Goal: Task Accomplishment & Management: Manage account settings

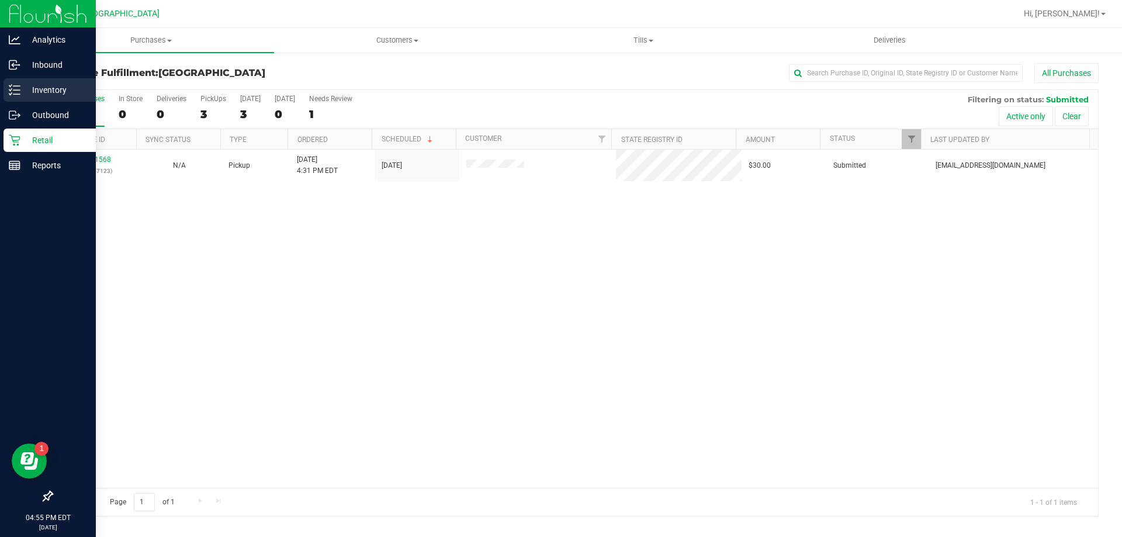
drag, startPoint x: 18, startPoint y: 84, endPoint x: 73, endPoint y: 83, distance: 55.5
click at [18, 84] on div "Inventory" at bounding box center [50, 89] width 92 height 23
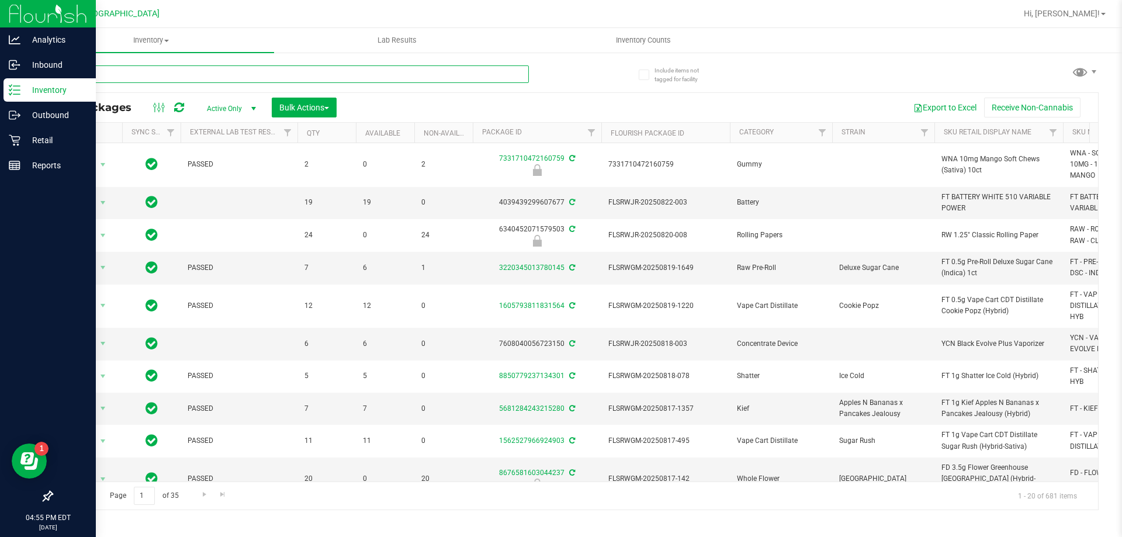
click at [314, 77] on input "text" at bounding box center [290, 74] width 478 height 18
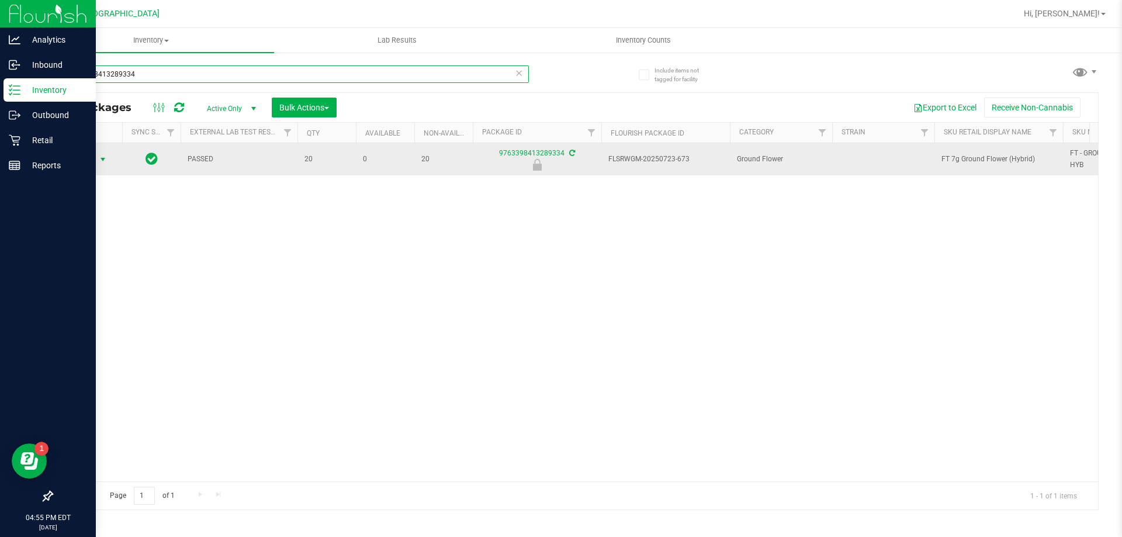
type input "9763398413289334"
click at [92, 163] on span "Action" at bounding box center [80, 159] width 32 height 16
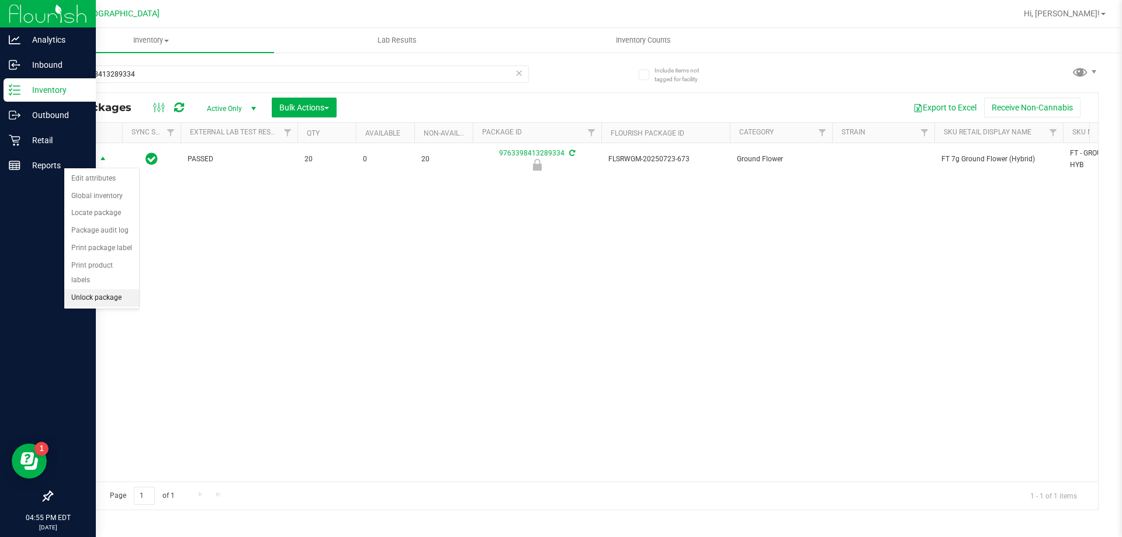
click at [98, 289] on li "Unlock package" at bounding box center [101, 298] width 75 height 18
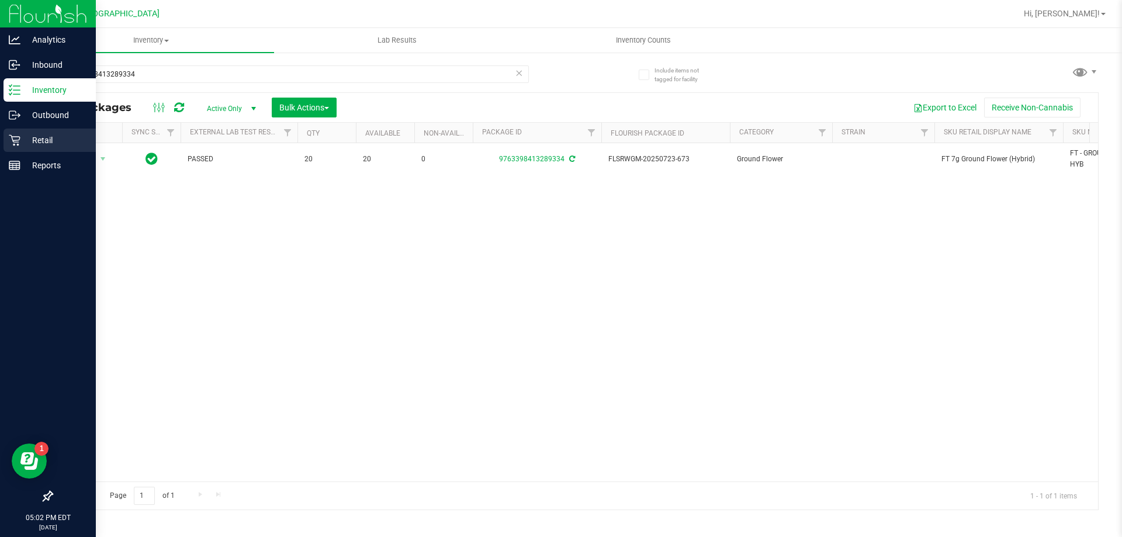
click at [41, 143] on p "Retail" at bounding box center [55, 140] width 70 height 14
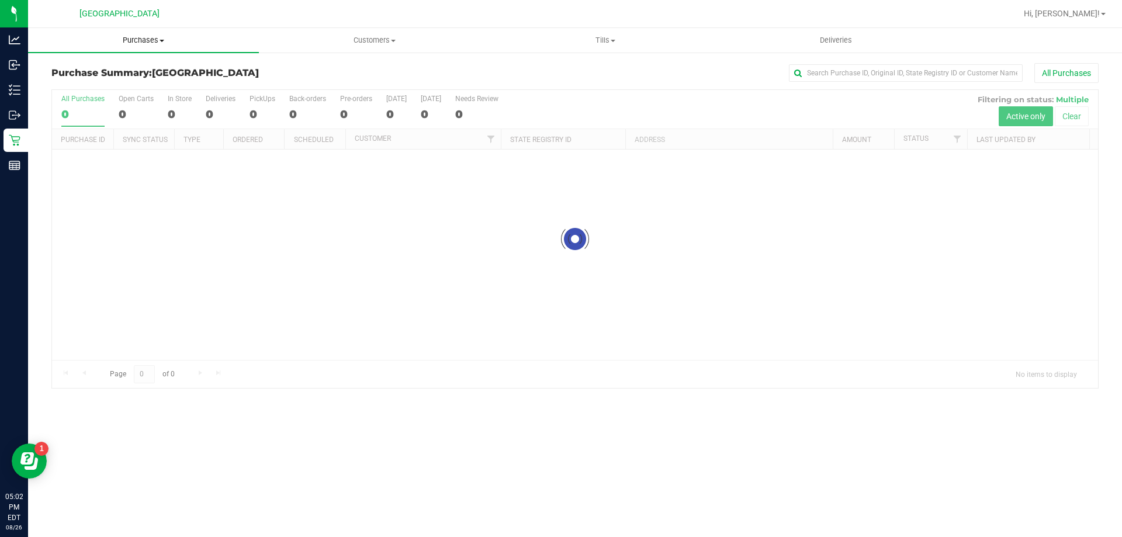
click at [136, 34] on uib-tab-heading "Purchases Summary of purchases Fulfillment All purchases" at bounding box center [143, 40] width 231 height 25
click at [82, 80] on span "Fulfillment" at bounding box center [64, 85] width 72 height 10
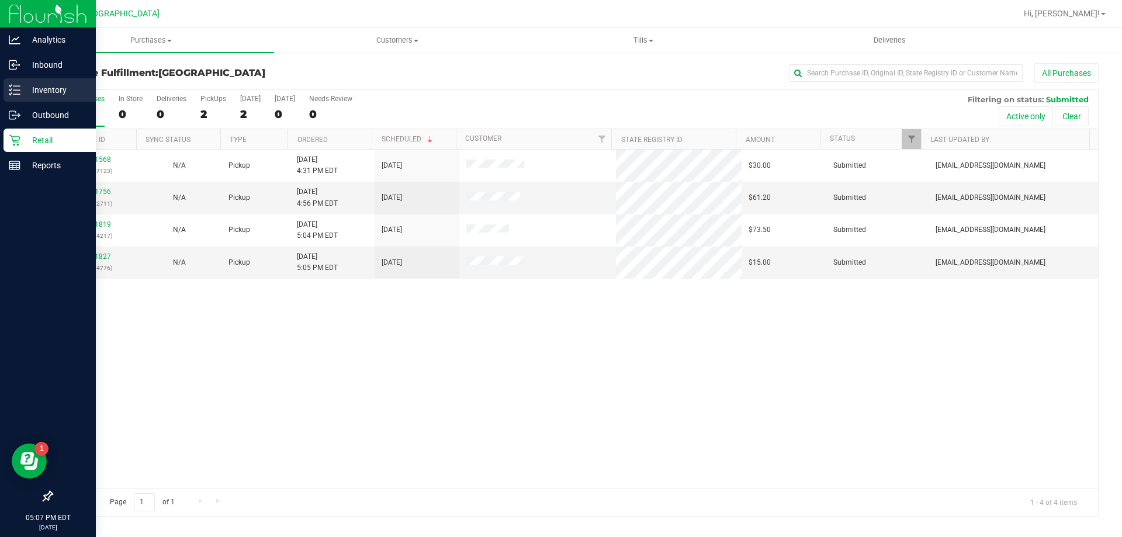
click at [39, 88] on p "Inventory" at bounding box center [55, 90] width 70 height 14
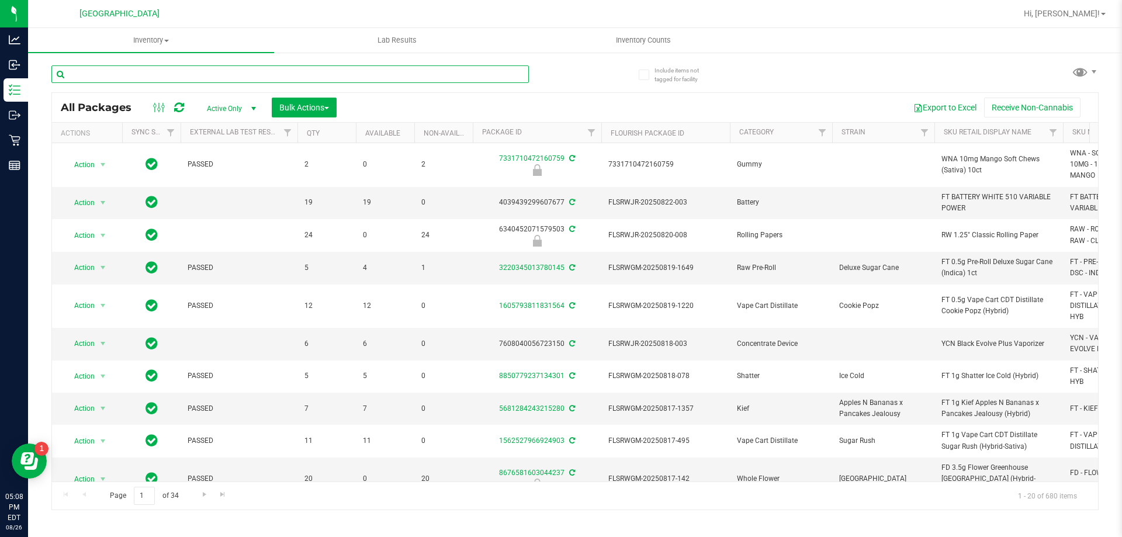
click at [107, 70] on input "text" at bounding box center [290, 74] width 478 height 18
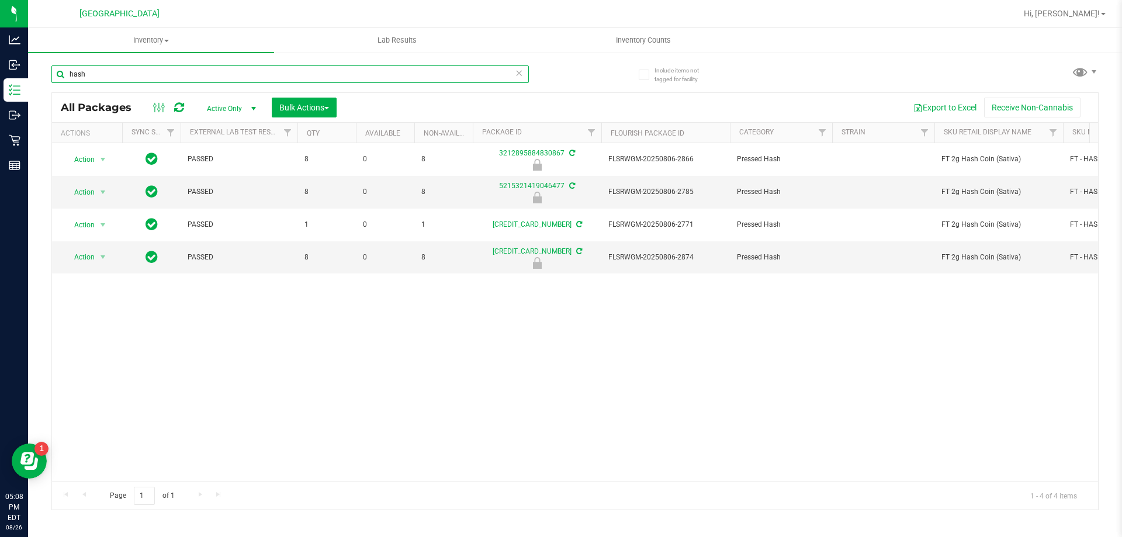
click at [144, 74] on input "hash" at bounding box center [290, 74] width 478 height 18
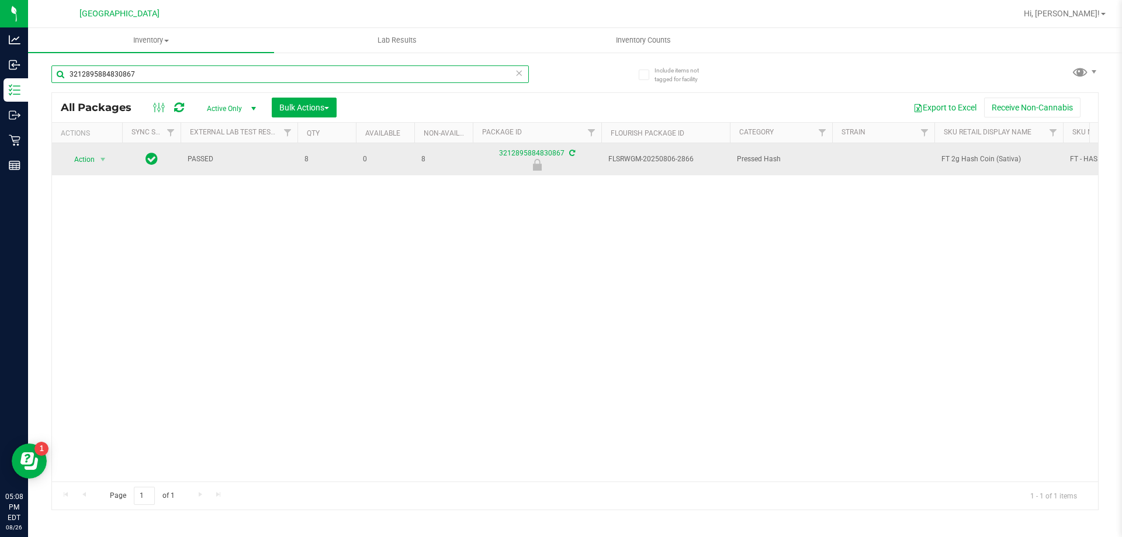
type input "3212895884830867"
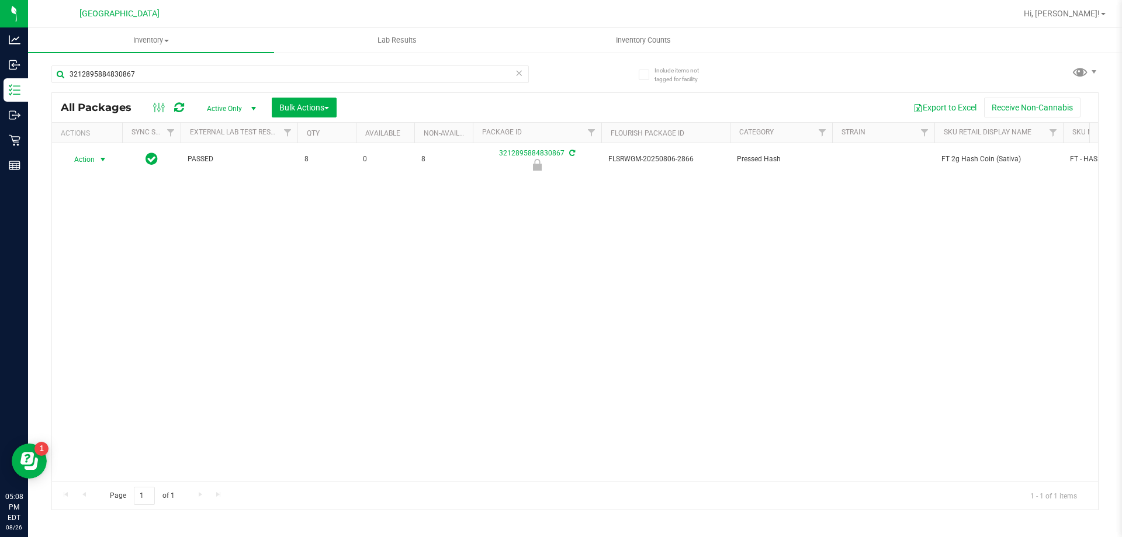
drag, startPoint x: 98, startPoint y: 151, endPoint x: 88, endPoint y: 174, distance: 24.3
click at [98, 151] on span "select" at bounding box center [103, 159] width 15 height 16
click at [77, 289] on li "Unlock package" at bounding box center [101, 298] width 75 height 18
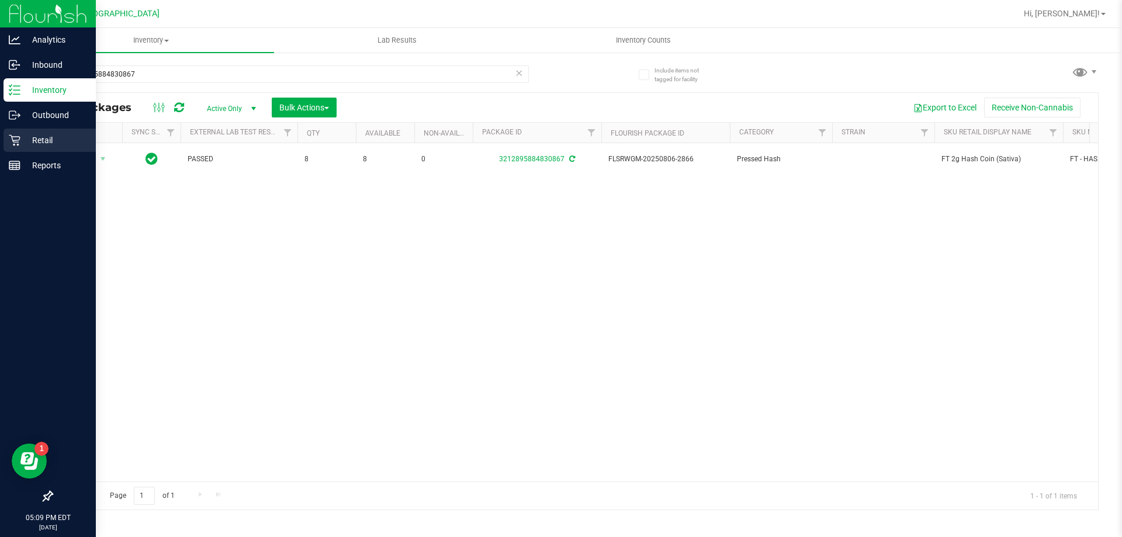
click at [46, 146] on p "Retail" at bounding box center [55, 140] width 70 height 14
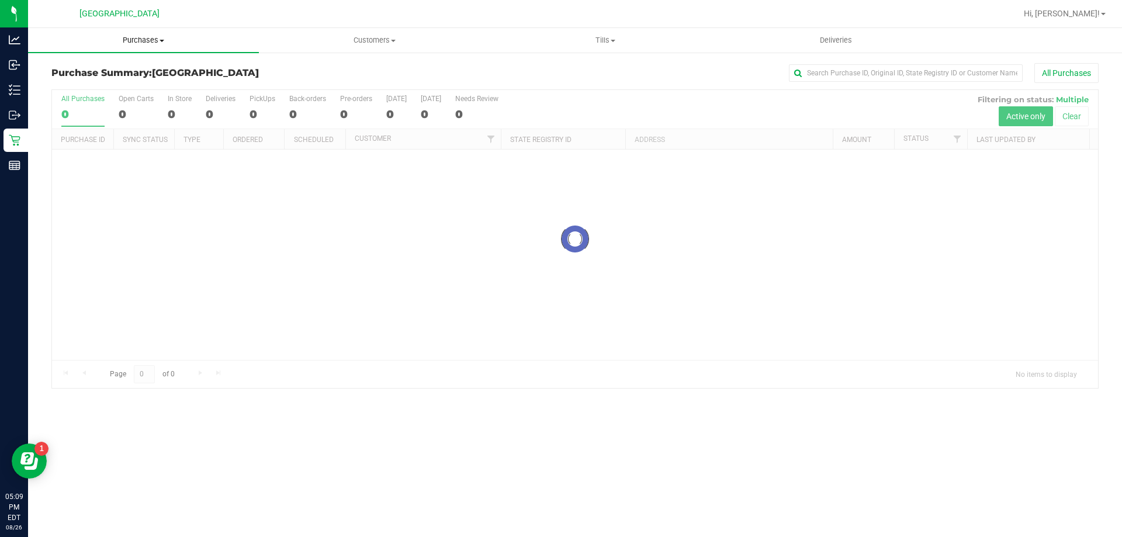
click at [147, 39] on span "Purchases" at bounding box center [143, 40] width 231 height 11
click at [90, 78] on li "Fulfillment" at bounding box center [143, 85] width 231 height 14
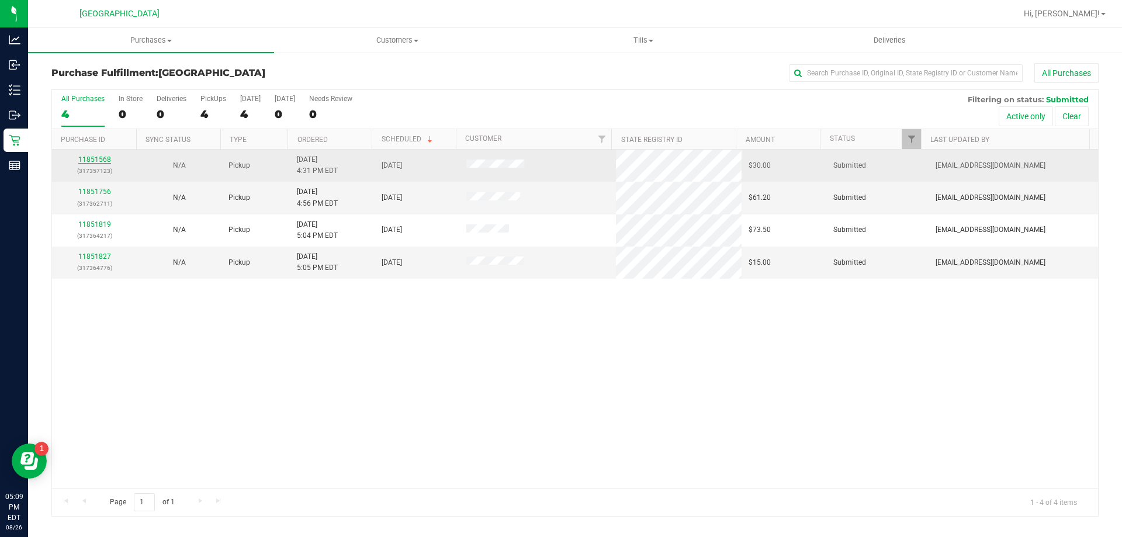
click at [93, 159] on link "11851568" at bounding box center [94, 159] width 33 height 8
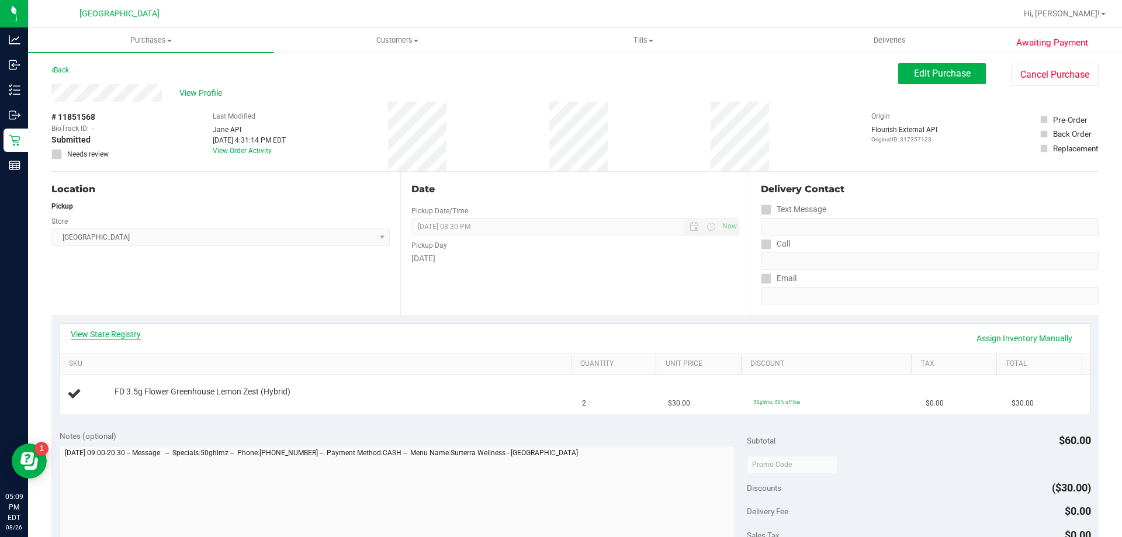
click at [123, 334] on link "View State Registry" at bounding box center [106, 335] width 70 height 12
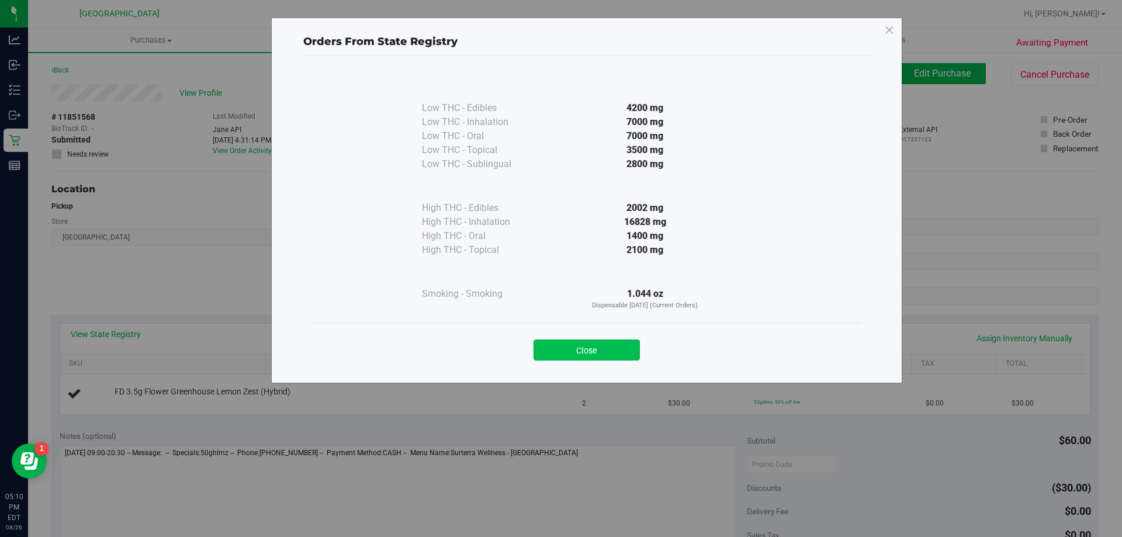
click at [558, 343] on button "Close" at bounding box center [587, 350] width 106 height 21
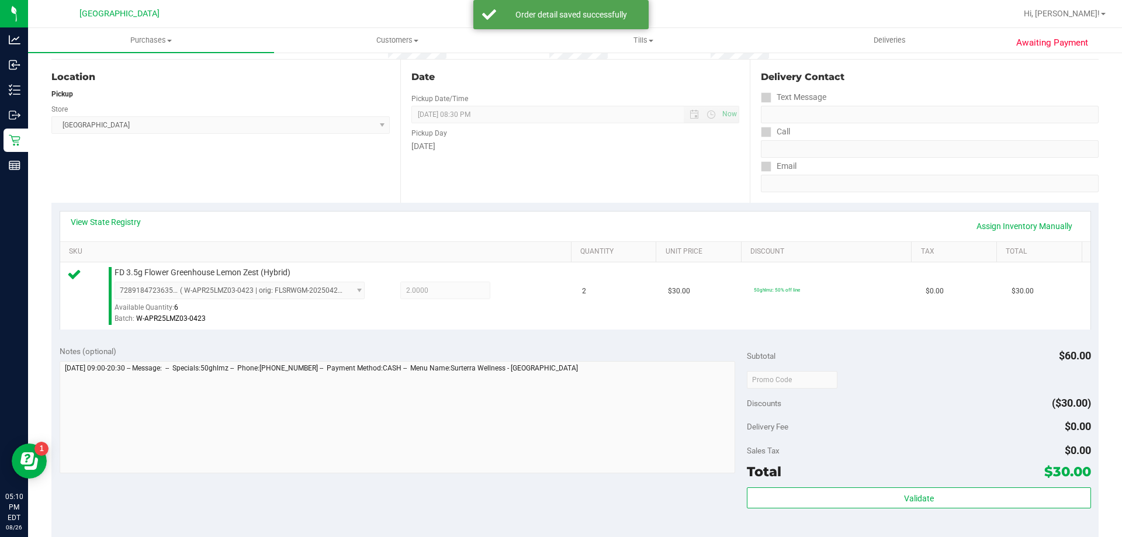
scroll to position [117, 0]
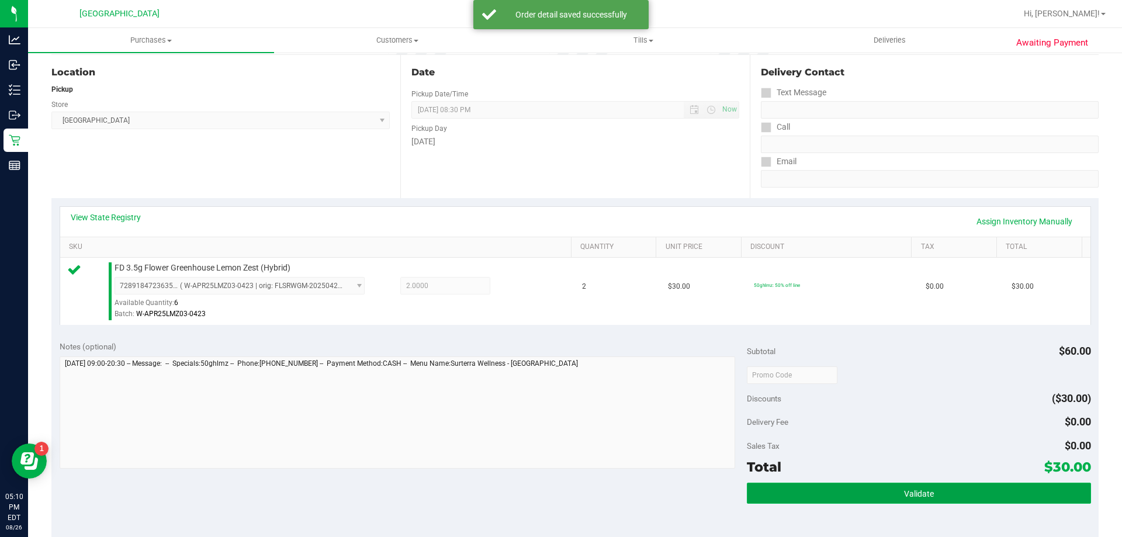
click at [923, 500] on button "Validate" at bounding box center [919, 493] width 344 height 21
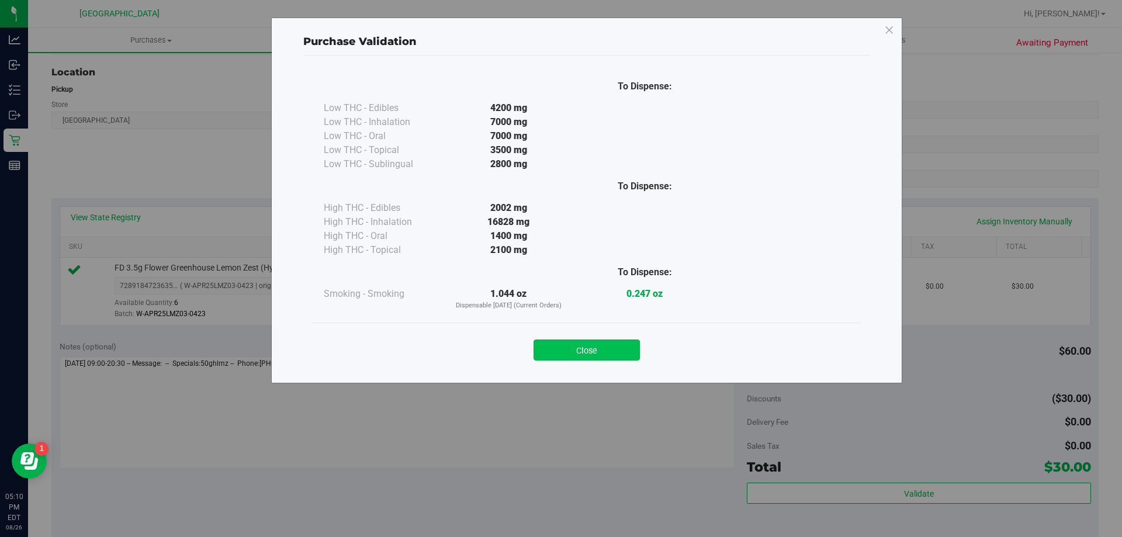
click at [598, 351] on button "Close" at bounding box center [587, 350] width 106 height 21
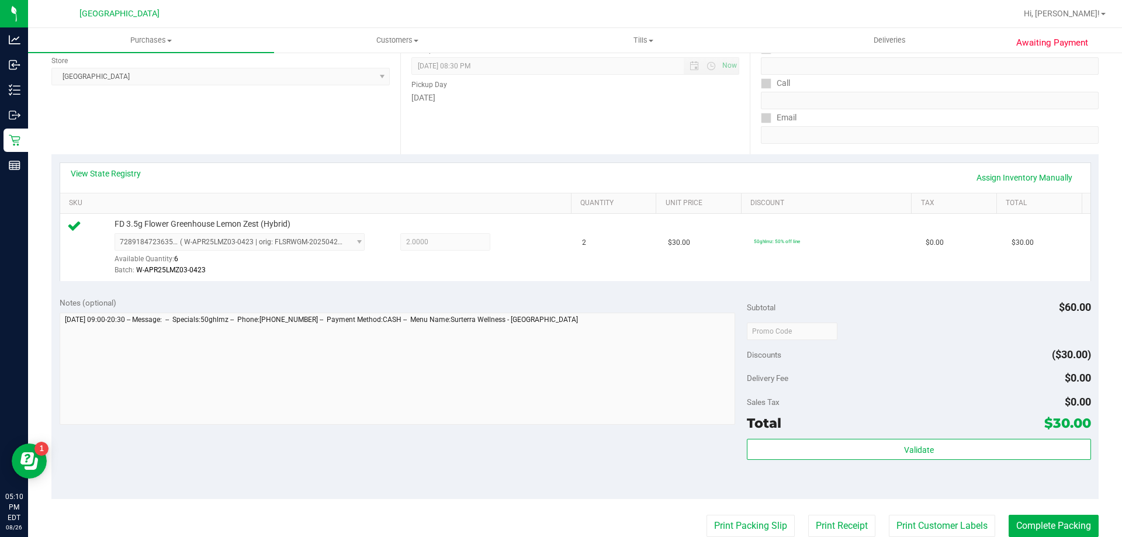
scroll to position [234, 0]
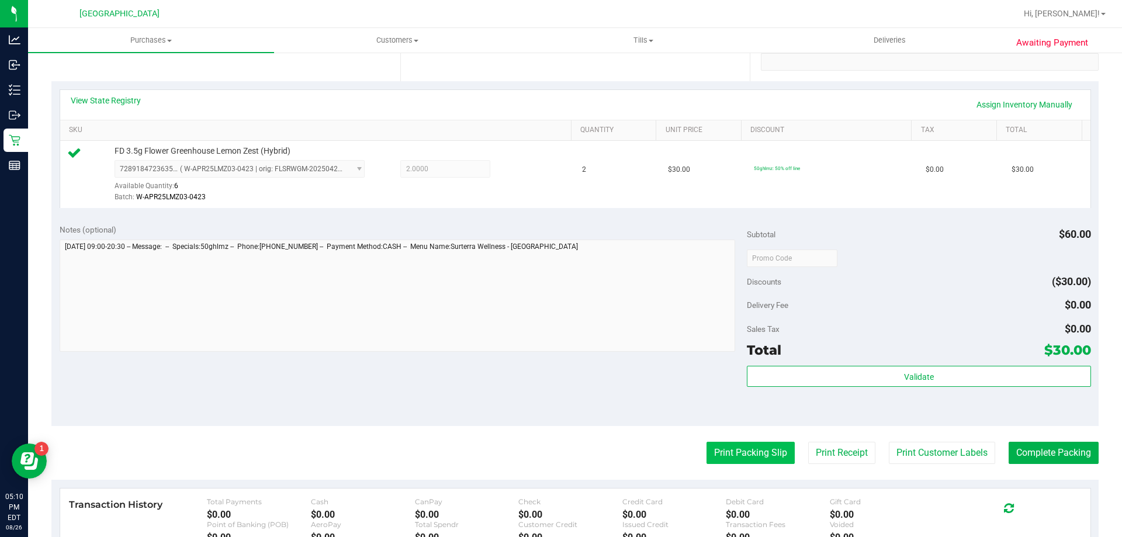
click at [739, 454] on button "Print Packing Slip" at bounding box center [751, 453] width 88 height 22
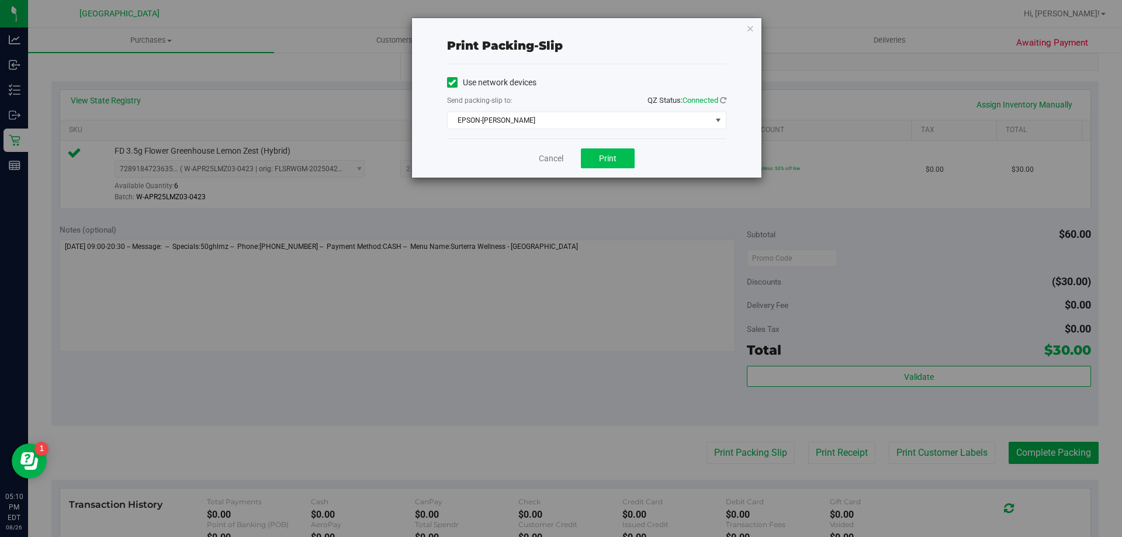
drag, startPoint x: 635, startPoint y: 158, endPoint x: 607, endPoint y: 161, distance: 28.2
click at [631, 158] on div "Cancel Print" at bounding box center [586, 158] width 279 height 39
click at [607, 161] on span "Print" at bounding box center [608, 158] width 18 height 9
click at [745, 29] on div "Print packing-slip Use network devices Send packing-slip to: QZ Status: Connect…" at bounding box center [587, 98] width 350 height 160
click at [749, 29] on icon "button" at bounding box center [750, 28] width 8 height 14
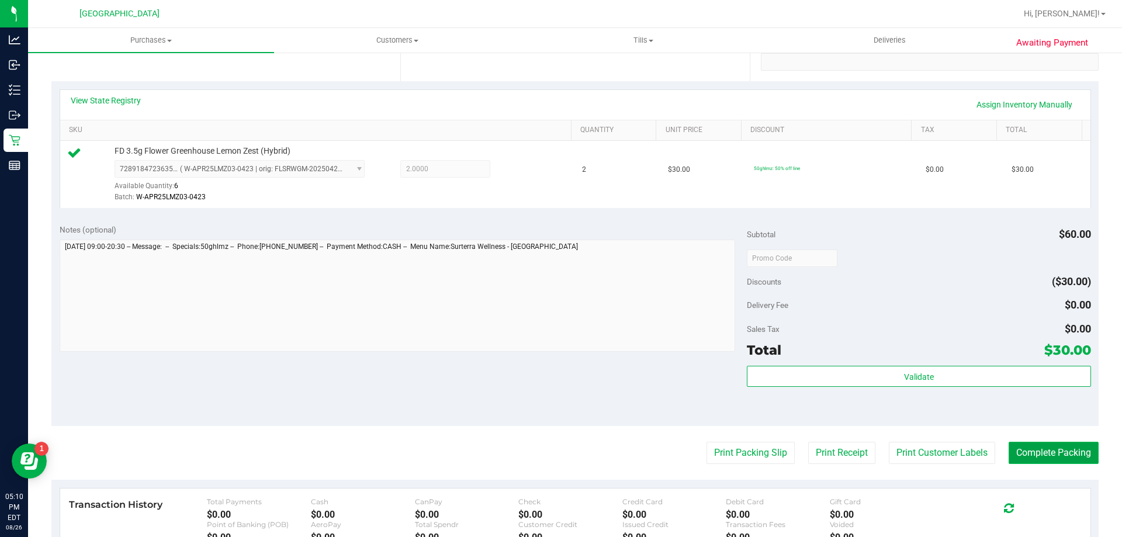
click at [1022, 447] on button "Complete Packing" at bounding box center [1054, 453] width 90 height 22
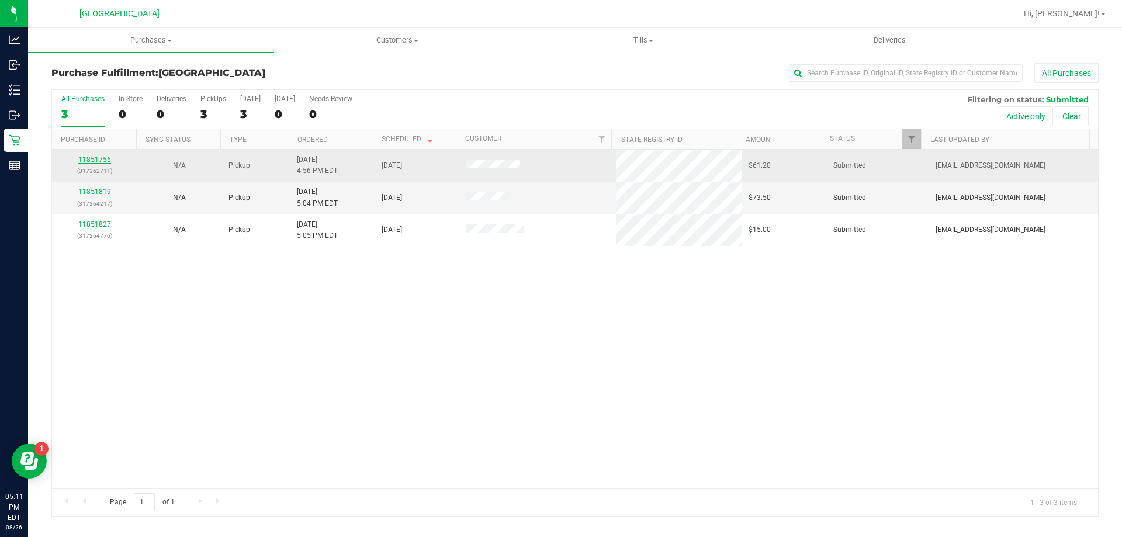
click at [97, 160] on link "11851756" at bounding box center [94, 159] width 33 height 8
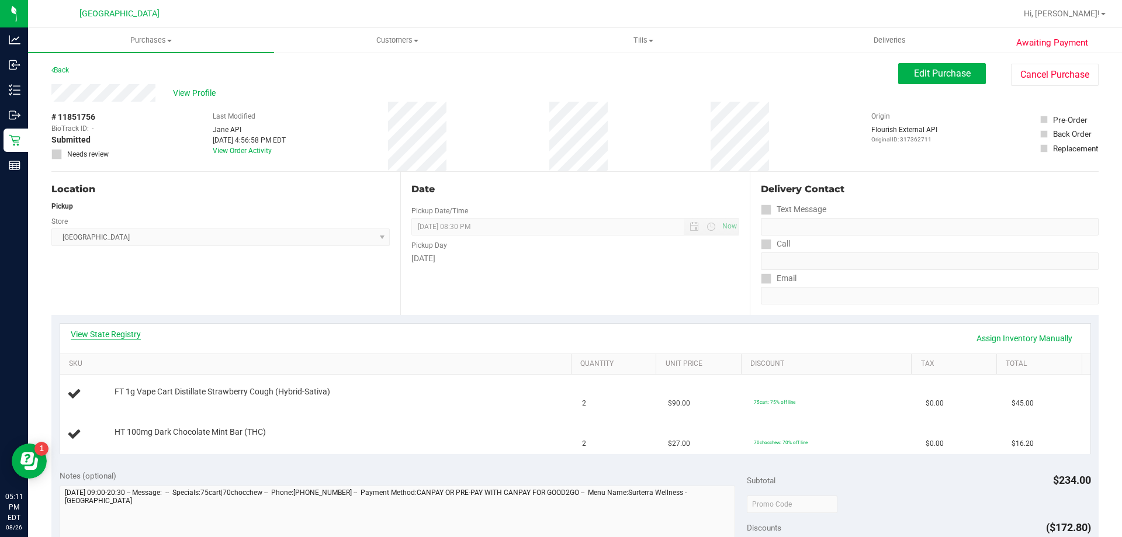
click at [127, 335] on link "View State Registry" at bounding box center [106, 335] width 70 height 12
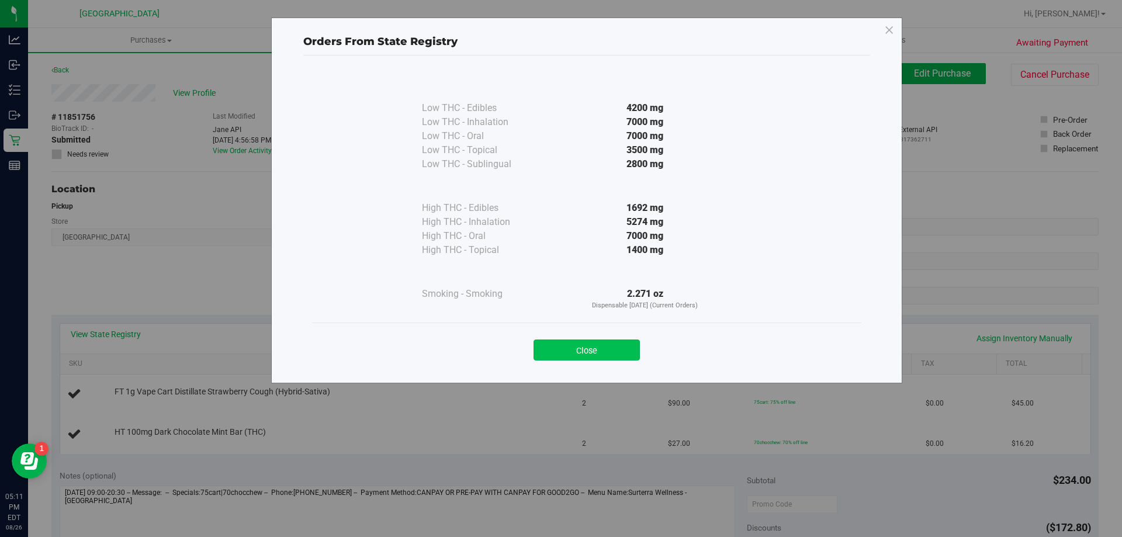
click at [592, 345] on button "Close" at bounding box center [587, 350] width 106 height 21
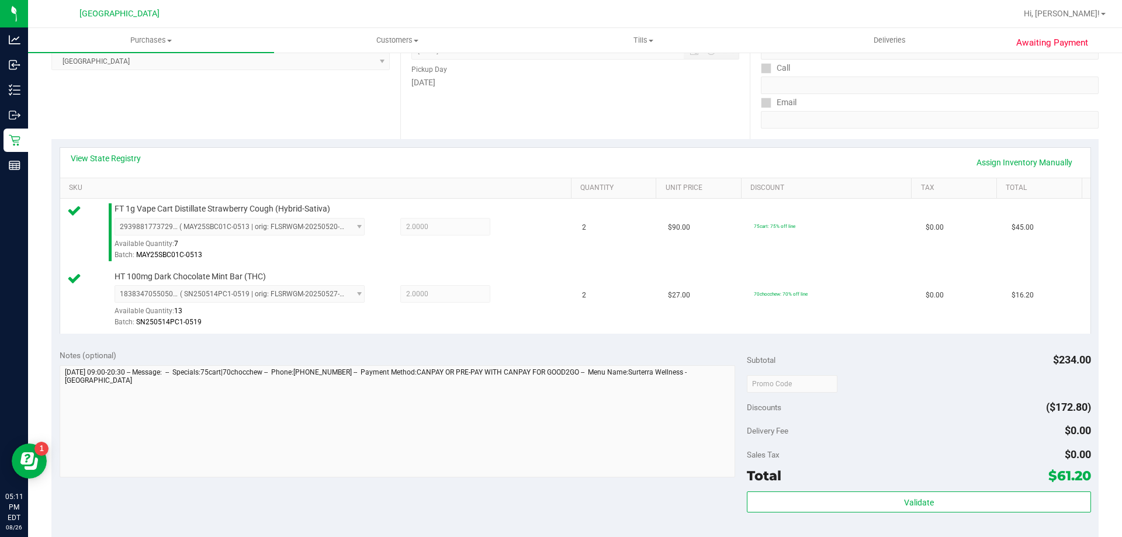
scroll to position [292, 0]
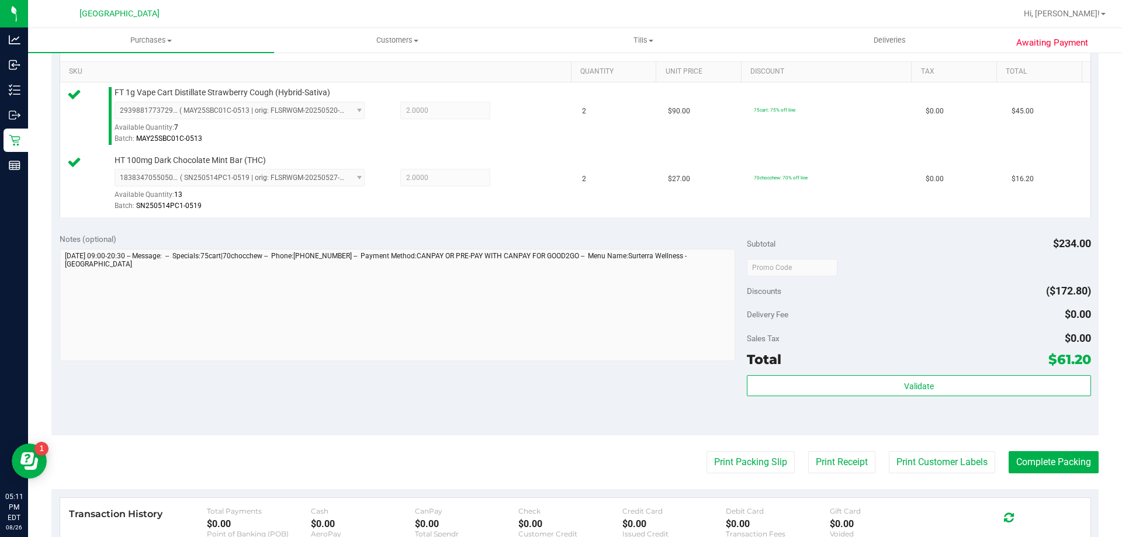
click at [925, 397] on div "Validate" at bounding box center [919, 401] width 344 height 53
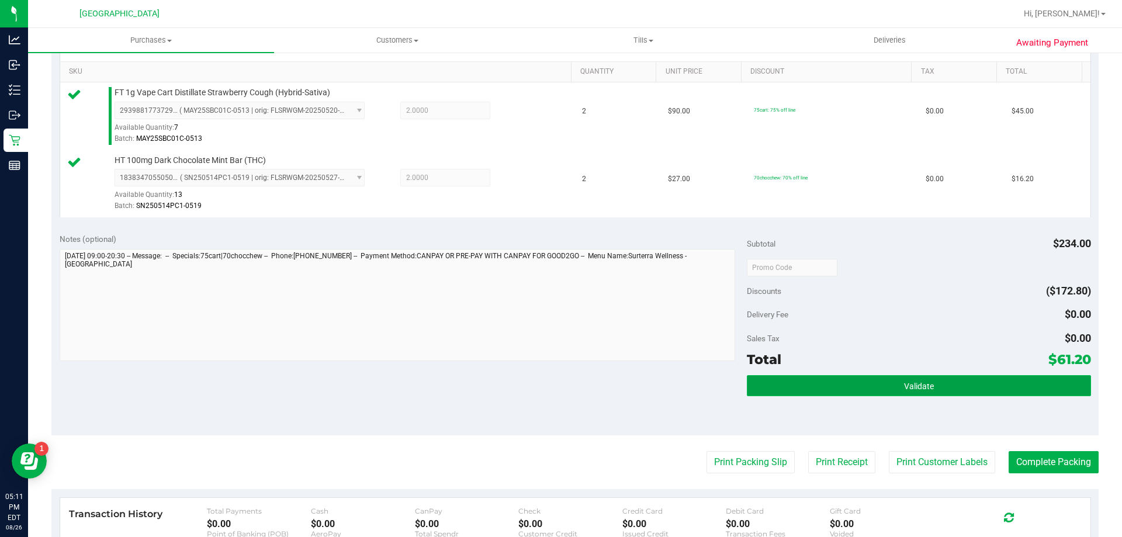
click at [927, 386] on button "Validate" at bounding box center [919, 385] width 344 height 21
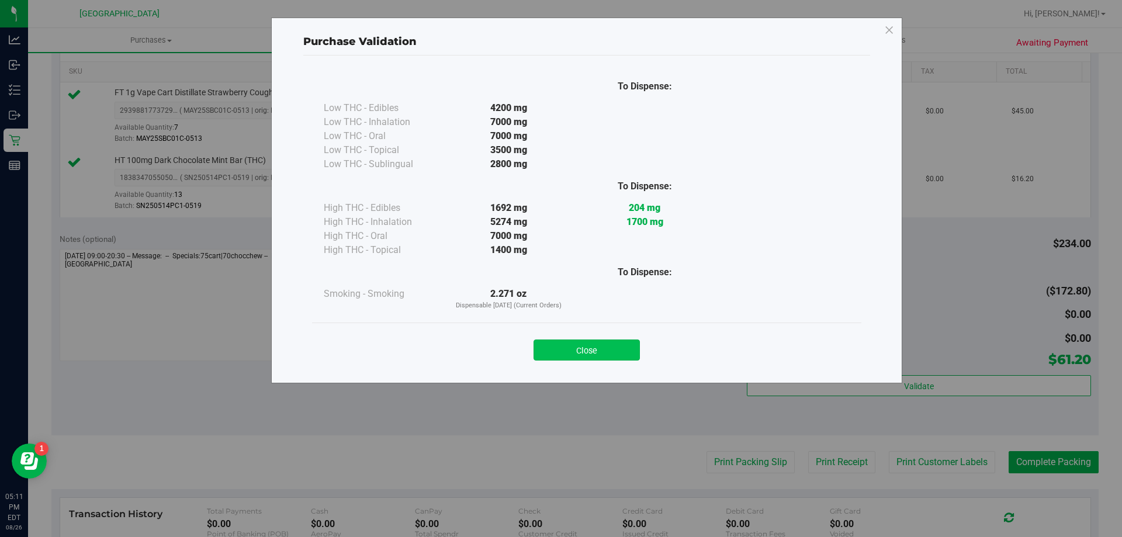
click at [592, 351] on button "Close" at bounding box center [587, 350] width 106 height 21
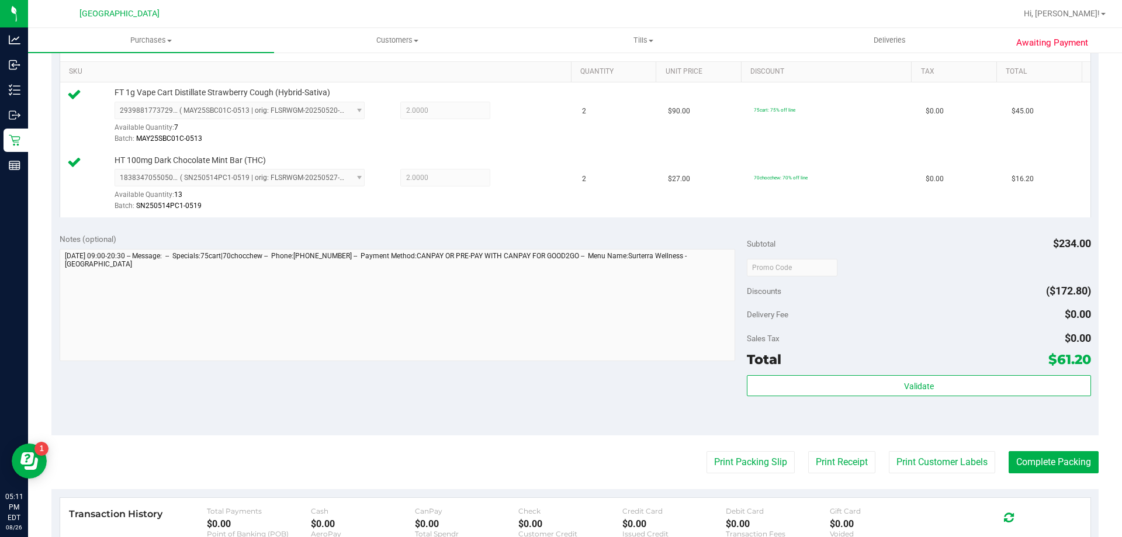
click at [754, 475] on purchase-details "Back Edit Purchase Cancel Purchase View Profile # 11851756 BioTrack ID: - Submi…" at bounding box center [575, 239] width 1048 height 937
click at [754, 465] on button "Print Packing Slip" at bounding box center [751, 462] width 88 height 22
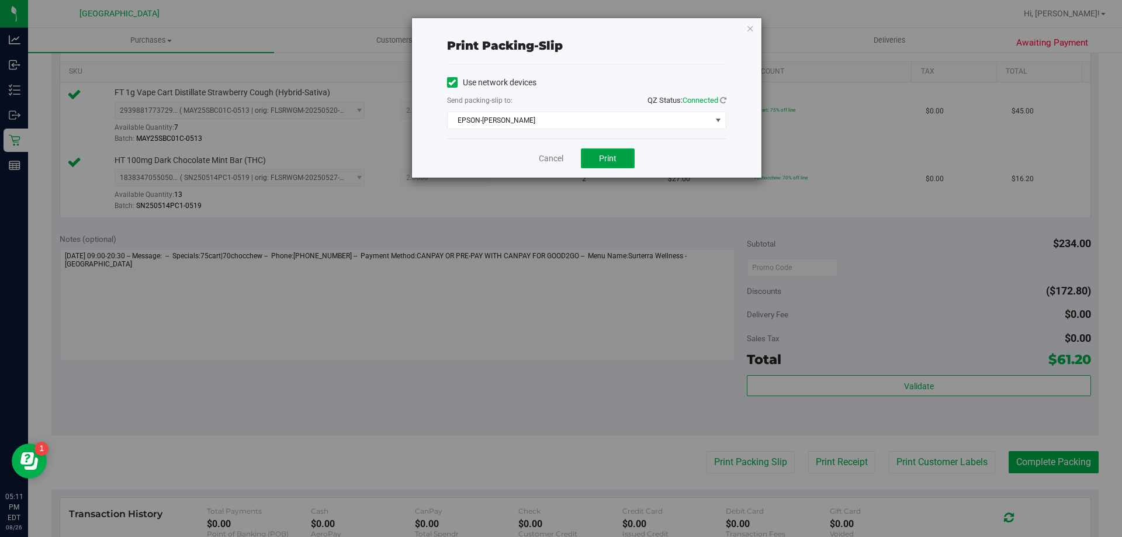
click at [606, 161] on span "Print" at bounding box center [608, 158] width 18 height 9
click at [745, 27] on div "Print packing-slip Use network devices Send packing-slip to: QZ Status: Connect…" at bounding box center [587, 98] width 350 height 160
click at [748, 27] on icon "button" at bounding box center [750, 28] width 8 height 14
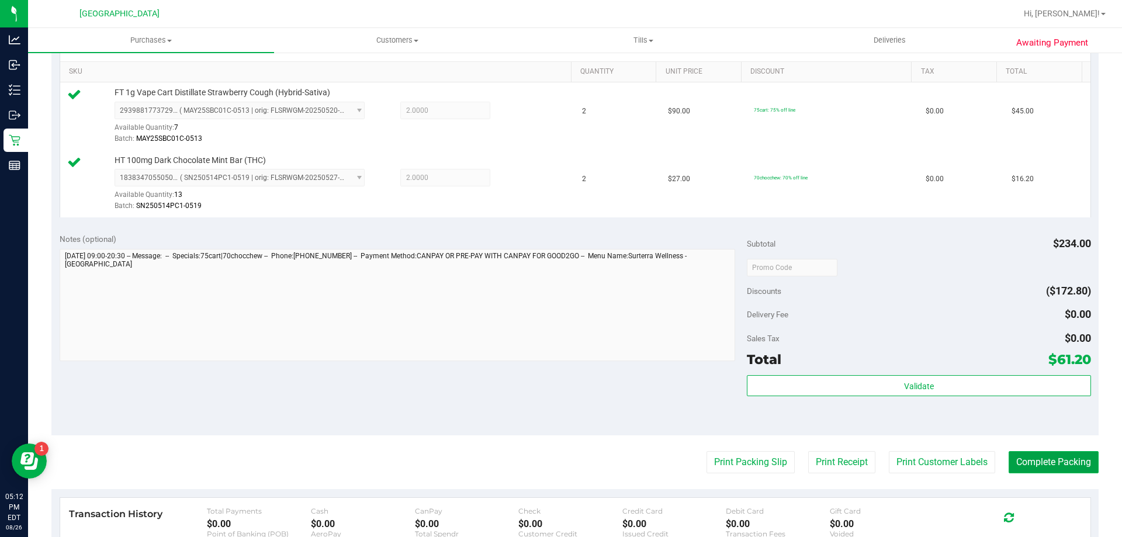
click at [1043, 464] on button "Complete Packing" at bounding box center [1054, 462] width 90 height 22
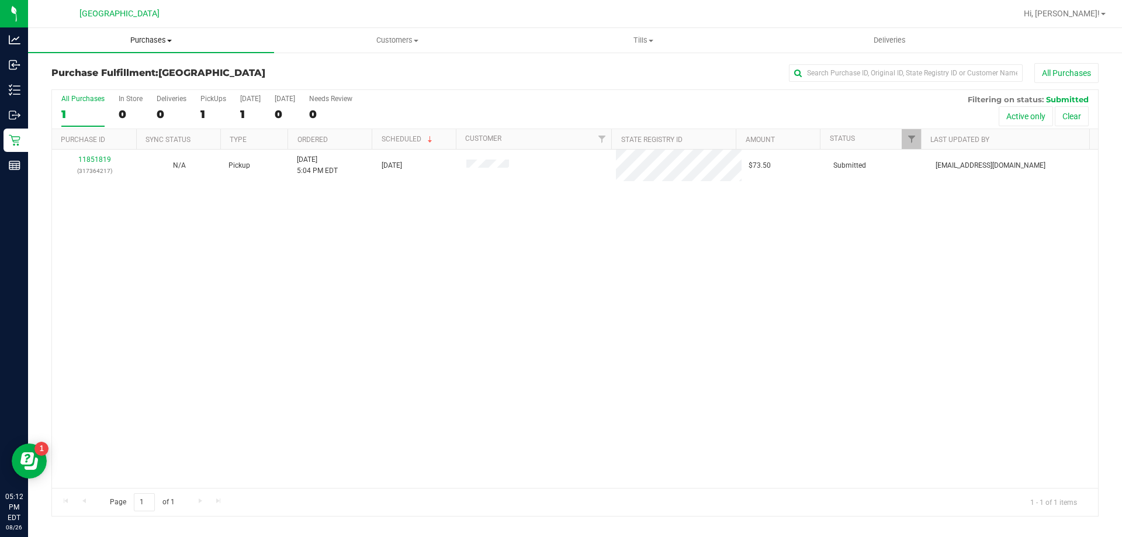
click at [136, 42] on span "Purchases" at bounding box center [151, 40] width 246 height 11
click at [100, 82] on li "Fulfillment" at bounding box center [151, 85] width 246 height 14
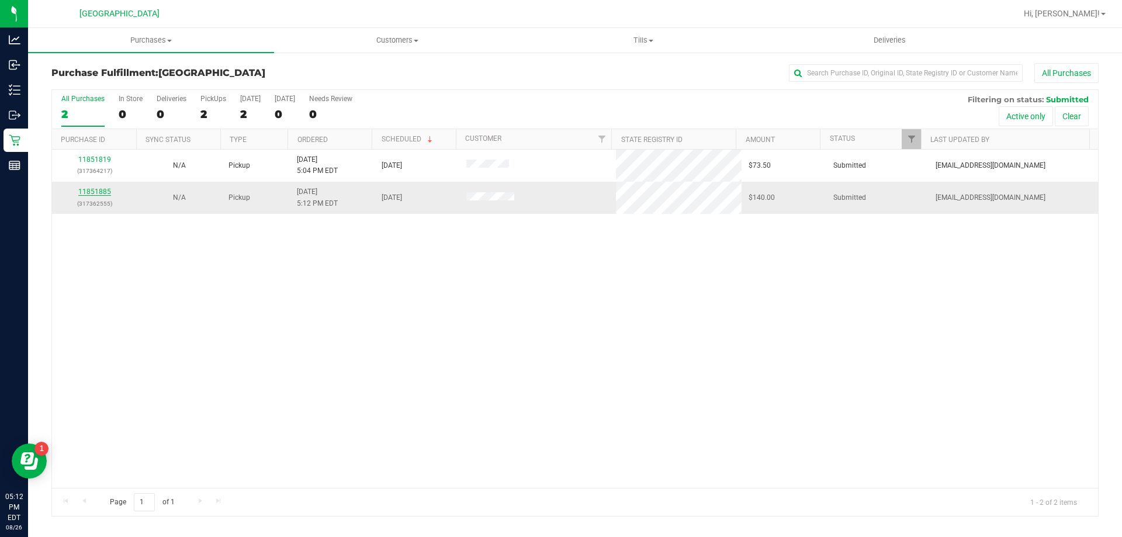
click at [102, 193] on link "11851885" at bounding box center [94, 192] width 33 height 8
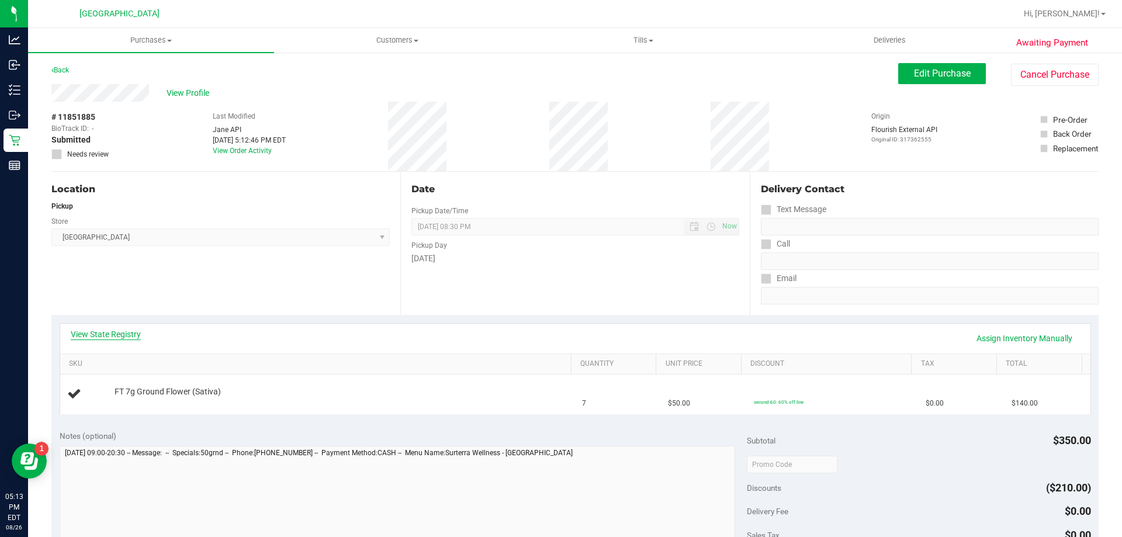
click at [112, 336] on link "View State Registry" at bounding box center [106, 335] width 70 height 12
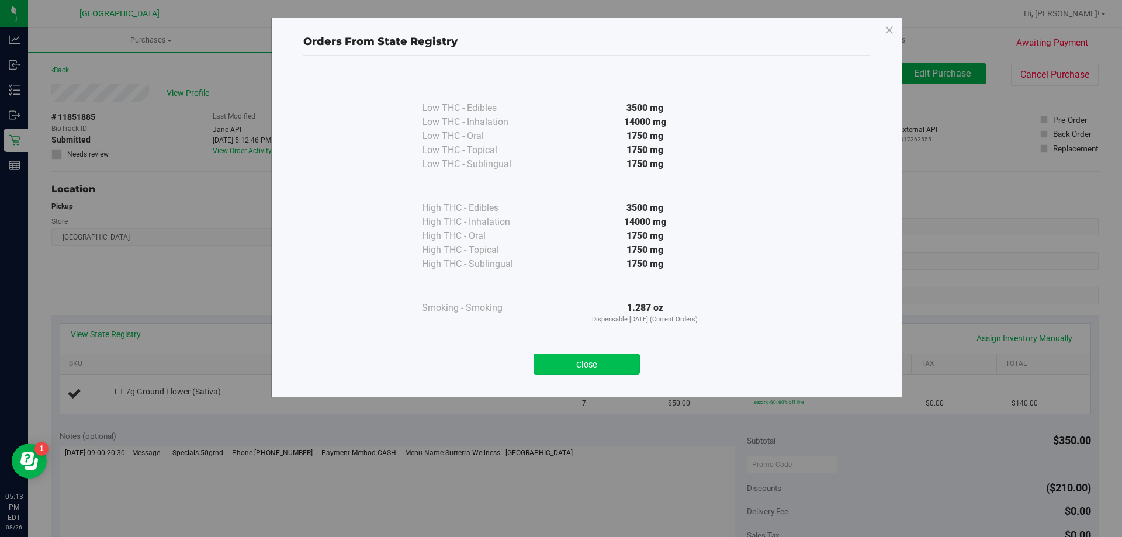
click at [602, 367] on button "Close" at bounding box center [587, 364] width 106 height 21
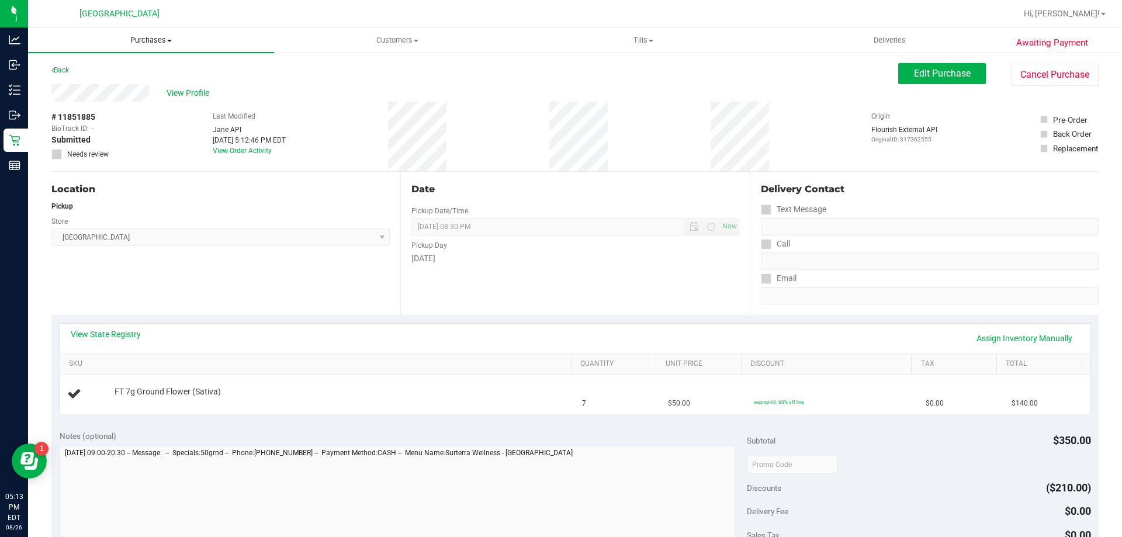
click at [160, 41] on span "Purchases" at bounding box center [151, 40] width 246 height 11
click at [107, 84] on li "Fulfillment" at bounding box center [151, 85] width 246 height 14
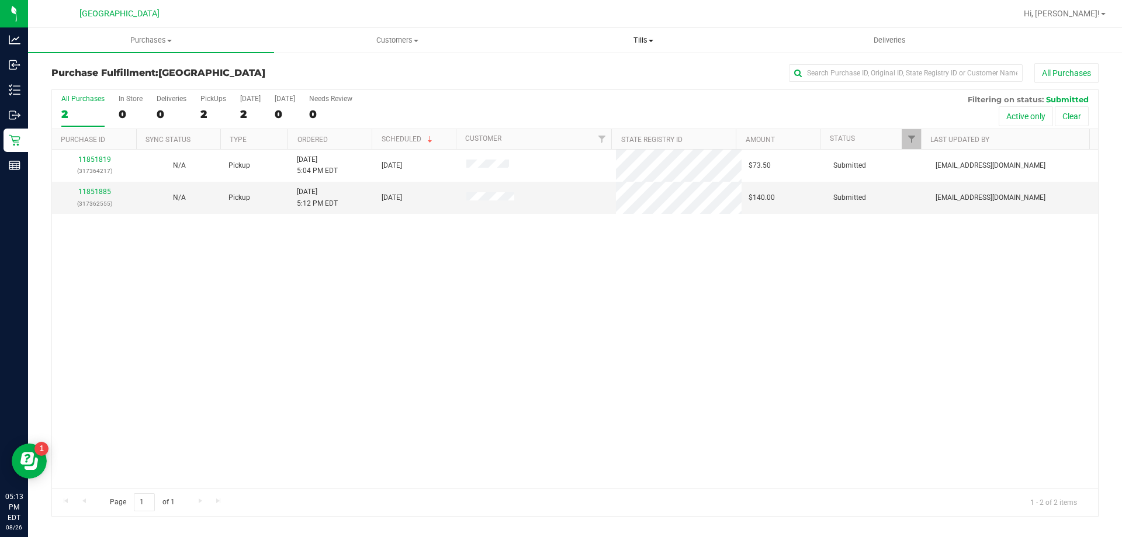
click at [652, 39] on span "Tills" at bounding box center [643, 40] width 245 height 11
click at [572, 71] on span "Manage tills" at bounding box center [559, 70] width 79 height 10
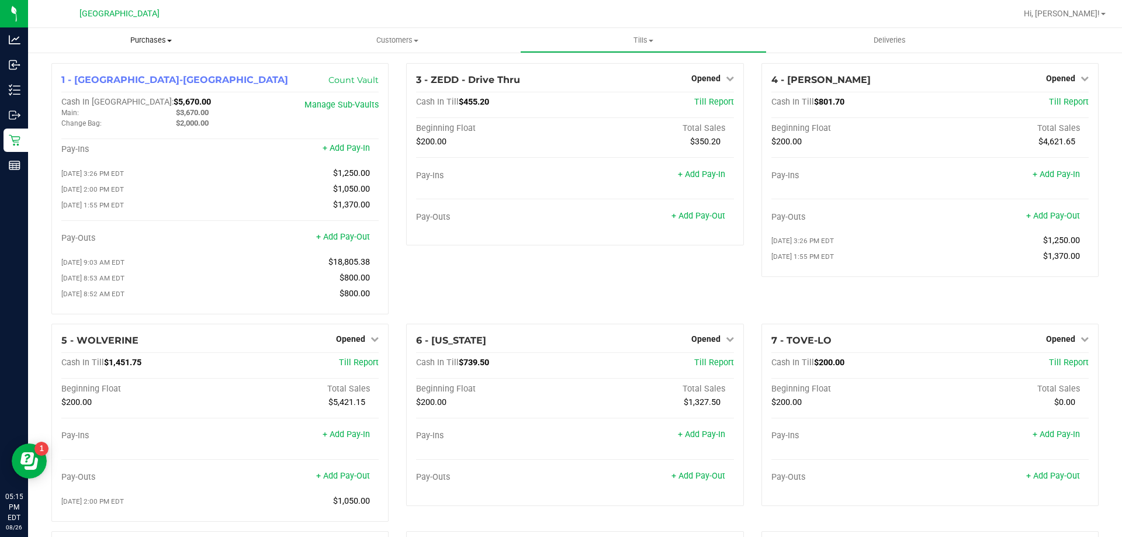
click at [165, 42] on span "Purchases" at bounding box center [151, 40] width 246 height 11
click at [628, 32] on uib-tab-heading "Tills Manage tills Reconcile e-payments" at bounding box center [643, 40] width 245 height 23
click at [586, 60] on ul "Manage tills Reconcile e-payments" at bounding box center [643, 77] width 246 height 49
click at [632, 48] on uib-tab-heading "Tills Manage tills Reconcile e-payments" at bounding box center [643, 40] width 246 height 25
click at [574, 67] on span "Manage tills" at bounding box center [559, 70] width 79 height 10
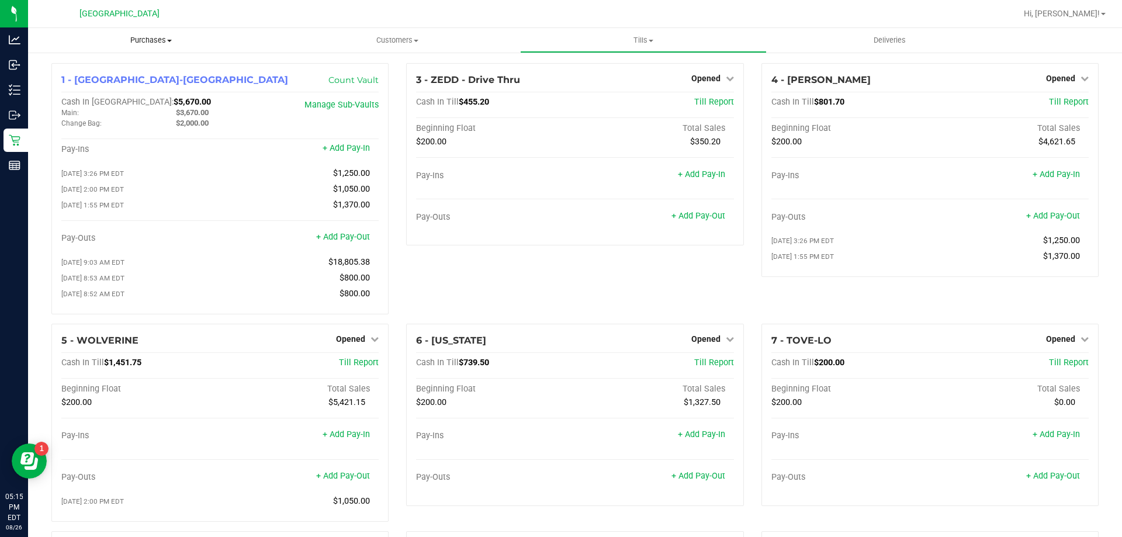
click at [145, 34] on uib-tab-heading "Purchases Summary of purchases Fulfillment All purchases" at bounding box center [151, 40] width 246 height 25
click at [81, 85] on span "Fulfillment" at bounding box center [64, 85] width 72 height 10
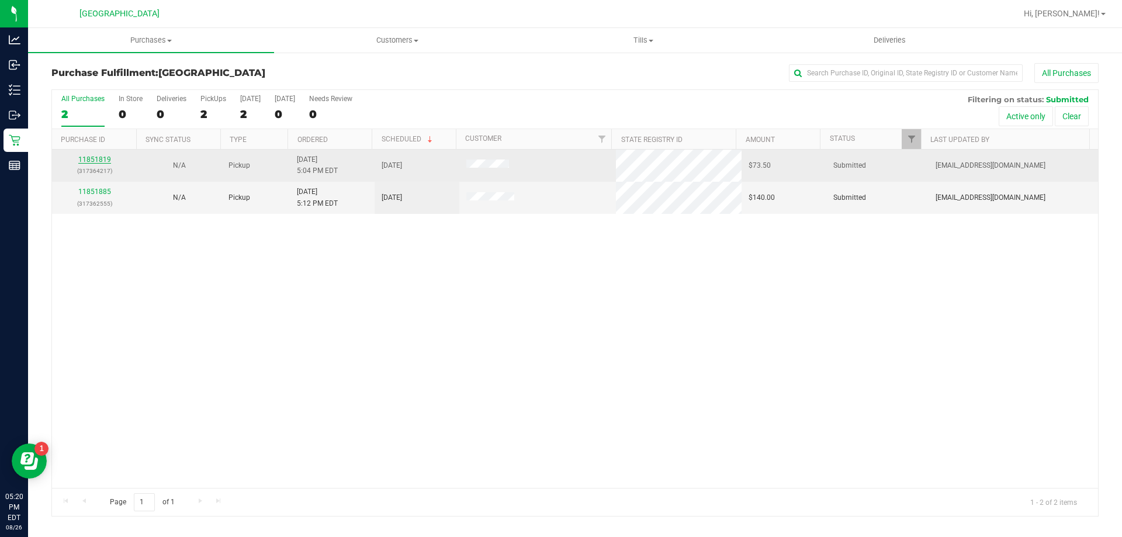
click at [108, 160] on link "11851819" at bounding box center [94, 159] width 33 height 8
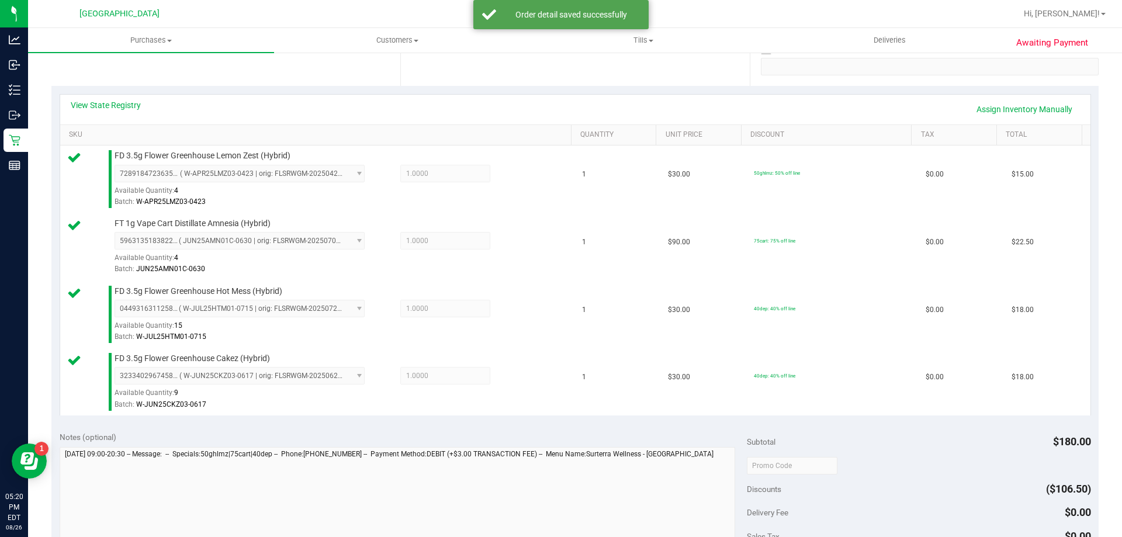
scroll to position [292, 0]
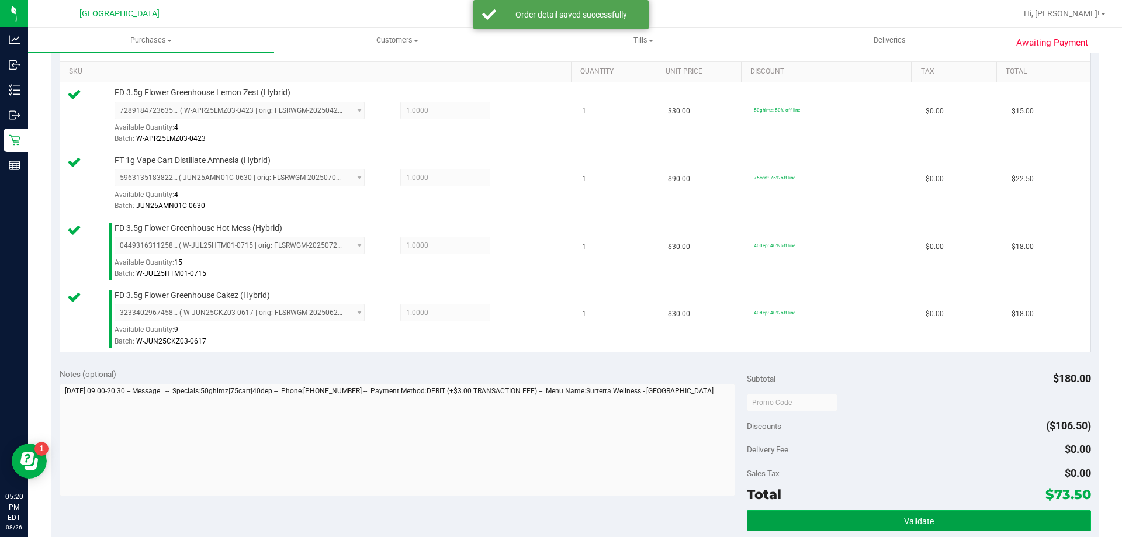
click at [800, 510] on button "Validate" at bounding box center [919, 520] width 344 height 21
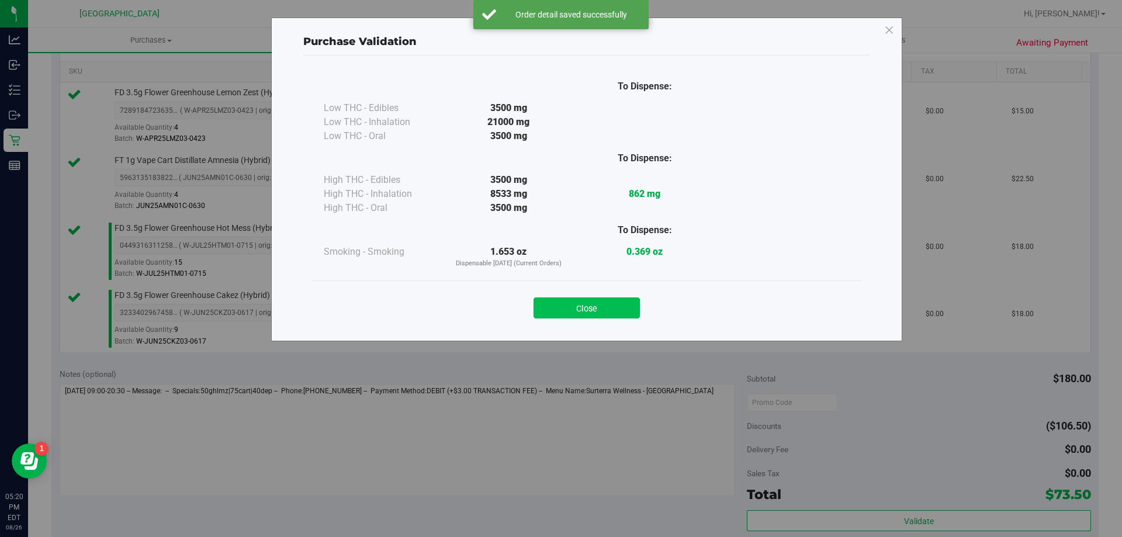
click at [593, 303] on button "Close" at bounding box center [587, 308] width 106 height 21
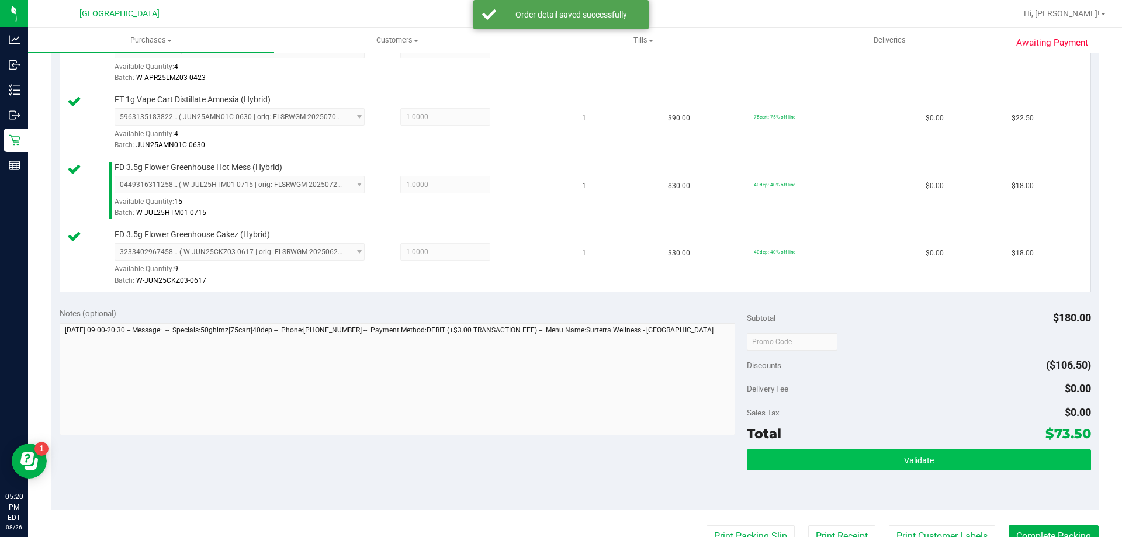
scroll to position [409, 0]
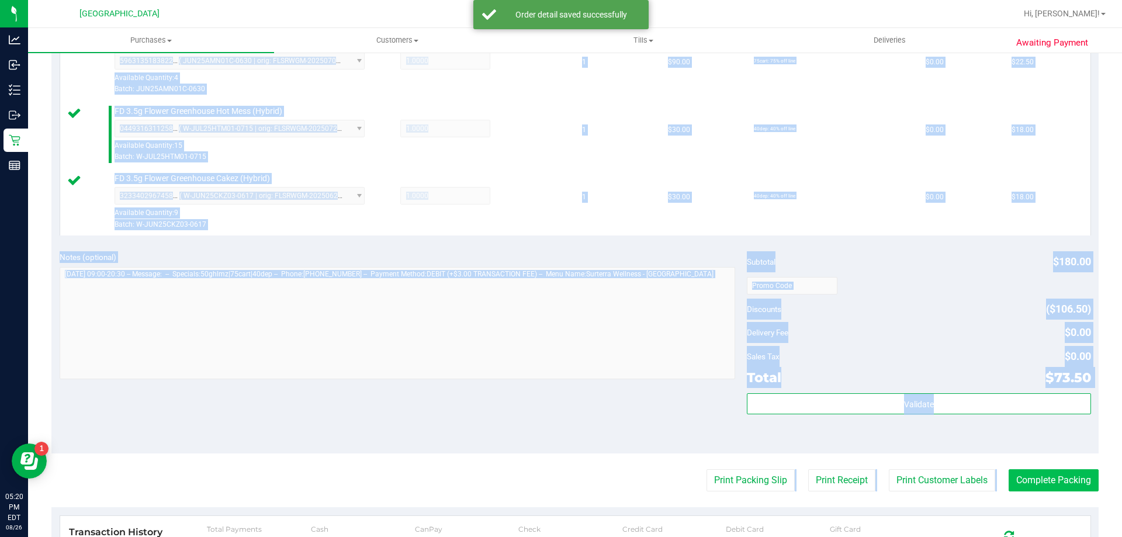
drag, startPoint x: 1040, startPoint y: 466, endPoint x: 1040, endPoint y: 480, distance: 14.0
click at [1040, 479] on purchase-details "Back Edit Purchase Cancel Purchase View Profile # 11851819 BioTrack ID: - Submi…" at bounding box center [575, 190] width 1048 height 1072
click at [1041, 481] on button "Complete Packing" at bounding box center [1054, 480] width 90 height 22
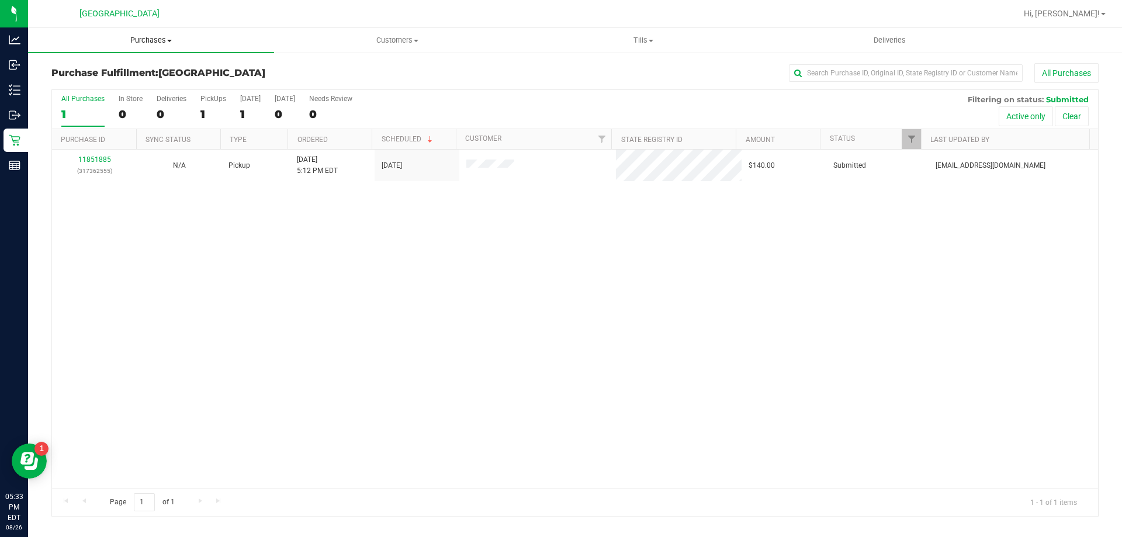
click at [160, 38] on span "Purchases" at bounding box center [151, 40] width 246 height 11
click at [102, 78] on li "Fulfillment" at bounding box center [151, 85] width 246 height 14
click at [155, 39] on span "Purchases" at bounding box center [151, 40] width 246 height 11
click at [91, 87] on span "Fulfillment" at bounding box center [64, 85] width 72 height 10
click at [161, 37] on span "Purchases" at bounding box center [151, 40] width 246 height 11
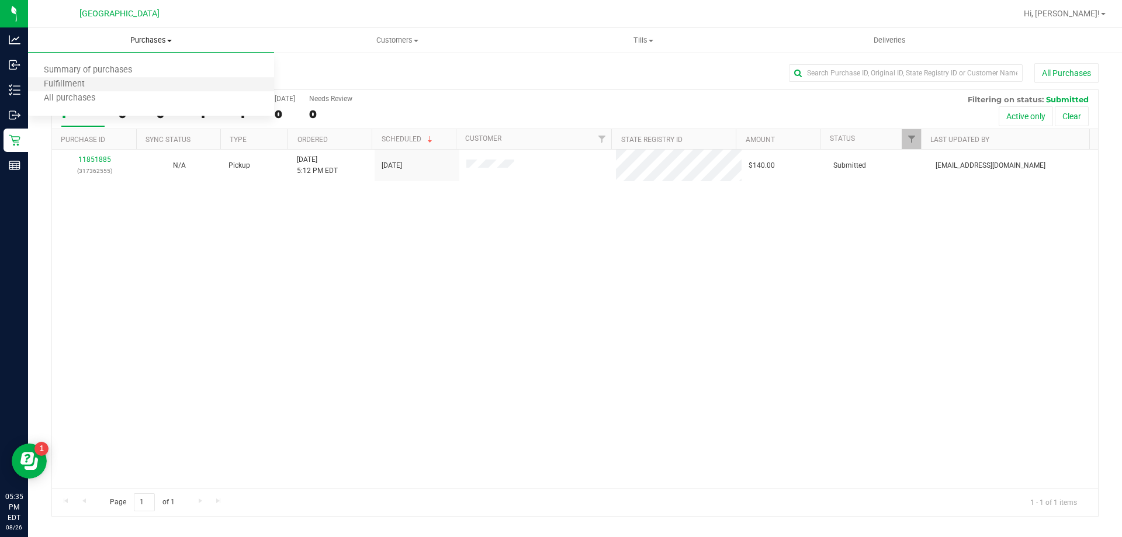
click at [108, 81] on li "Fulfillment" at bounding box center [151, 85] width 246 height 14
click at [642, 42] on span "Tills" at bounding box center [643, 40] width 245 height 11
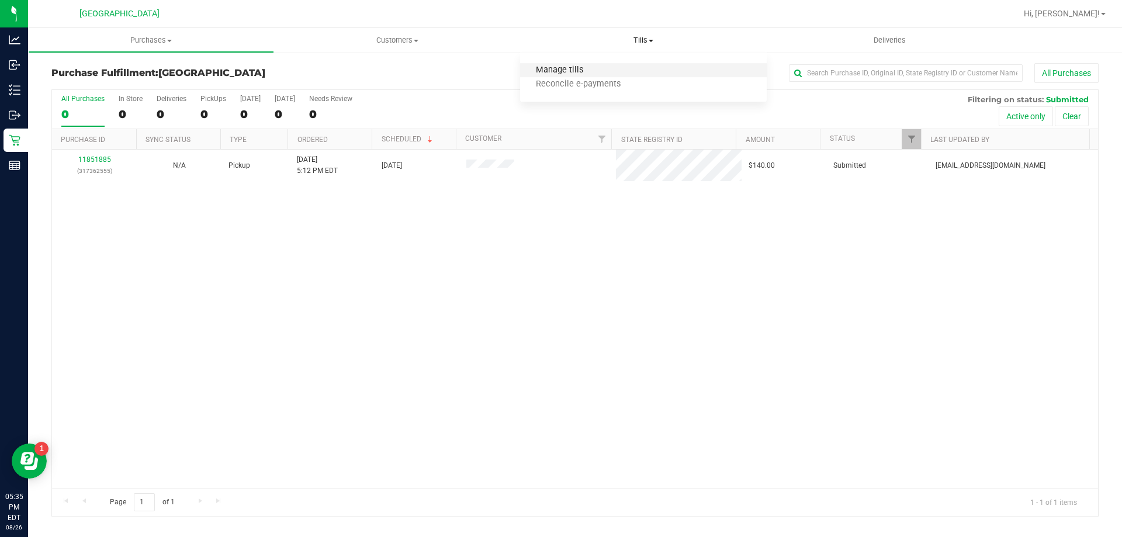
click at [591, 68] on span "Manage tills" at bounding box center [559, 70] width 79 height 10
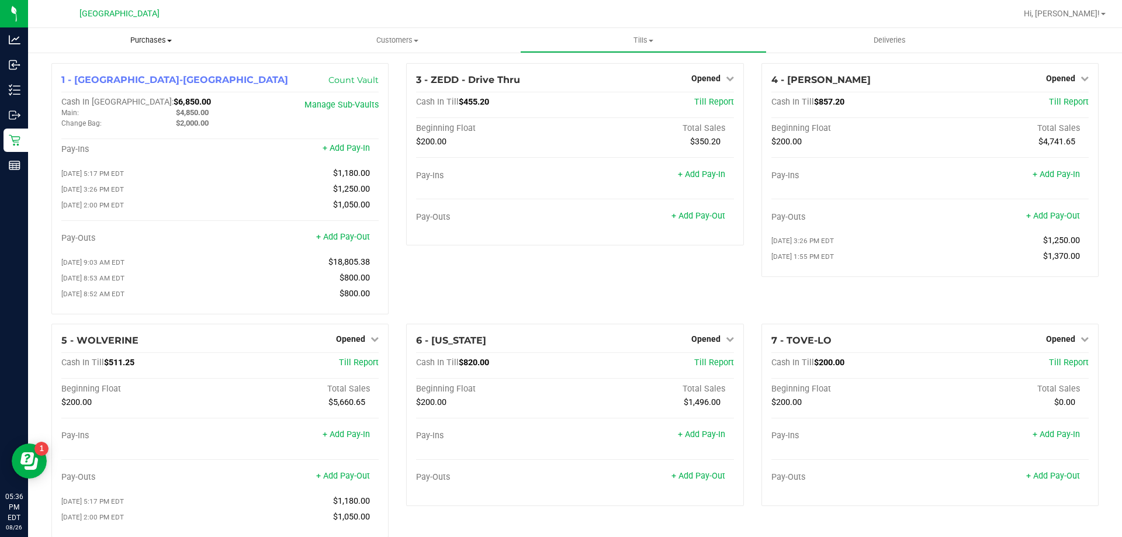
click at [153, 37] on span "Purchases" at bounding box center [151, 40] width 246 height 11
click at [79, 84] on span "Fulfillment" at bounding box center [64, 85] width 72 height 10
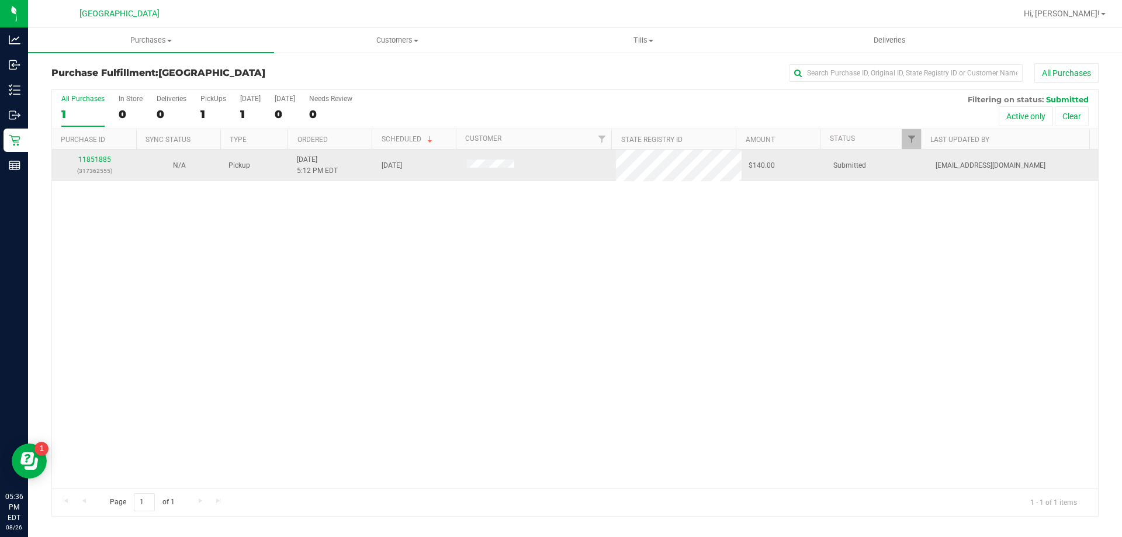
click at [93, 154] on div "11851885 (317362555)" at bounding box center [94, 165] width 71 height 22
click at [91, 158] on link "11851885" at bounding box center [94, 159] width 33 height 8
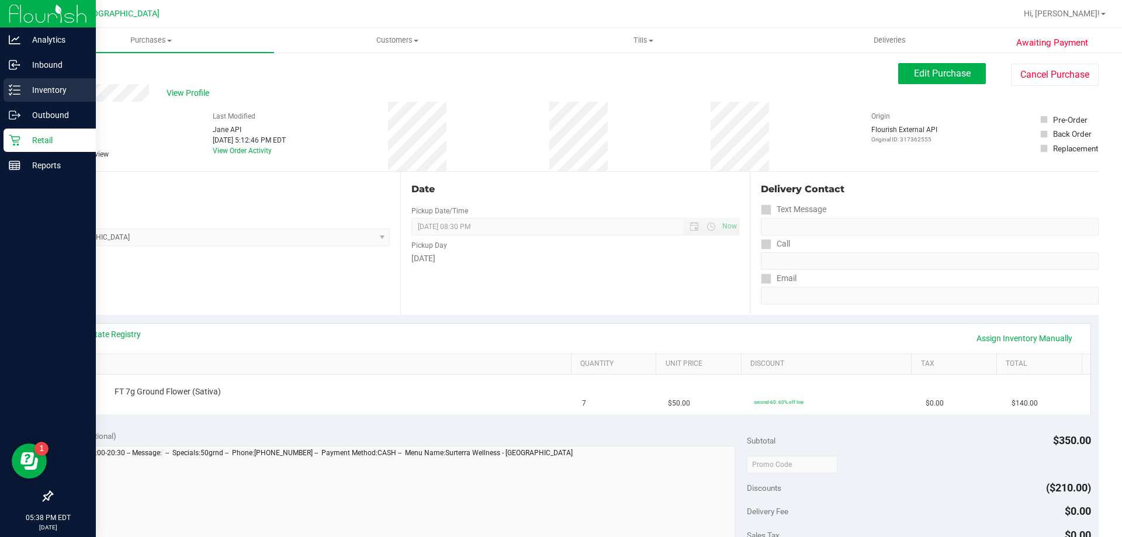
click at [40, 89] on p "Inventory" at bounding box center [55, 90] width 70 height 14
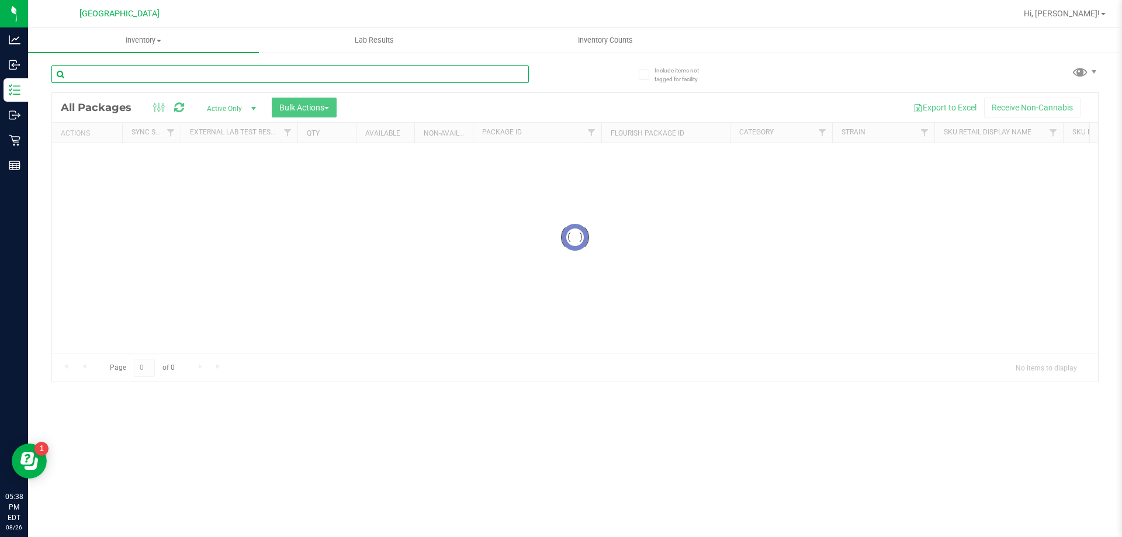
click at [156, 75] on input "text" at bounding box center [290, 74] width 478 height 18
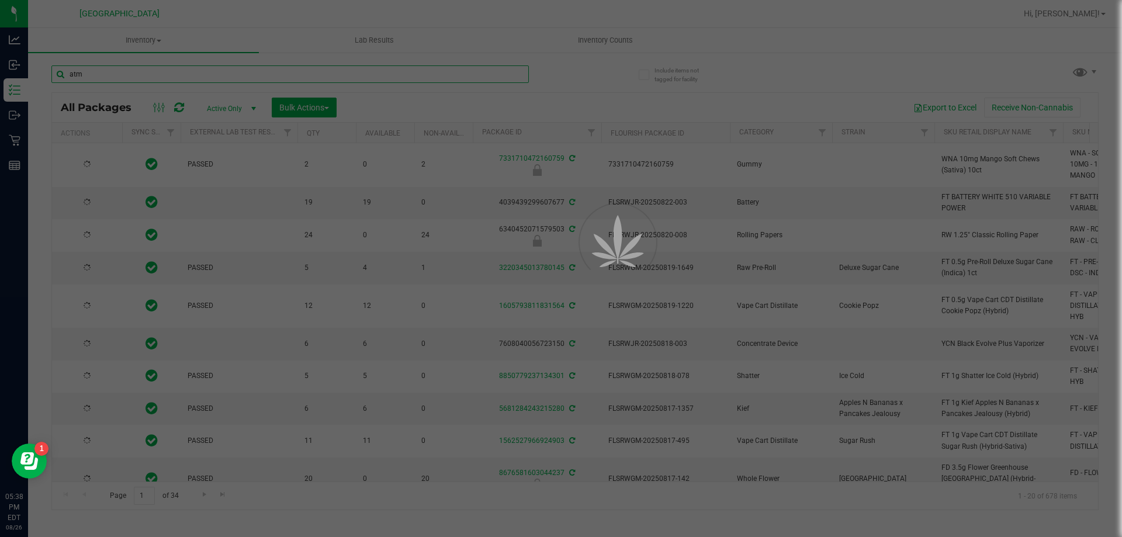
type input "atm"
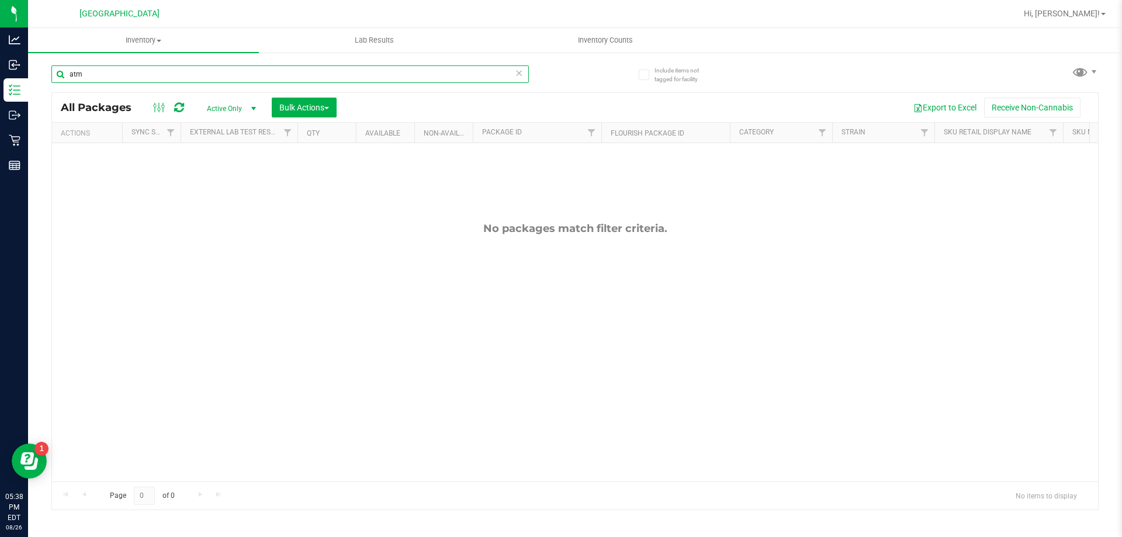
click at [312, 77] on input "atm" at bounding box center [290, 74] width 478 height 18
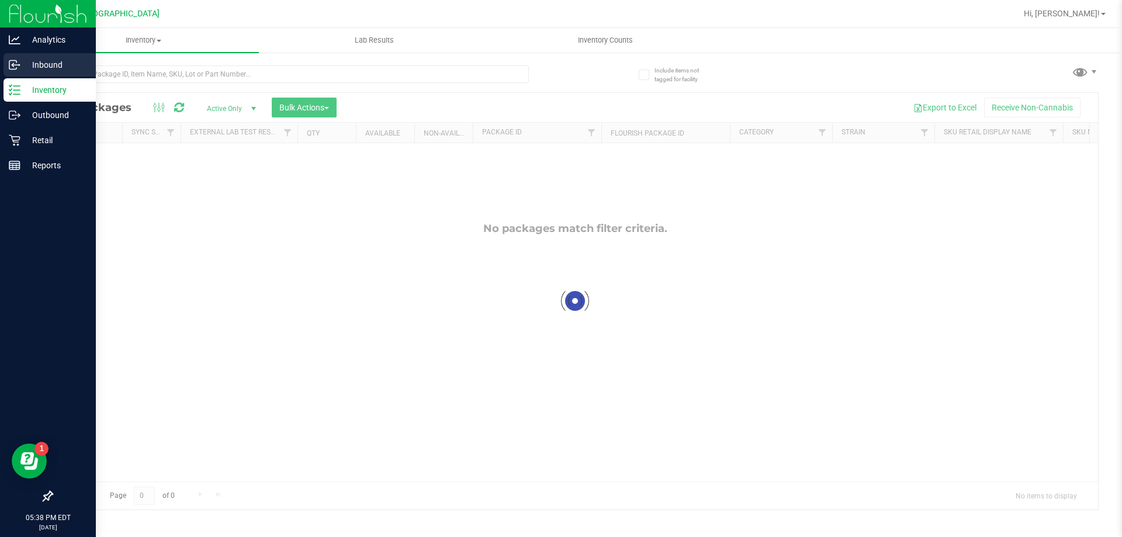
click at [42, 64] on p "Inbound" at bounding box center [55, 65] width 70 height 14
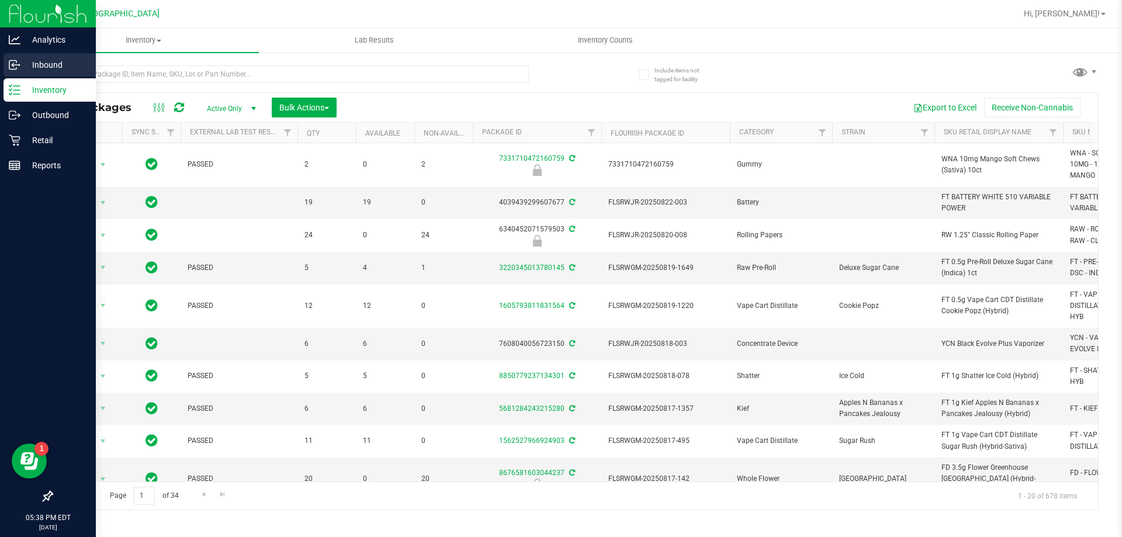
click at [50, 63] on p "Inbound" at bounding box center [55, 65] width 70 height 14
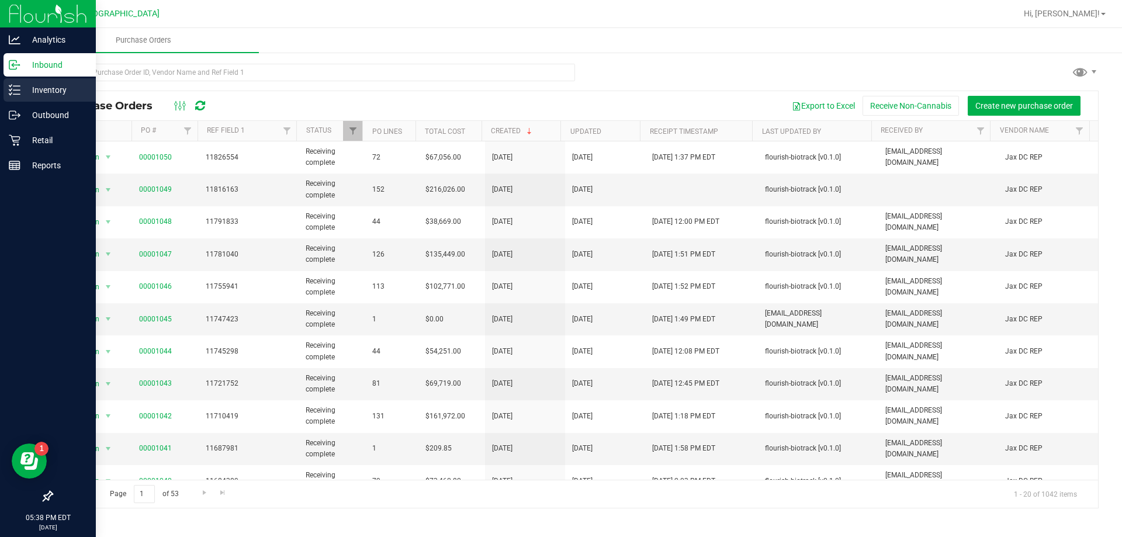
click at [40, 86] on p "Inventory" at bounding box center [55, 90] width 70 height 14
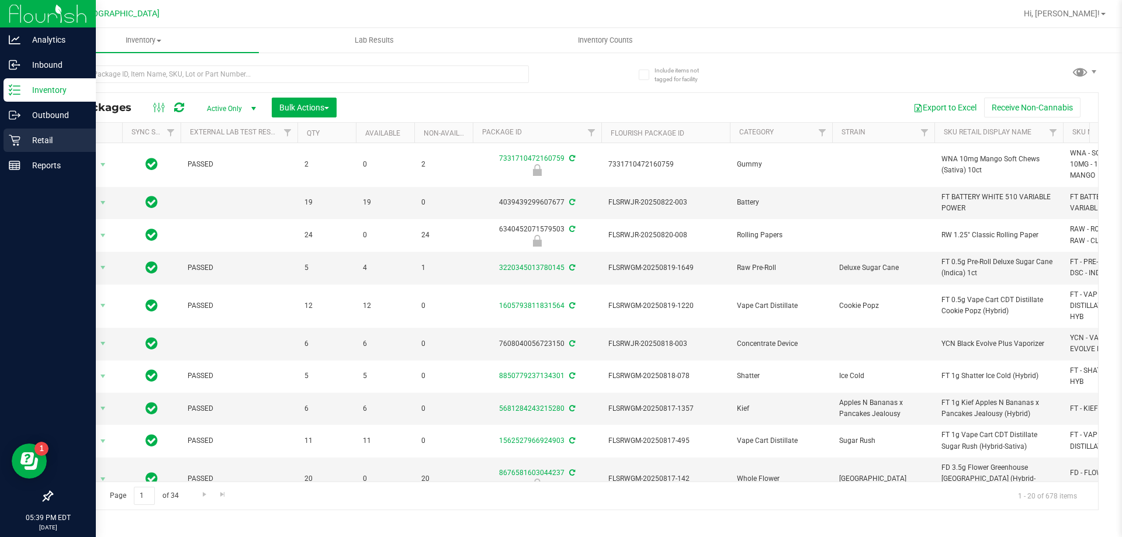
click at [32, 136] on p "Retail" at bounding box center [55, 140] width 70 height 14
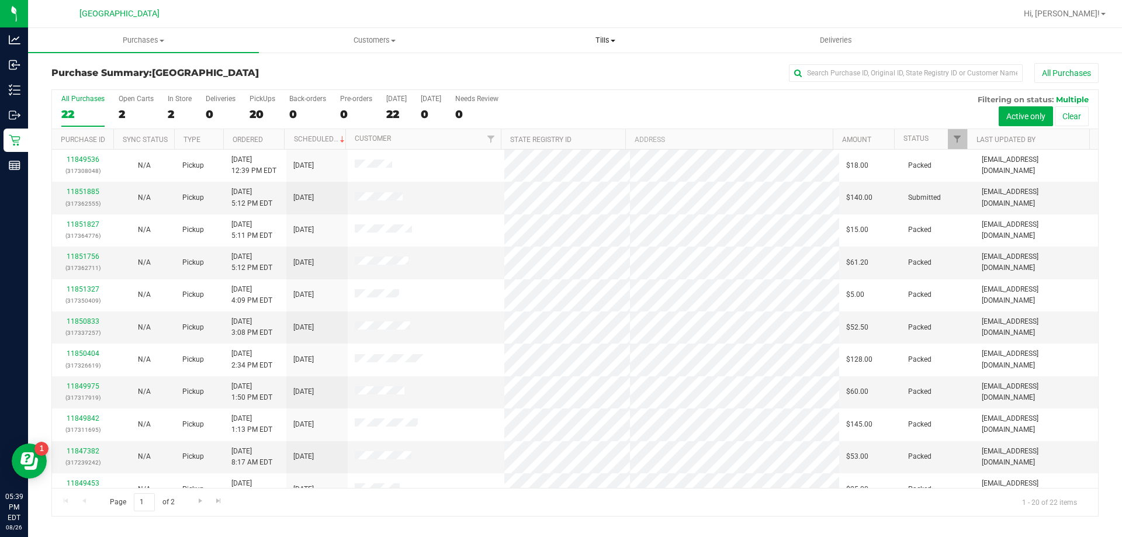
click at [600, 37] on span "Tills" at bounding box center [605, 40] width 230 height 11
click at [548, 68] on span "Manage tills" at bounding box center [529, 70] width 79 height 10
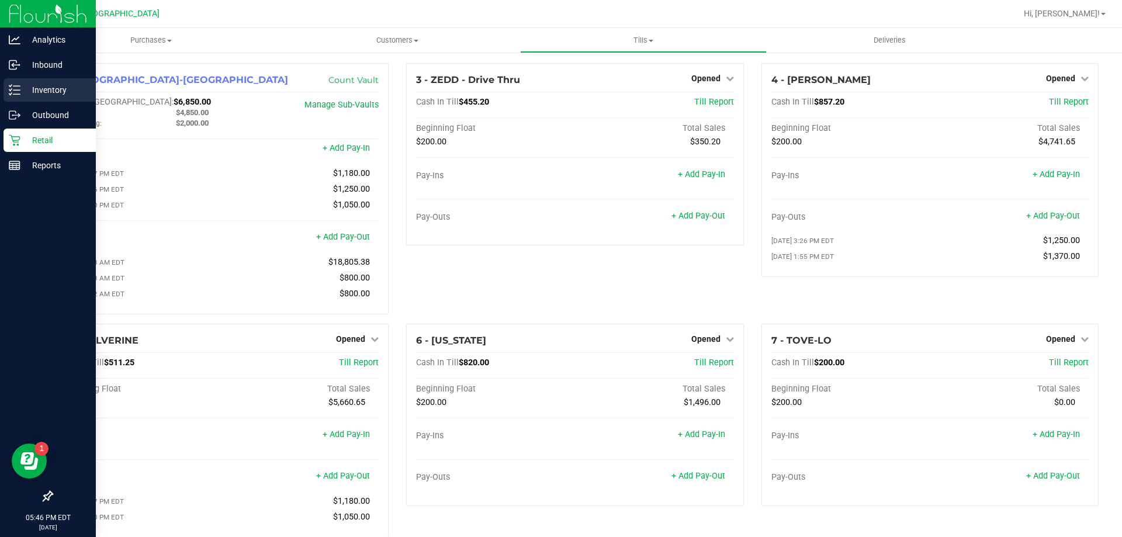
click at [31, 86] on p "Inventory" at bounding box center [55, 90] width 70 height 14
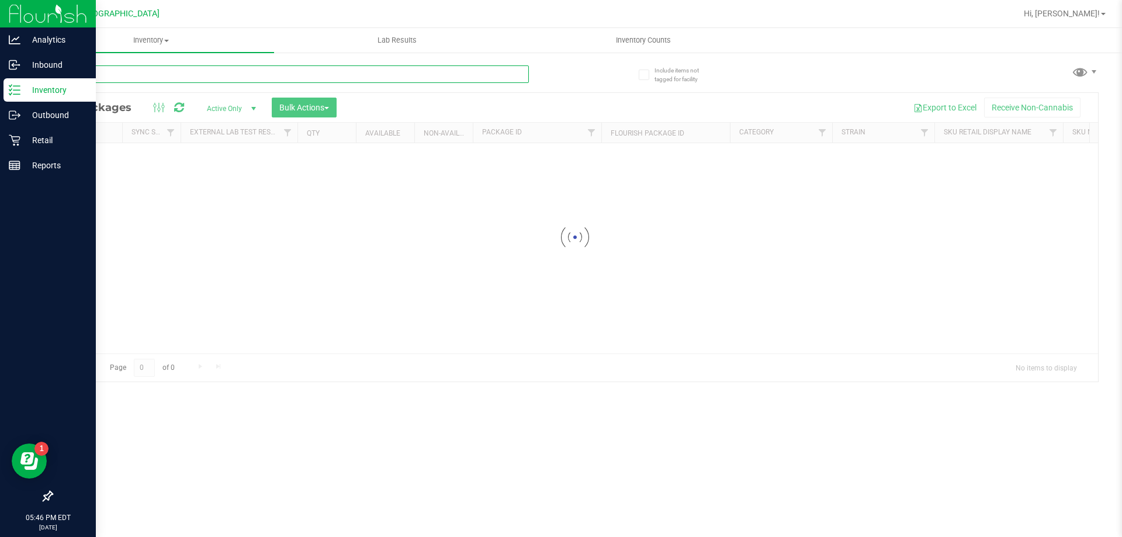
click at [117, 72] on input "text" at bounding box center [290, 74] width 478 height 18
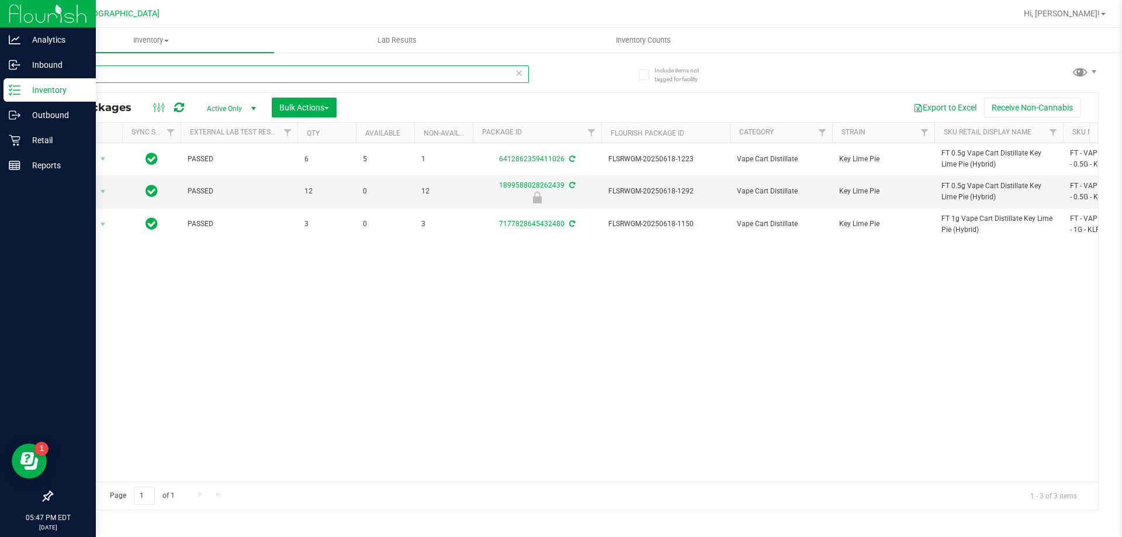
click at [112, 74] on input "klp" at bounding box center [290, 74] width 478 height 18
type input "brz"
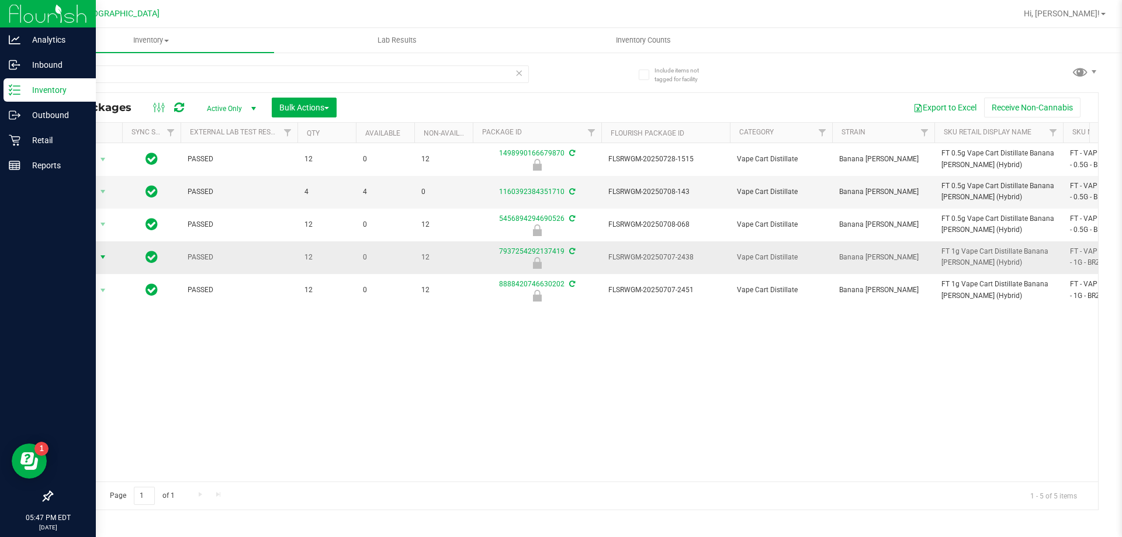
click at [74, 257] on span "Action" at bounding box center [80, 257] width 32 height 16
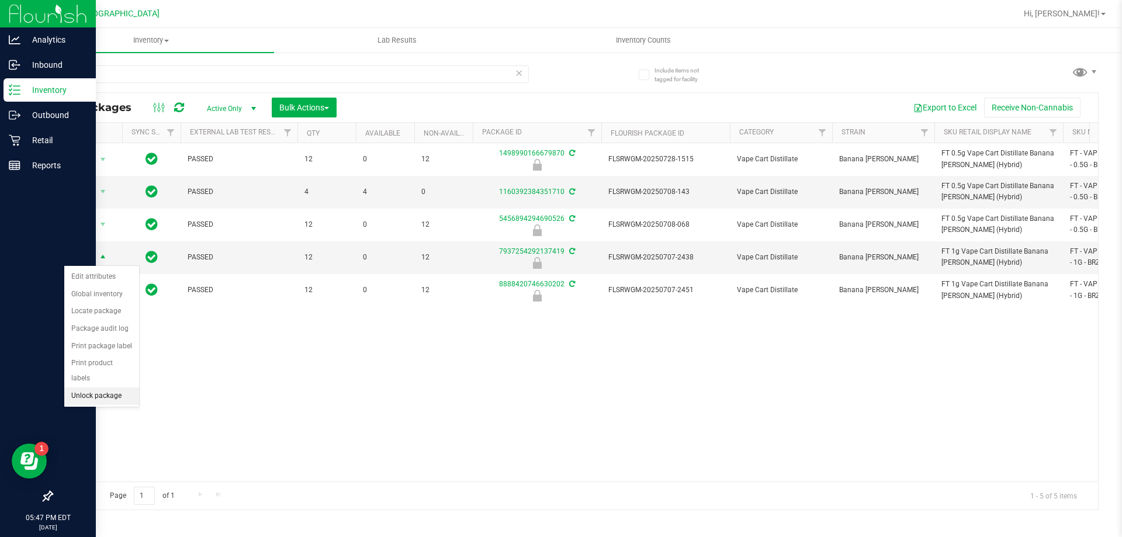
click at [103, 388] on li "Unlock package" at bounding box center [101, 397] width 75 height 18
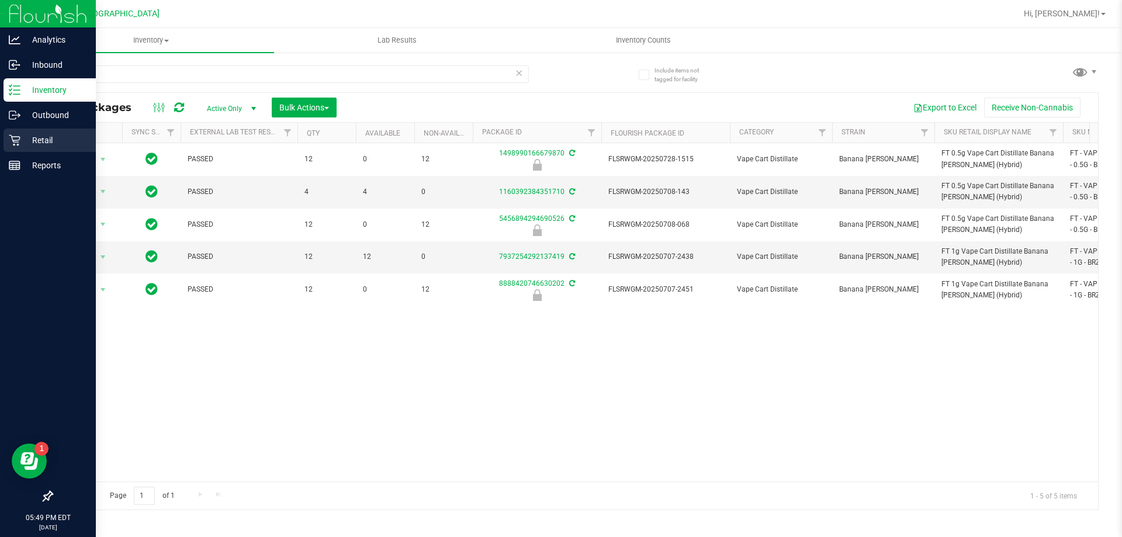
click at [43, 133] on p "Retail" at bounding box center [55, 140] width 70 height 14
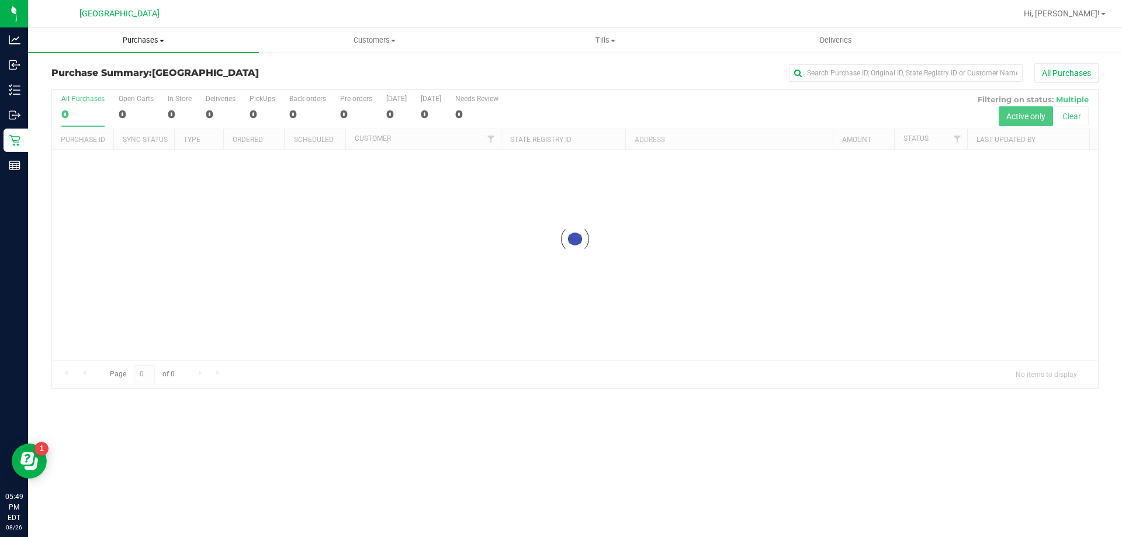
click at [137, 42] on span "Purchases" at bounding box center [143, 40] width 231 height 11
click at [96, 82] on span "Fulfillment" at bounding box center [64, 85] width 72 height 10
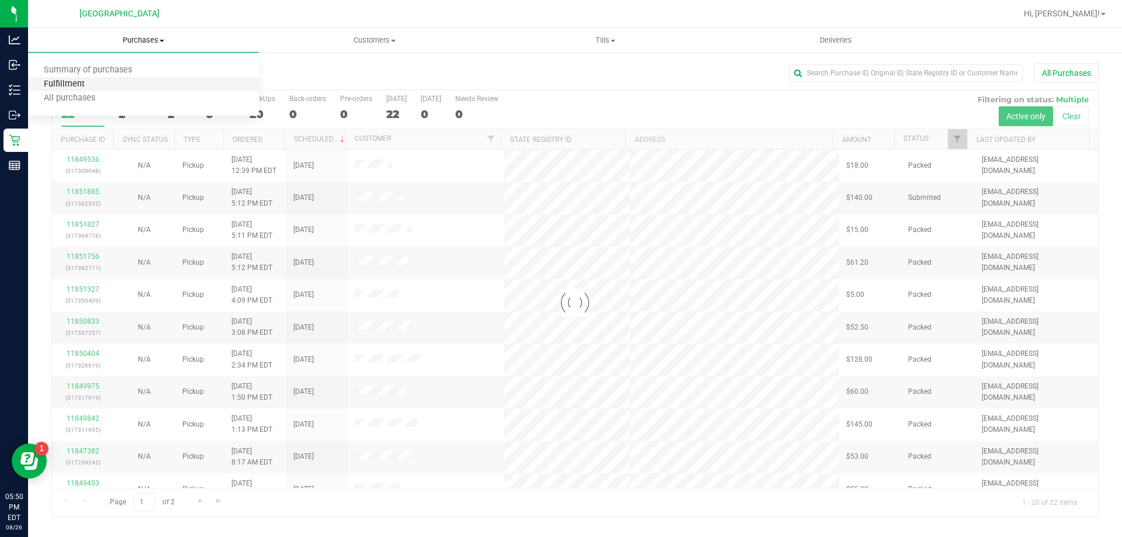
click at [77, 82] on span "Fulfillment" at bounding box center [64, 85] width 72 height 10
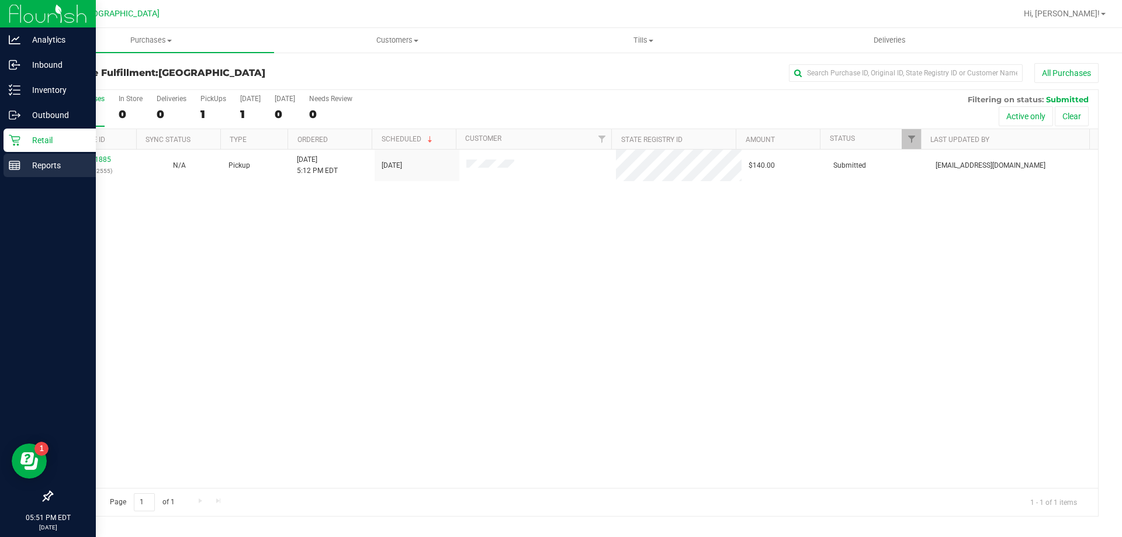
click at [51, 165] on p "Reports" at bounding box center [55, 165] width 70 height 14
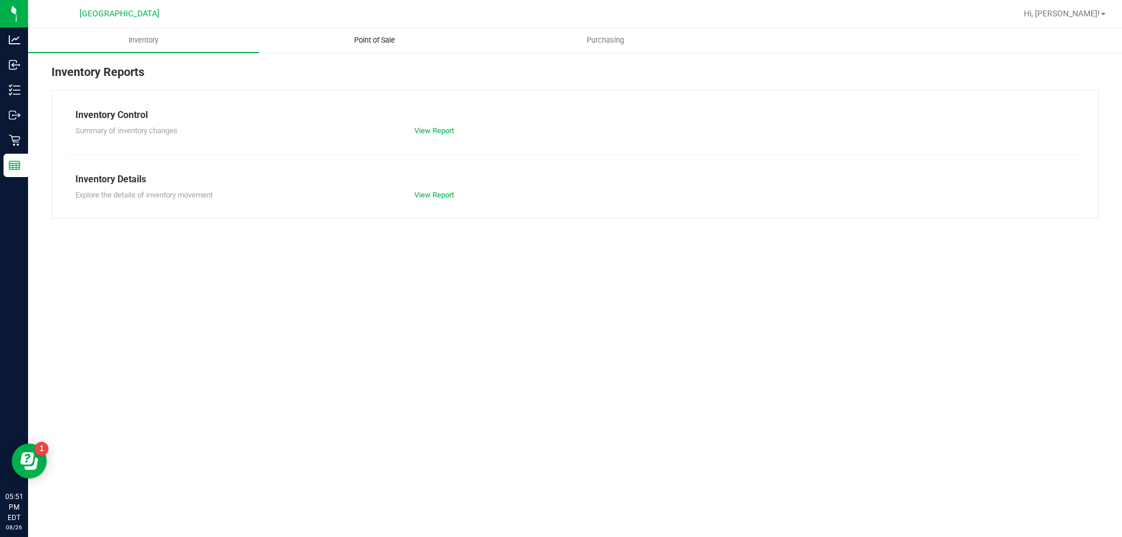
click at [400, 30] on uib-tab-heading "Point of Sale" at bounding box center [375, 40] width 230 height 23
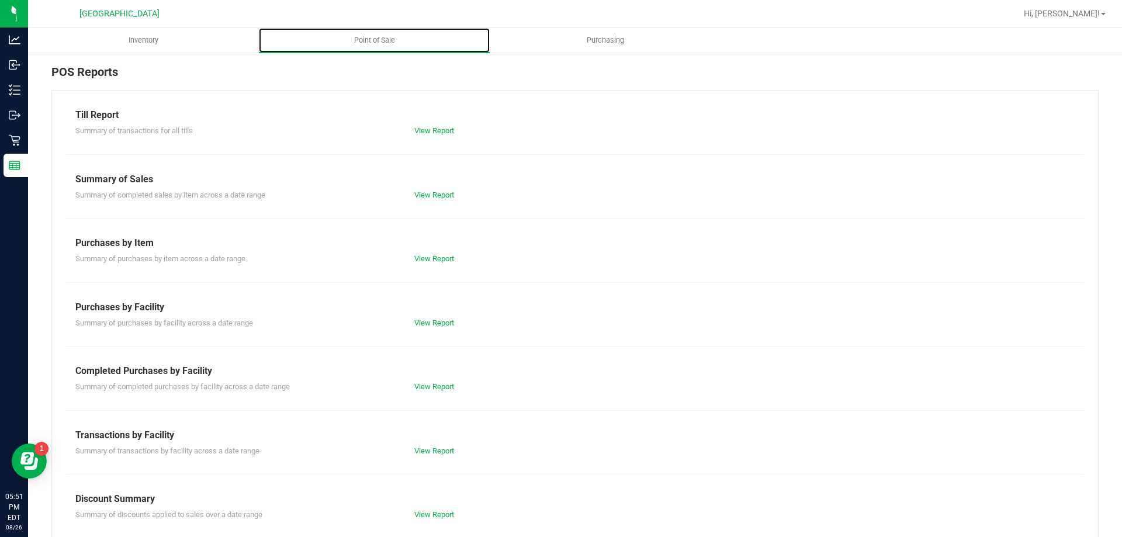
scroll to position [77, 0]
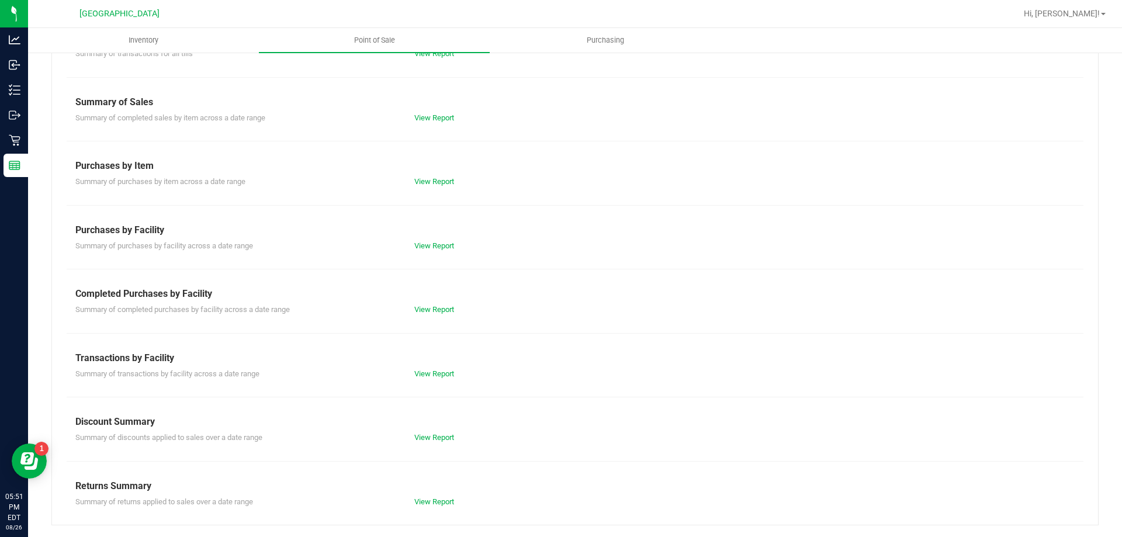
click at [432, 380] on div "Till Report Summary of transactions for all tills View Report Summary of Sales …" at bounding box center [575, 269] width 1048 height 513
click at [432, 372] on link "View Report" at bounding box center [434, 373] width 40 height 9
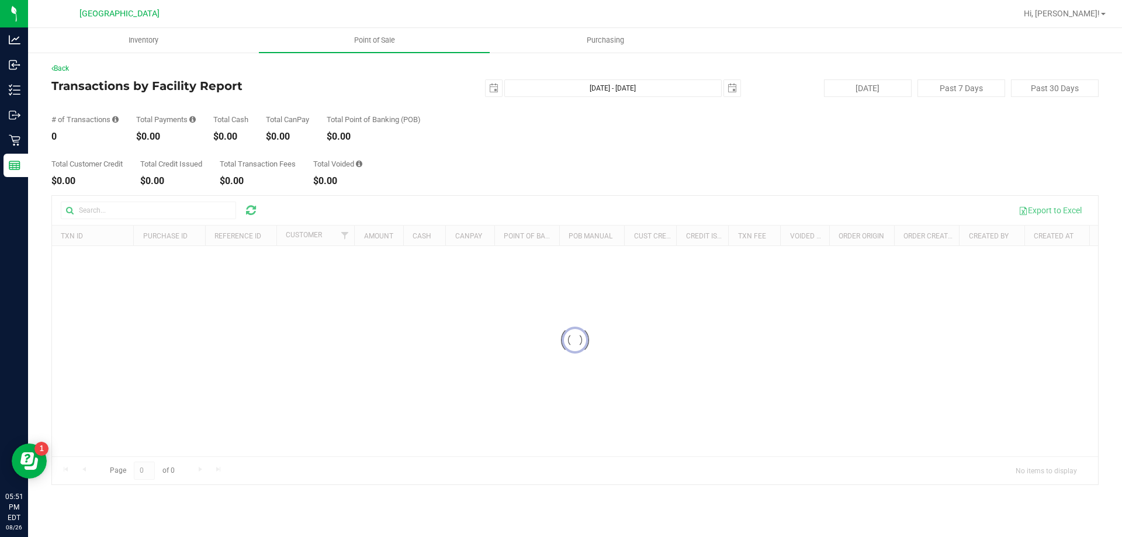
drag, startPoint x: 363, startPoint y: 160, endPoint x: 375, endPoint y: 162, distance: 11.8
click at [375, 162] on div "Total Customer Credit $0.00 Total Credit Issued $0.00 Total Transaction Fees $0…" at bounding box center [575, 163] width 1048 height 44
drag, startPoint x: 371, startPoint y: 168, endPoint x: 309, endPoint y: 172, distance: 62.1
click at [309, 172] on div "Total Customer Credit $0.00 Total Credit Issued $0.00 Total Transaction Fees $0…" at bounding box center [575, 163] width 1048 height 44
click at [348, 177] on div "$0.00" at bounding box center [337, 181] width 49 height 9
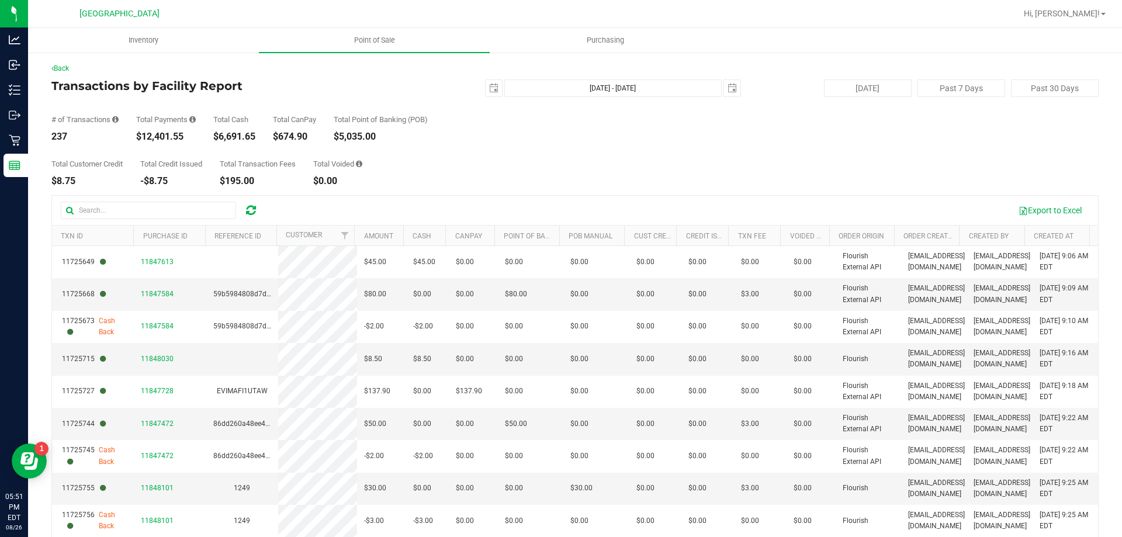
drag, startPoint x: 354, startPoint y: 182, endPoint x: 64, endPoint y: 137, distance: 292.8
click at [64, 137] on div "Back Transactions by Facility Report [DATE] [DATE] - [DATE] [DATE] [DATE] Past …" at bounding box center [575, 338] width 1048 height 550
click at [462, 122] on div "# of Transactions 237 Total Payments $12,401.55 Total Cash $6,691.65 Total CanP…" at bounding box center [575, 119] width 1048 height 44
click at [489, 87] on span "select" at bounding box center [493, 88] width 9 height 9
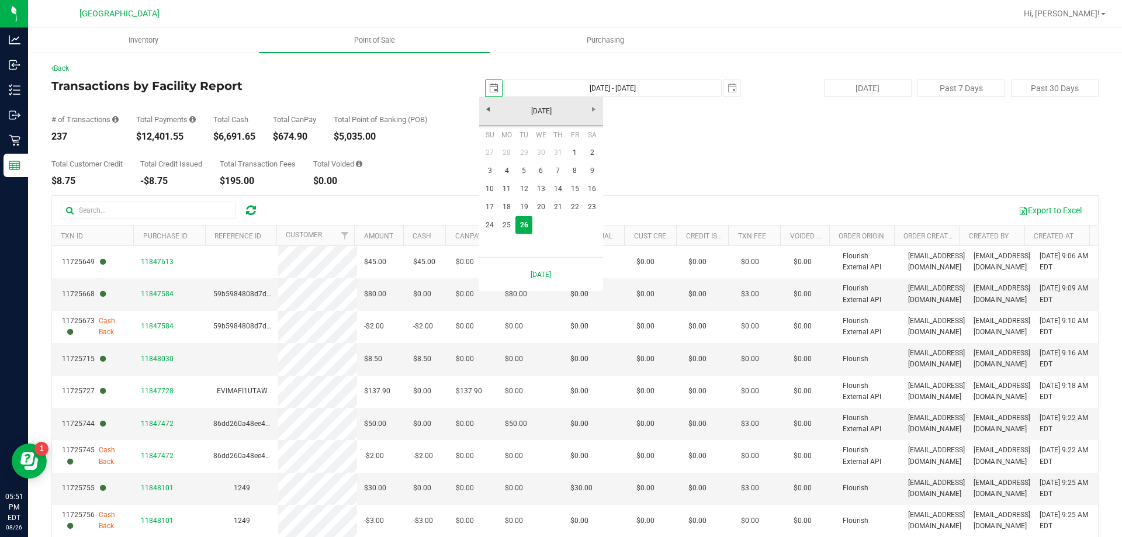
scroll to position [0, 29]
click at [507, 226] on link "25" at bounding box center [507, 225] width 17 height 18
type input "[DATE]"
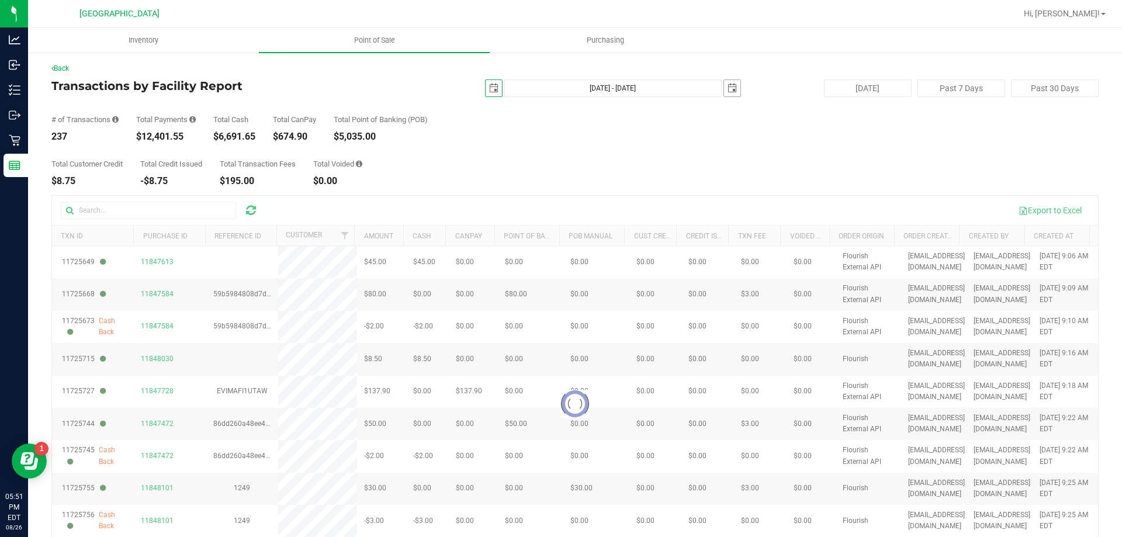
click at [728, 91] on span "select" at bounding box center [732, 88] width 9 height 9
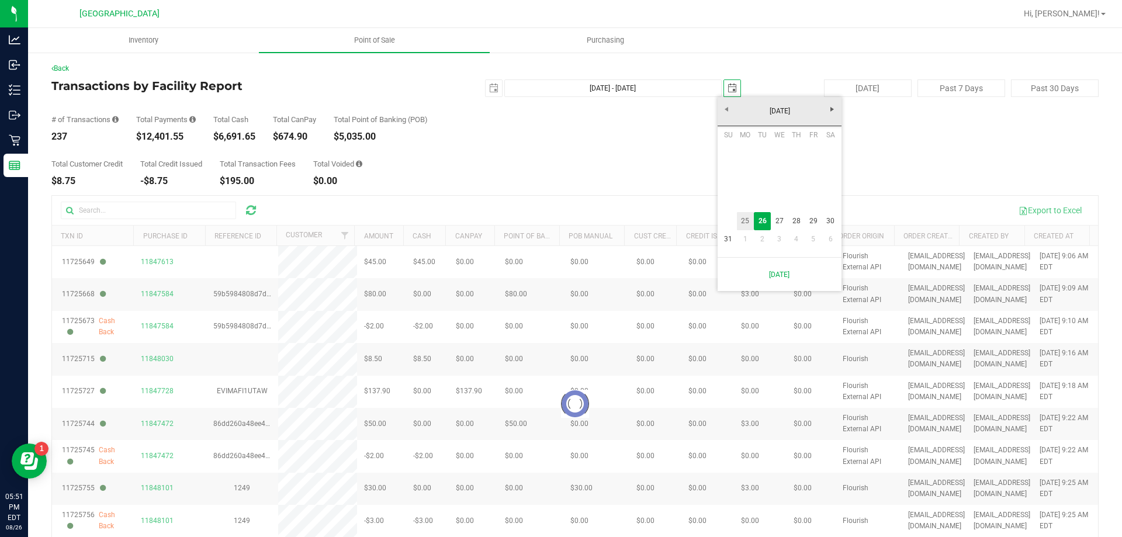
click at [742, 217] on link "25" at bounding box center [745, 221] width 17 height 18
type input "[DATE] - [DATE]"
type input "[DATE]"
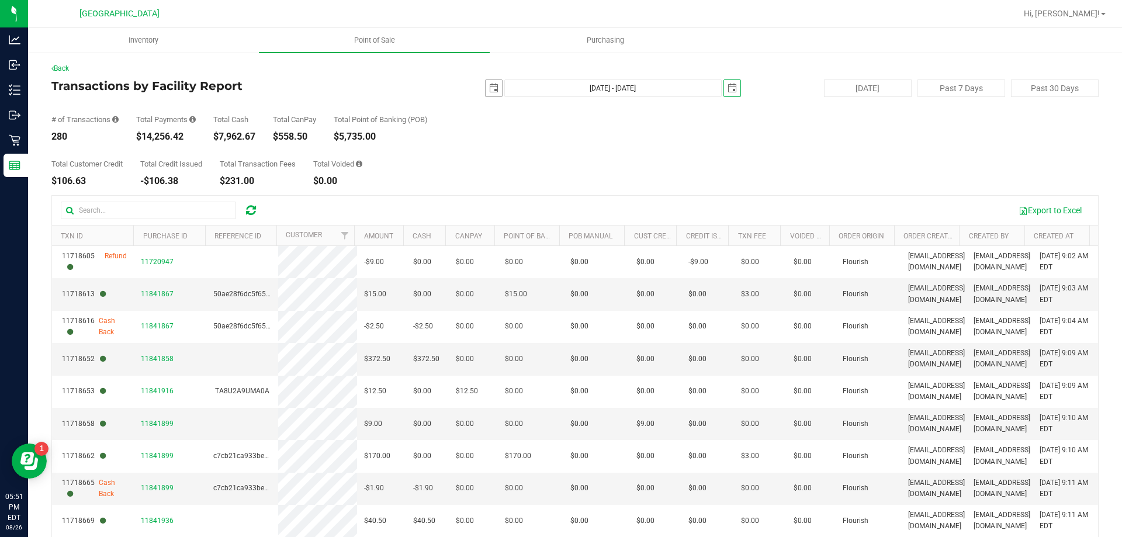
click at [490, 92] on span "select" at bounding box center [493, 88] width 9 height 9
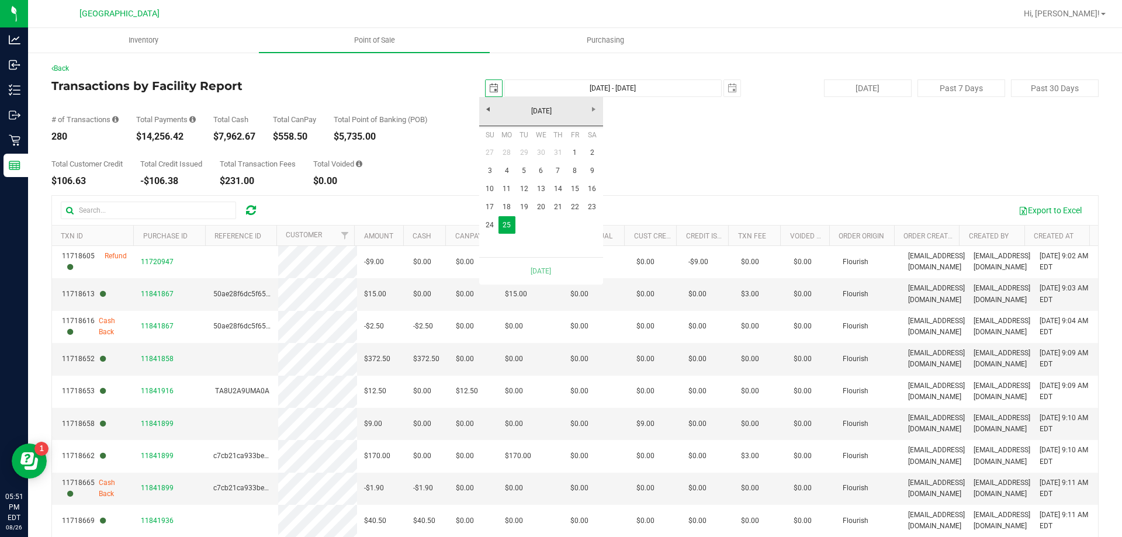
scroll to position [0, 29]
click at [591, 112] on link "[DATE]" at bounding box center [542, 111] width 126 height 18
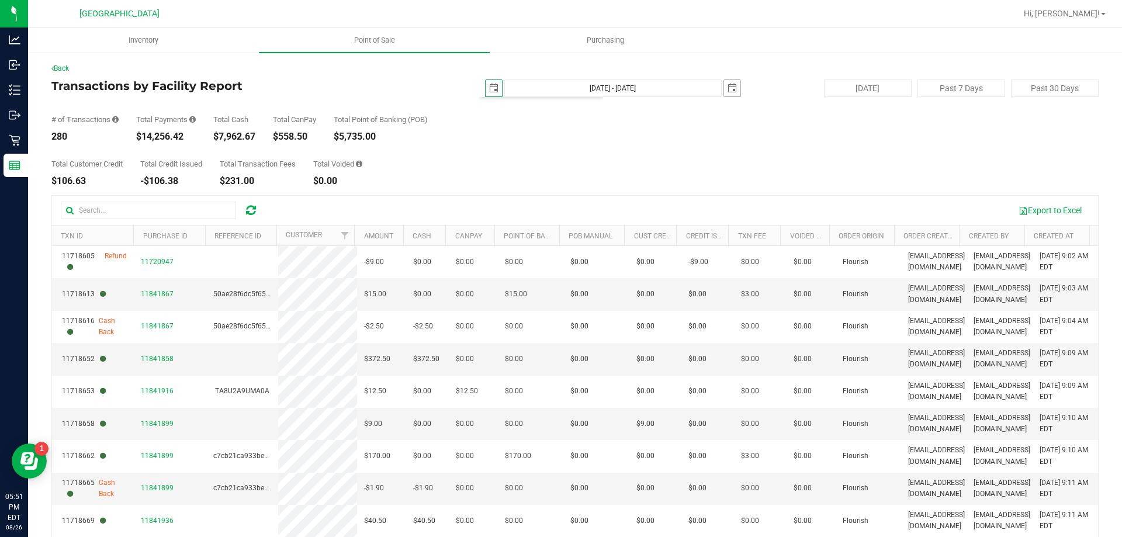
click at [728, 84] on span "select" at bounding box center [732, 88] width 9 height 9
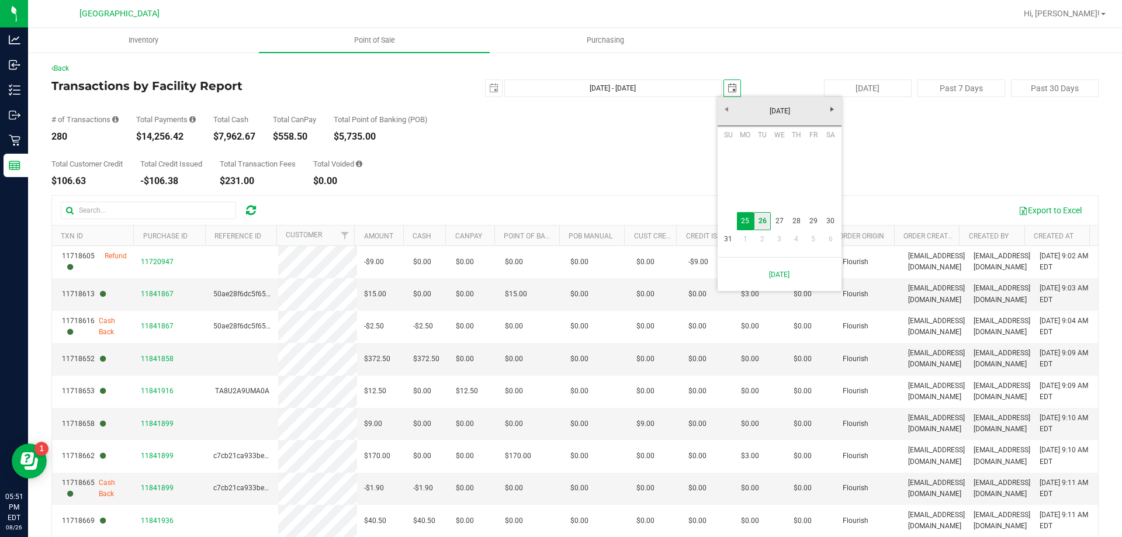
click at [764, 221] on link "26" at bounding box center [762, 221] width 17 height 18
type input "[DATE] - [DATE]"
type input "[DATE]"
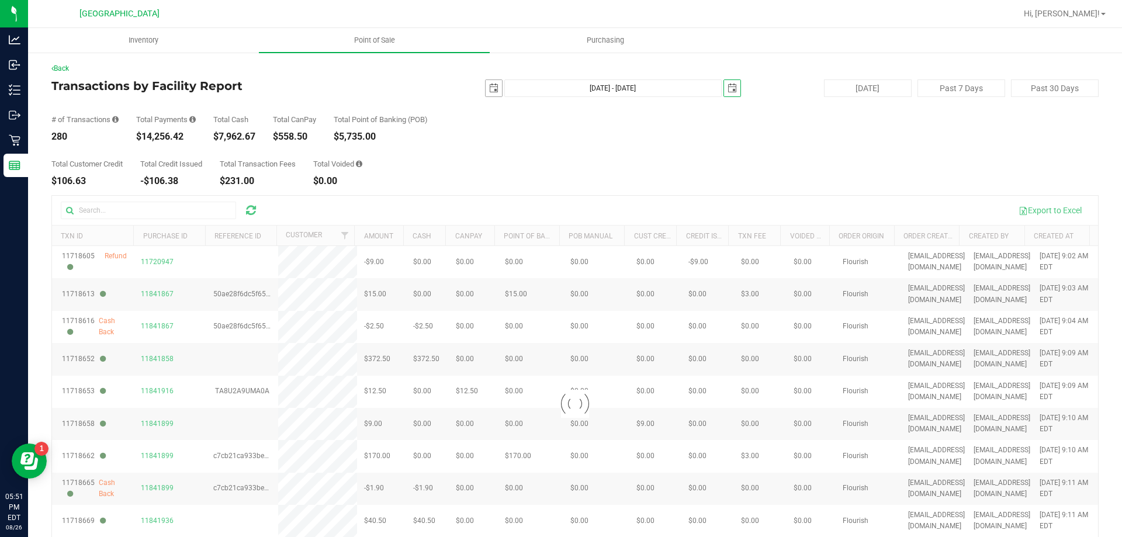
click at [489, 89] on span "select" at bounding box center [493, 88] width 9 height 9
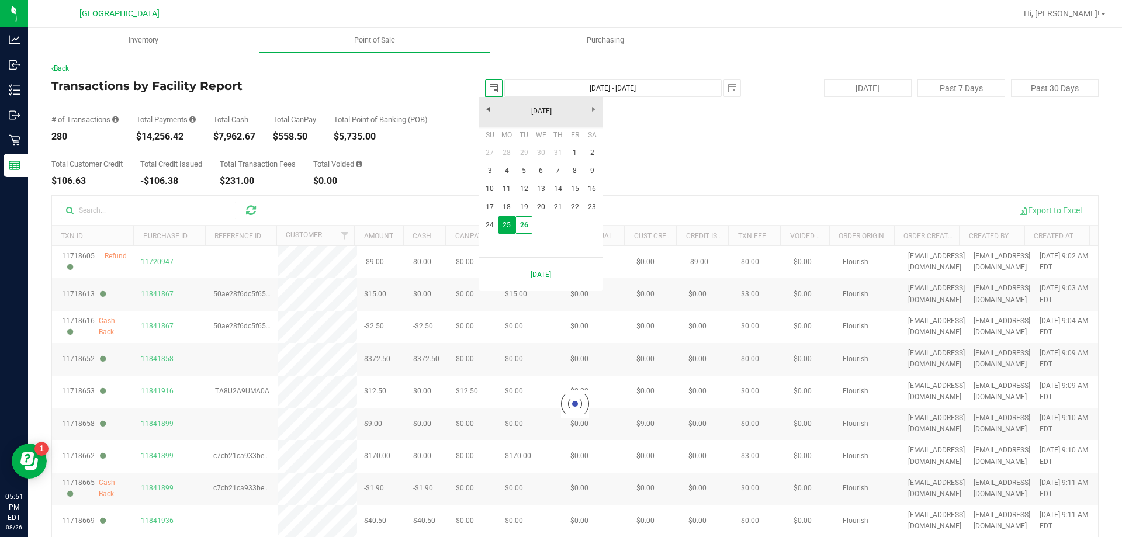
scroll to position [0, 29]
click at [528, 226] on link "26" at bounding box center [524, 225] width 17 height 18
type input "[DATE] - [DATE]"
type input "[DATE]"
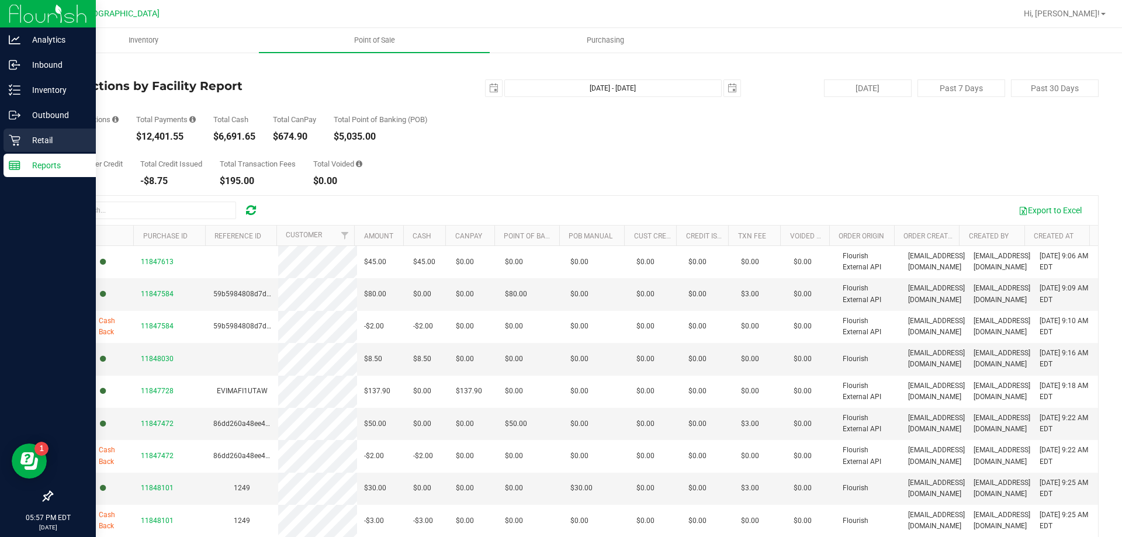
click at [30, 137] on p "Retail" at bounding box center [55, 140] width 70 height 14
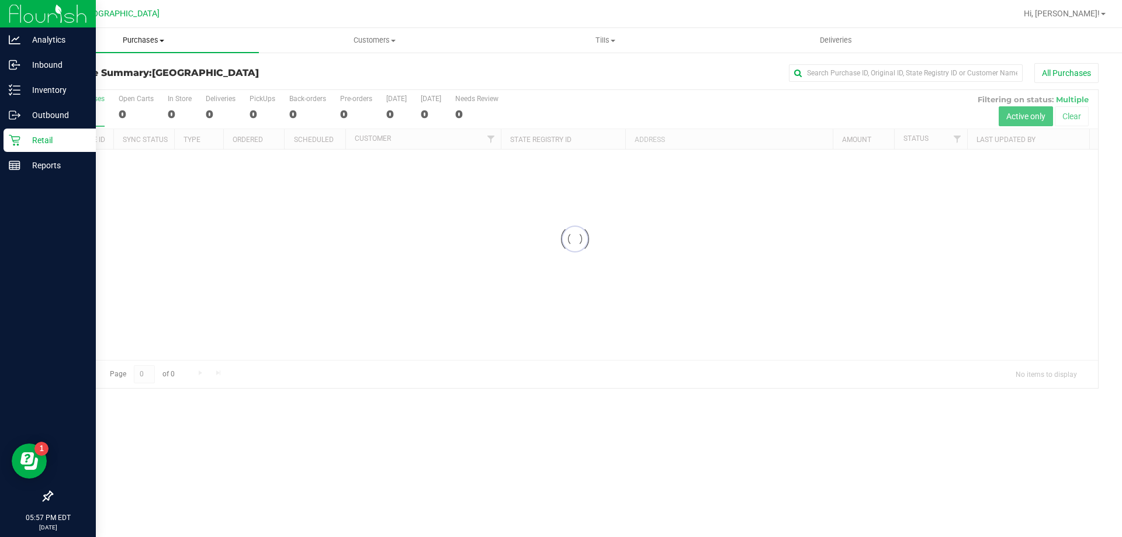
click at [132, 47] on uib-tab-heading "Purchases Summary of purchases Fulfillment All purchases" at bounding box center [143, 40] width 231 height 25
click at [111, 87] on li "Fulfillment" at bounding box center [143, 85] width 231 height 14
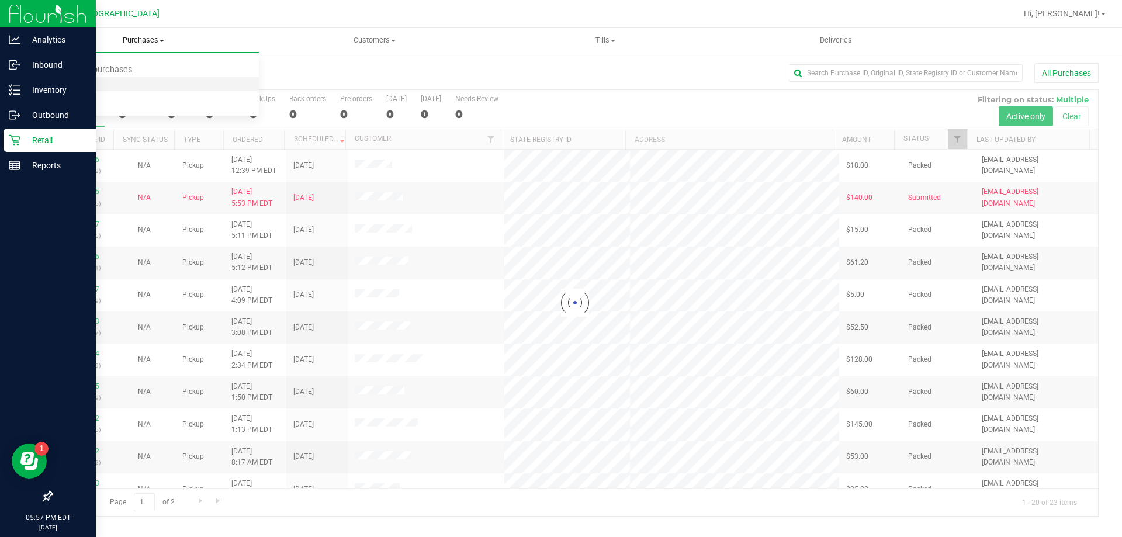
click at [80, 86] on span "Fulfillment" at bounding box center [64, 85] width 72 height 10
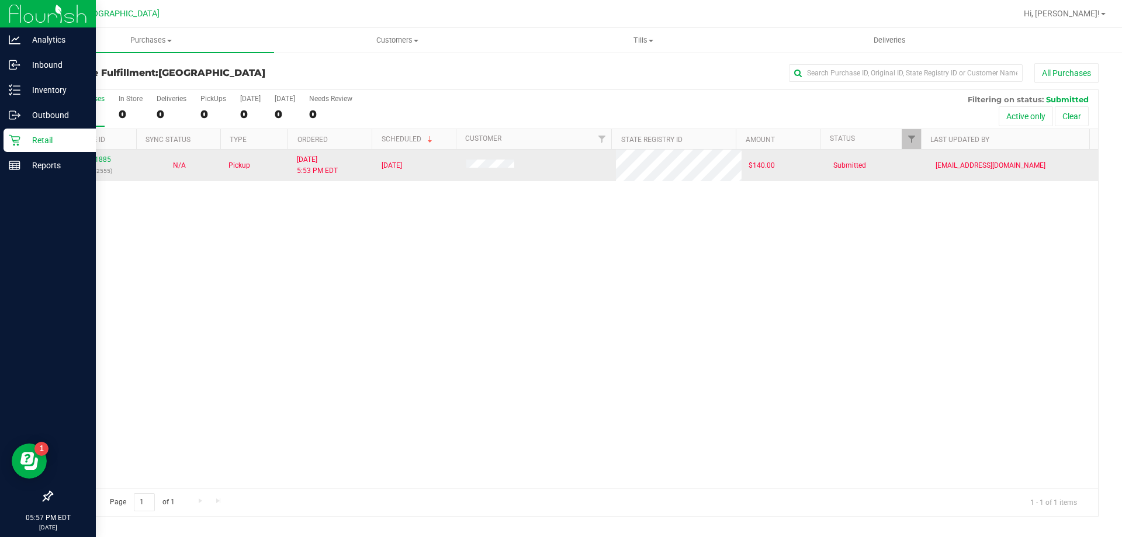
click at [102, 164] on div "11851885 (317362555)" at bounding box center [94, 165] width 71 height 22
click at [102, 157] on link "11851885" at bounding box center [94, 159] width 33 height 8
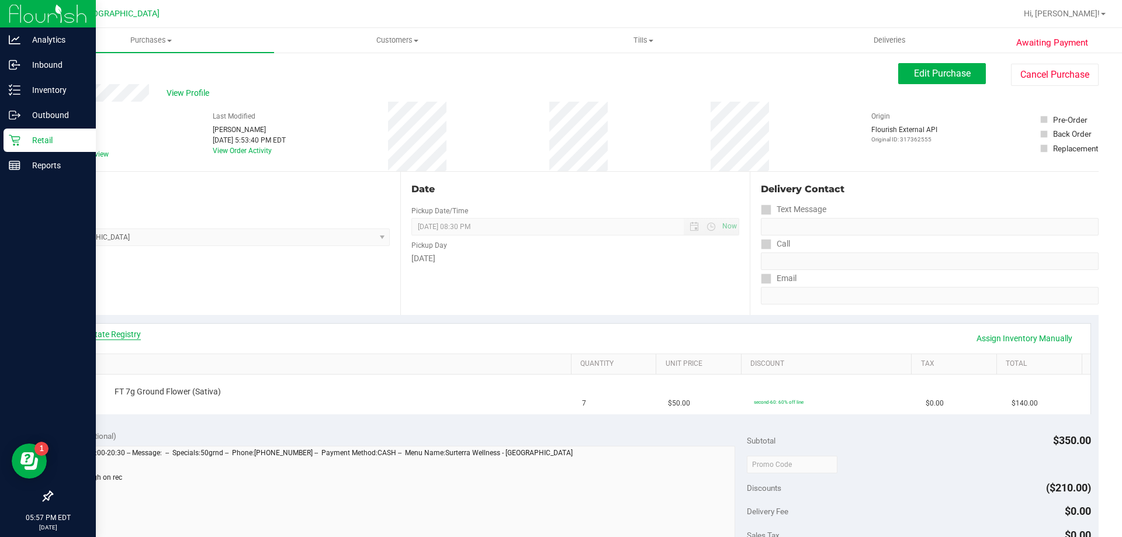
click at [121, 338] on link "View State Registry" at bounding box center [106, 335] width 70 height 12
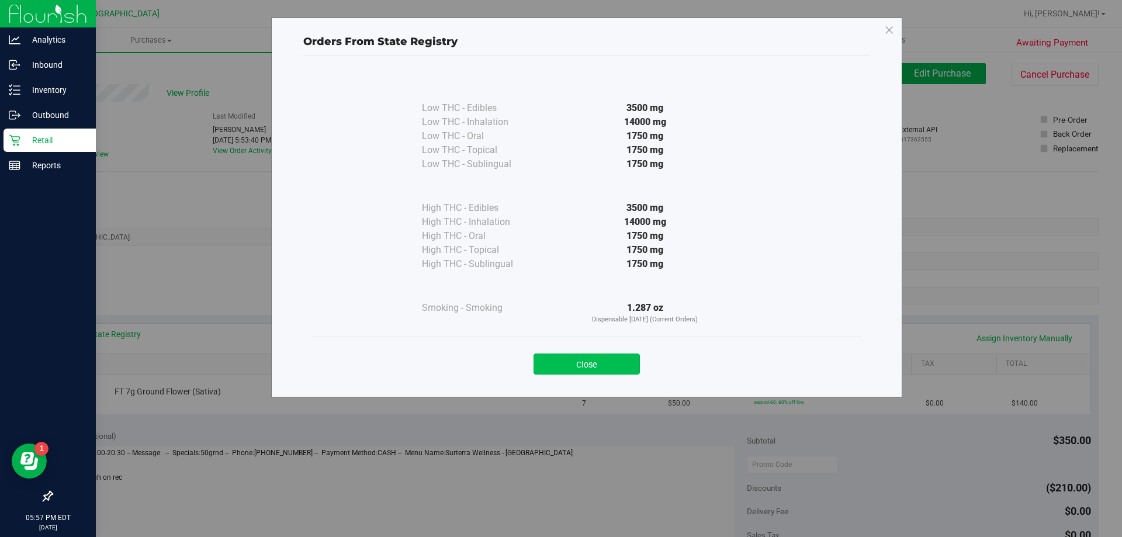
click at [590, 358] on button "Close" at bounding box center [587, 364] width 106 height 21
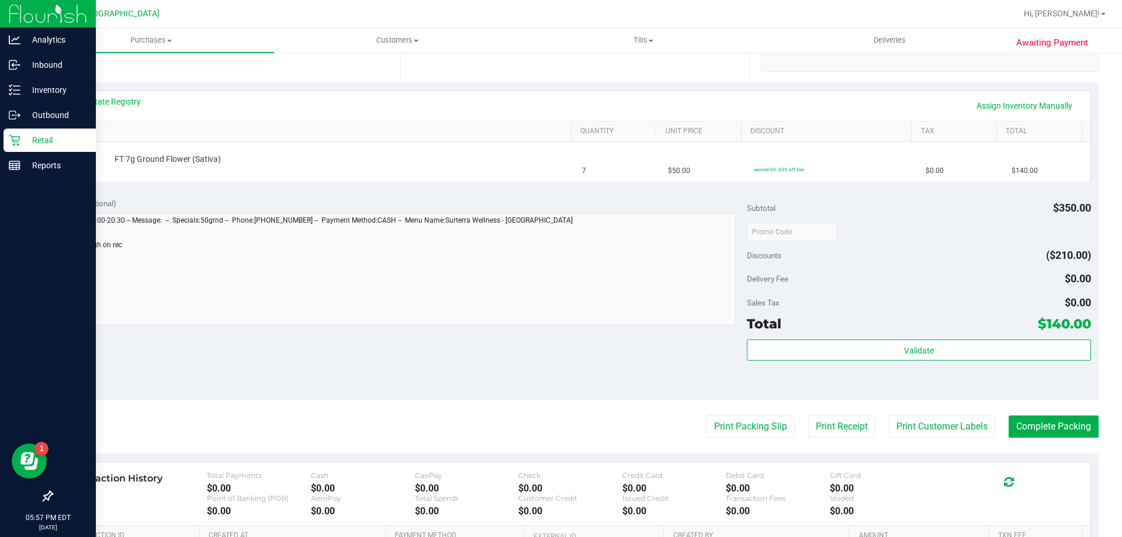
scroll to position [391, 0]
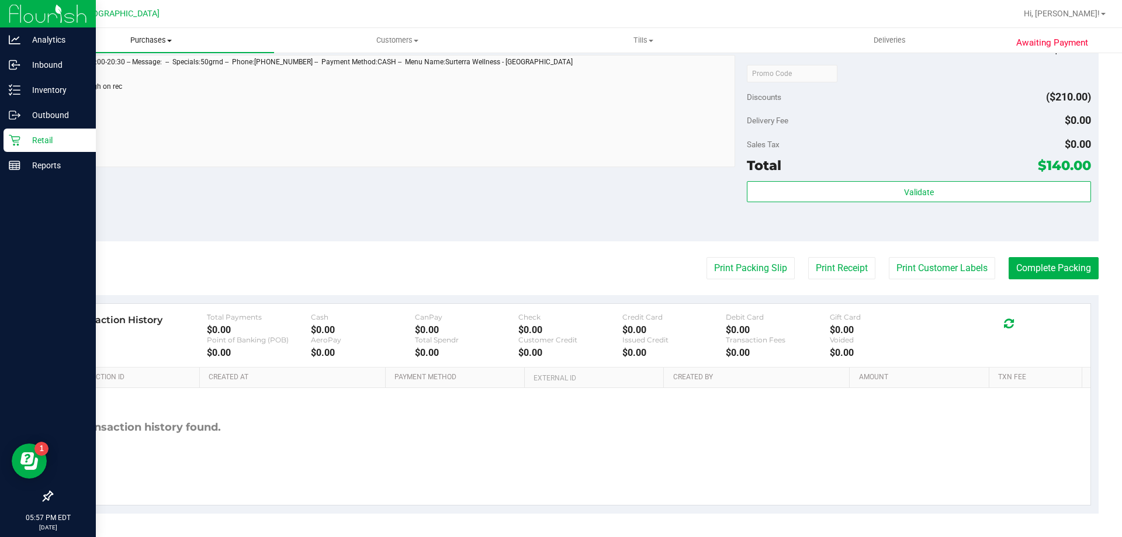
click at [138, 35] on uib-tab-heading "Purchases Summary of purchases Fulfillment All purchases" at bounding box center [151, 40] width 246 height 25
click at [89, 80] on span "Fulfillment" at bounding box center [64, 85] width 72 height 10
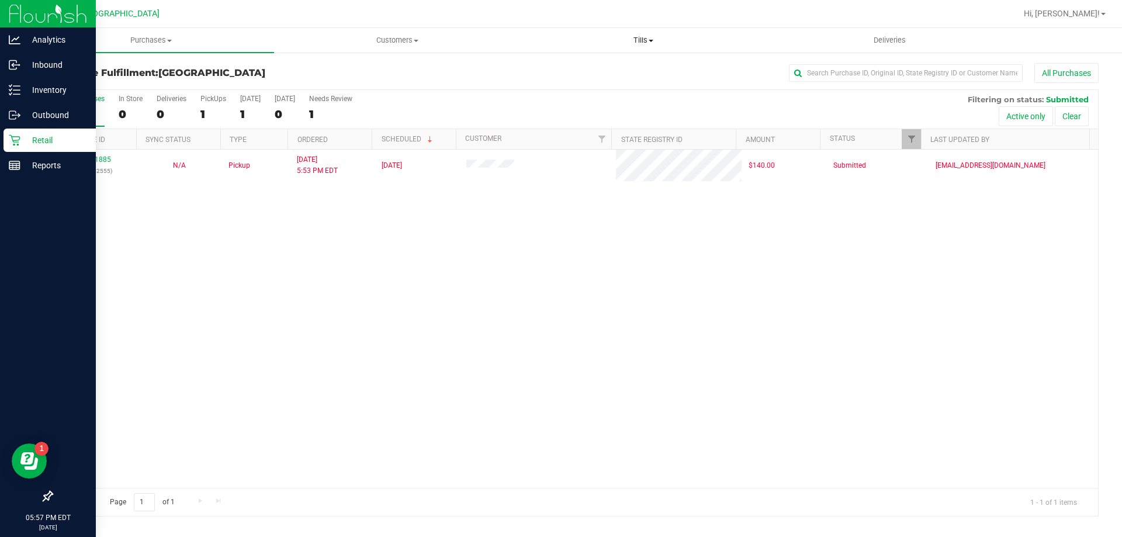
click at [646, 37] on span "Tills" at bounding box center [643, 40] width 245 height 11
click at [580, 67] on span "Manage tills" at bounding box center [559, 70] width 79 height 10
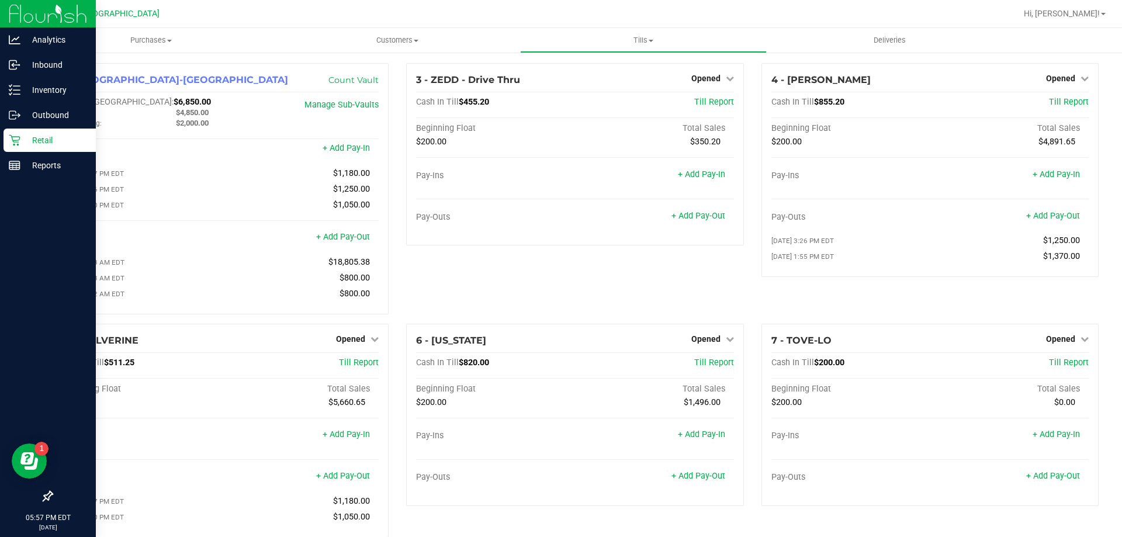
click at [386, 201] on div "1 - [GEOGRAPHIC_DATA]-Vault Count Vault Cash In Vault: $6,850.00 Main: $4,850.0…" at bounding box center [220, 193] width 355 height 261
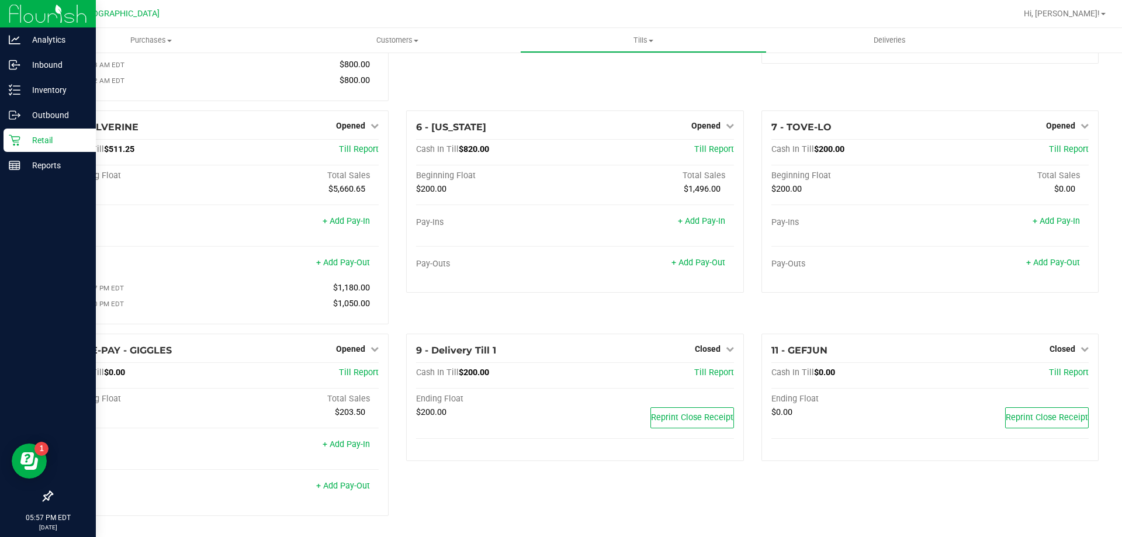
scroll to position [219, 0]
click at [150, 33] on uib-tab-heading "Purchases Summary of purchases Fulfillment All purchases" at bounding box center [151, 40] width 246 height 25
click at [123, 79] on li "Fulfillment" at bounding box center [151, 85] width 246 height 14
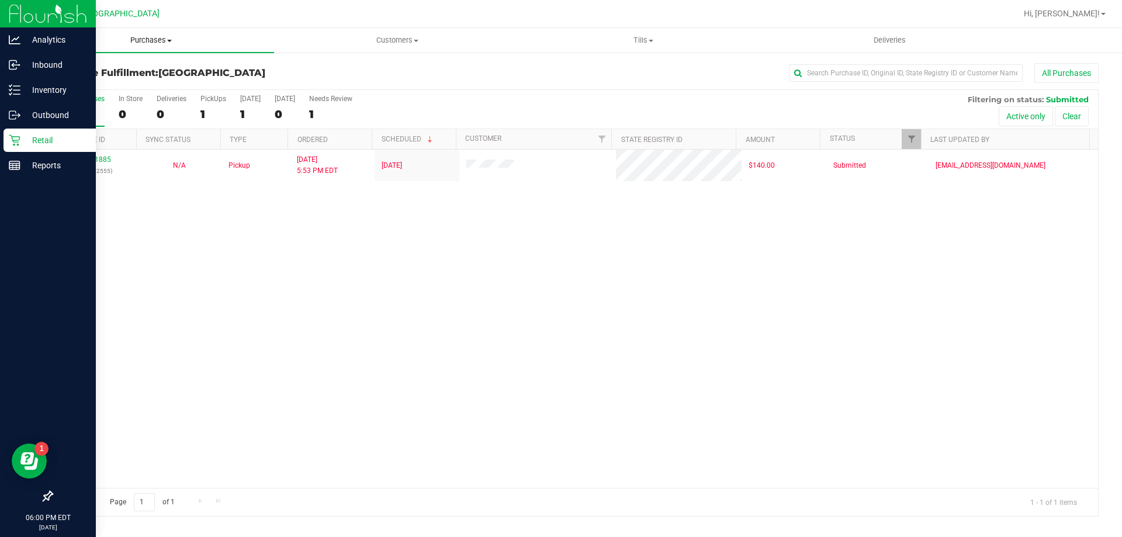
click at [136, 35] on span "Purchases" at bounding box center [151, 40] width 246 height 11
click at [81, 82] on span "Fulfillment" at bounding box center [64, 85] width 72 height 10
click at [641, 36] on span "Tills" at bounding box center [643, 40] width 245 height 11
click at [593, 67] on span "Manage tills" at bounding box center [559, 70] width 79 height 10
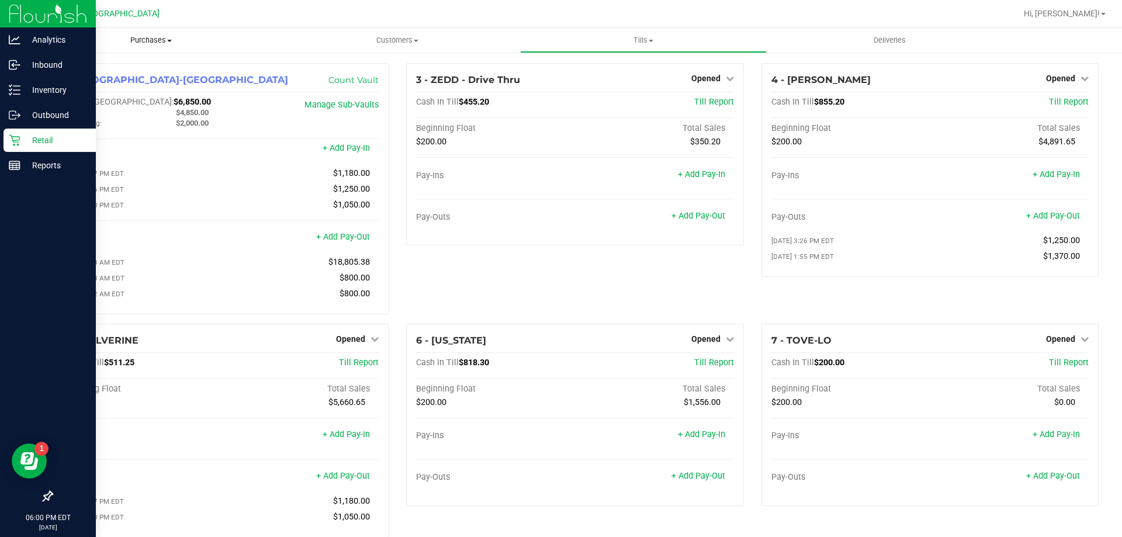
drag, startPoint x: 141, startPoint y: 29, endPoint x: 141, endPoint y: 34, distance: 5.9
click at [141, 28] on uib-tab-heading "Purchases Summary of purchases Fulfillment All purchases" at bounding box center [151, 40] width 246 height 25
click at [99, 82] on li "Fulfillment" at bounding box center [151, 85] width 246 height 14
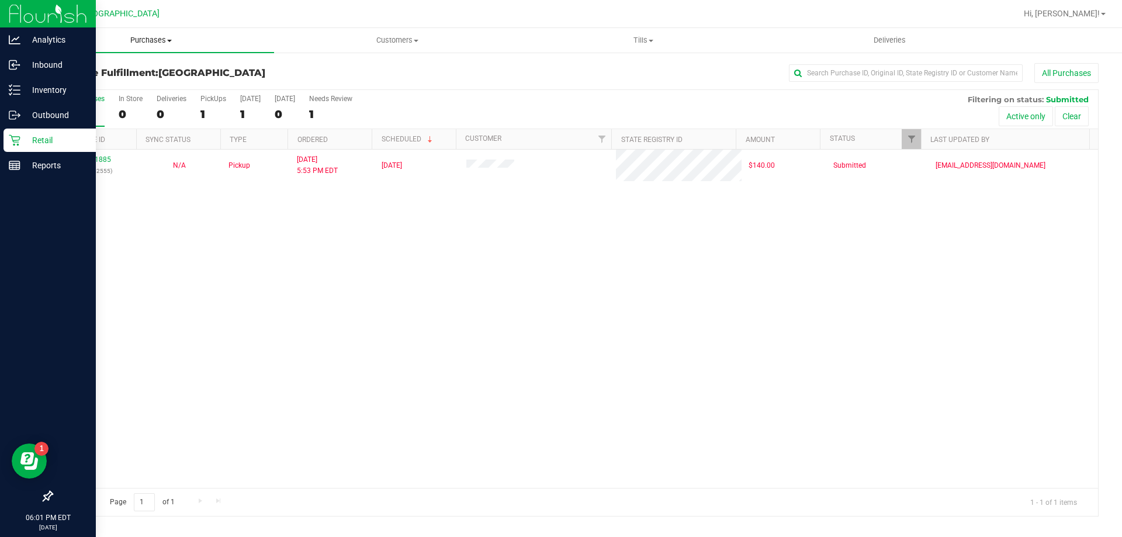
click at [127, 40] on span "Purchases" at bounding box center [151, 40] width 246 height 11
click at [102, 85] on li "Fulfillment" at bounding box center [151, 85] width 246 height 14
click at [647, 40] on span "Tills" at bounding box center [643, 40] width 245 height 11
click at [600, 70] on li "Manage tills" at bounding box center [643, 71] width 246 height 14
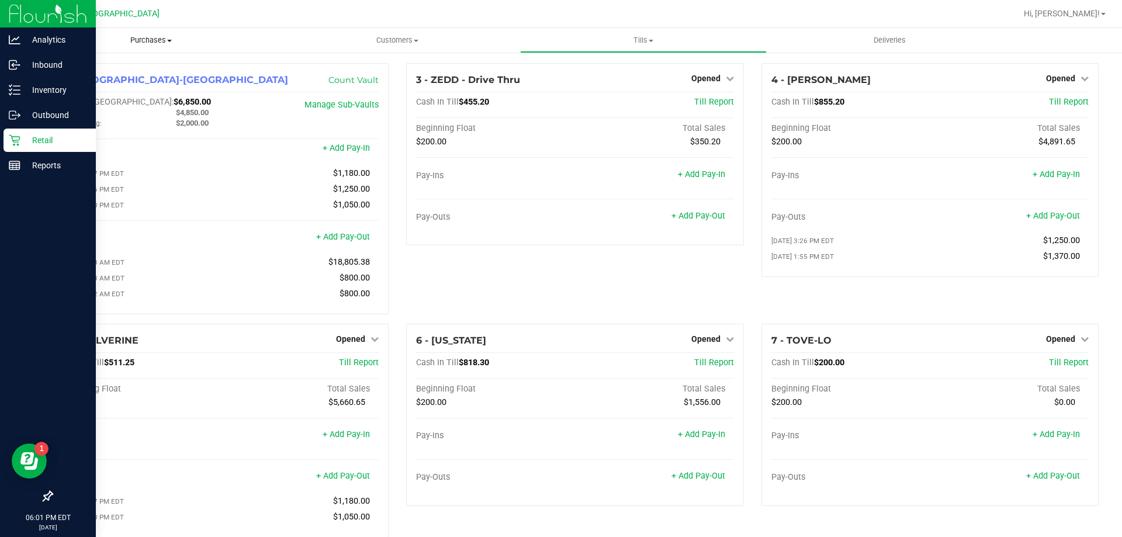
click at [157, 39] on span "Purchases" at bounding box center [151, 40] width 246 height 11
click at [98, 82] on span "Fulfillment" at bounding box center [64, 85] width 72 height 10
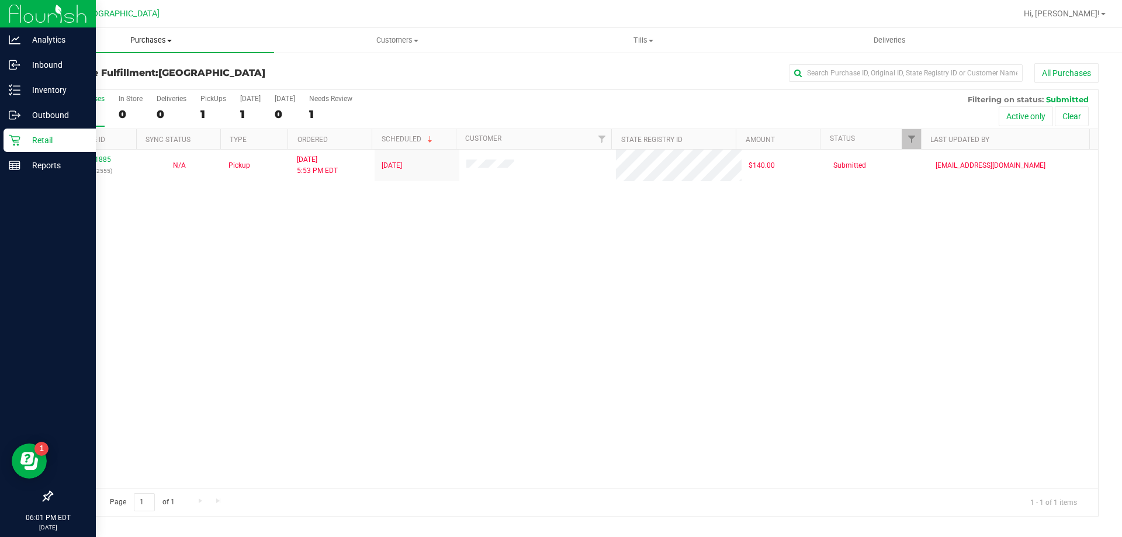
click at [159, 42] on span "Purchases" at bounding box center [151, 40] width 246 height 11
click at [108, 88] on li "Fulfillment" at bounding box center [151, 85] width 246 height 14
click at [18, 164] on line at bounding box center [14, 164] width 11 height 0
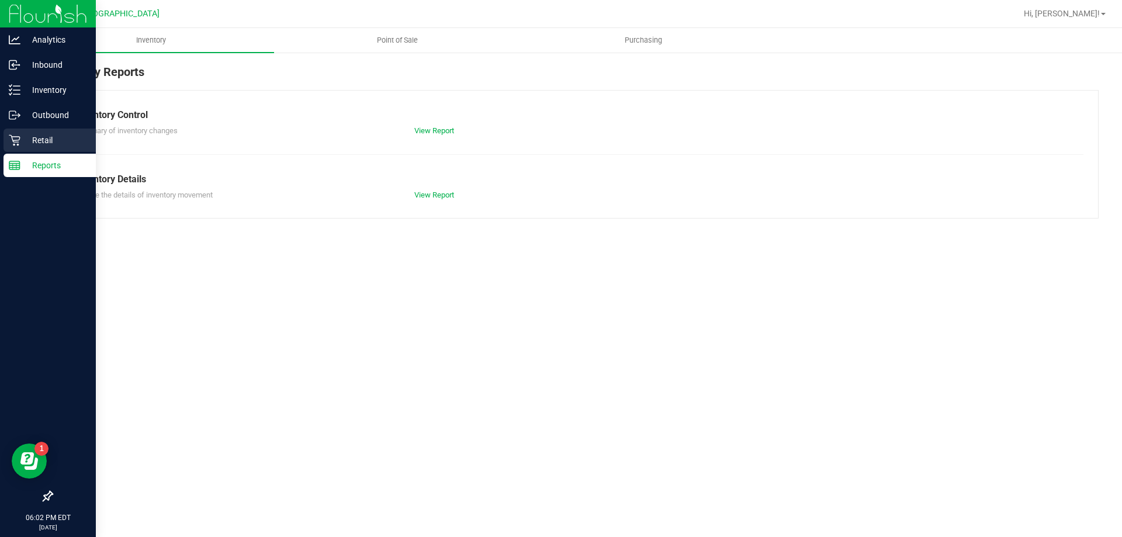
click at [39, 139] on p "Retail" at bounding box center [55, 140] width 70 height 14
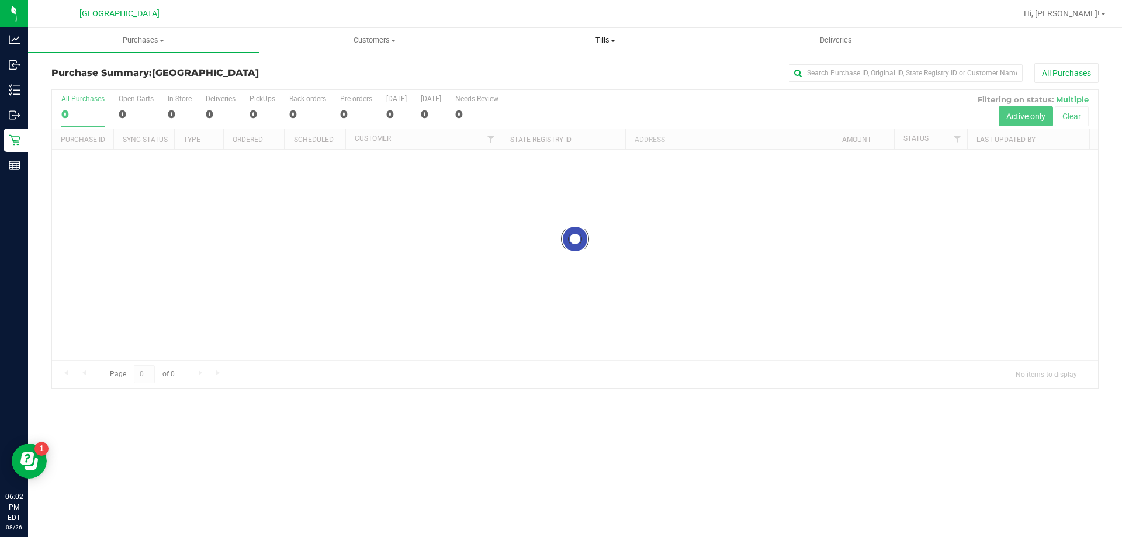
click at [614, 36] on span "Tills" at bounding box center [605, 40] width 230 height 11
click at [569, 73] on li "Manage tills" at bounding box center [605, 71] width 231 height 14
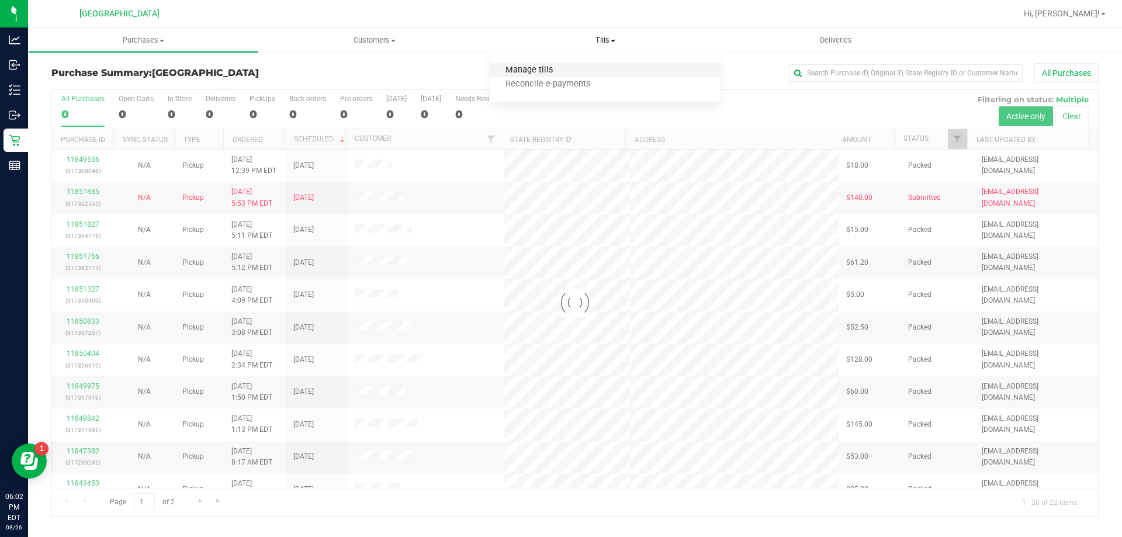
click at [545, 68] on span "Manage tills" at bounding box center [529, 70] width 79 height 10
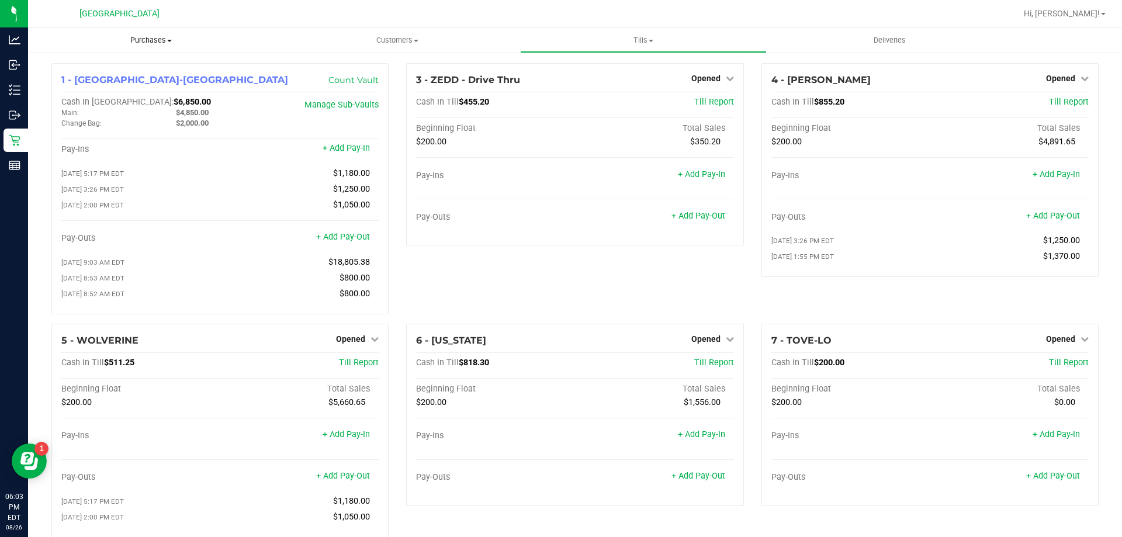
click at [140, 36] on span "Purchases" at bounding box center [151, 40] width 246 height 11
click at [88, 89] on span "Fulfillment" at bounding box center [64, 85] width 72 height 10
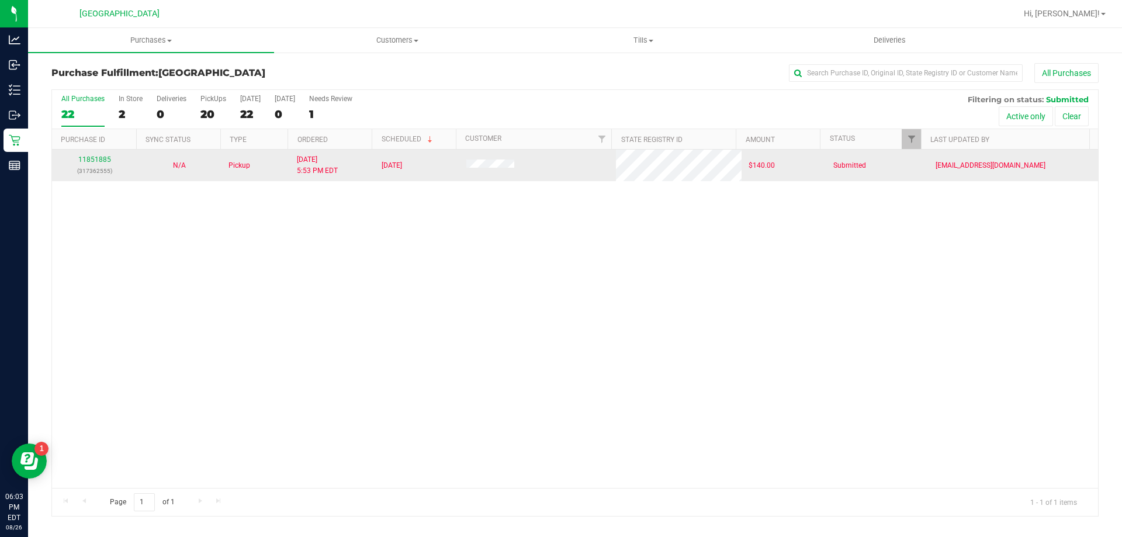
click at [236, 165] on span "Pickup" at bounding box center [240, 165] width 22 height 11
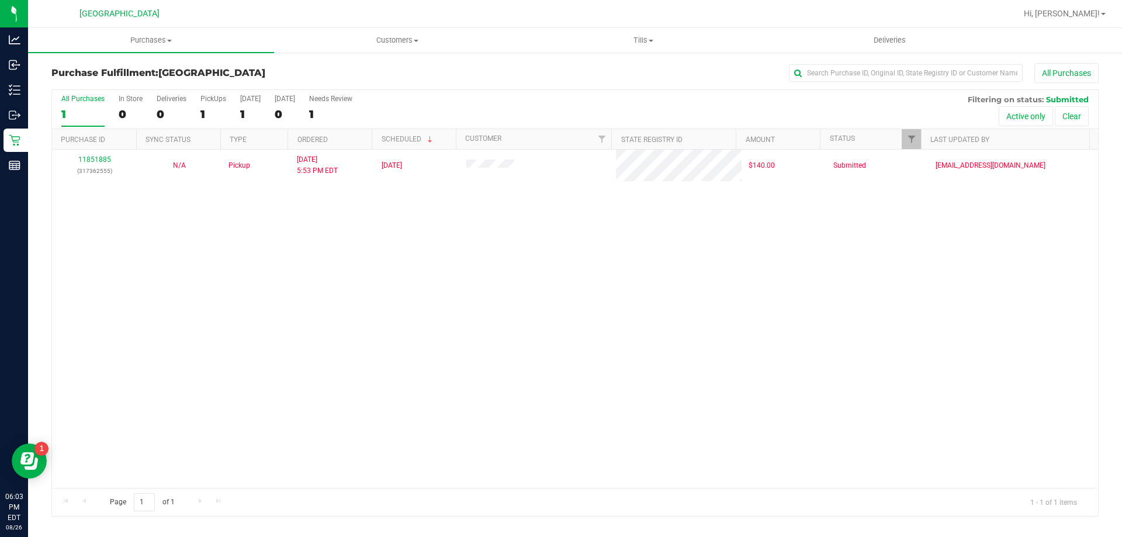
click at [251, 205] on div "11851885 (317362555) N/A Pickup [DATE] 5:53 PM EDT 8/26/2025 $140.00 Submitted …" at bounding box center [575, 319] width 1046 height 338
click at [388, 40] on span "Customers" at bounding box center [397, 40] width 245 height 11
click at [355, 73] on span "All customers" at bounding box center [316, 70] width 84 height 10
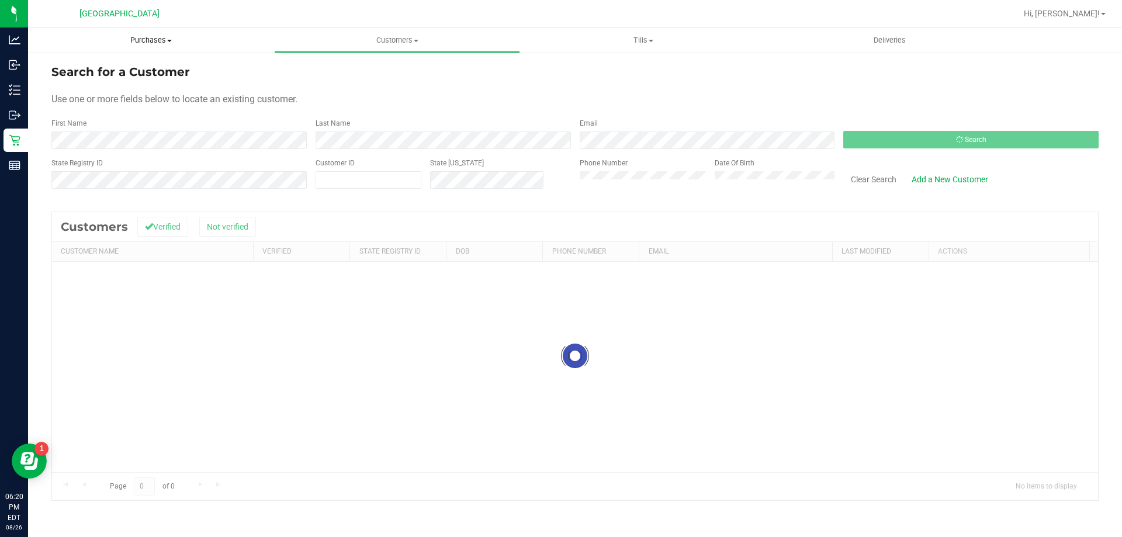
click at [157, 39] on span "Purchases" at bounding box center [151, 40] width 246 height 11
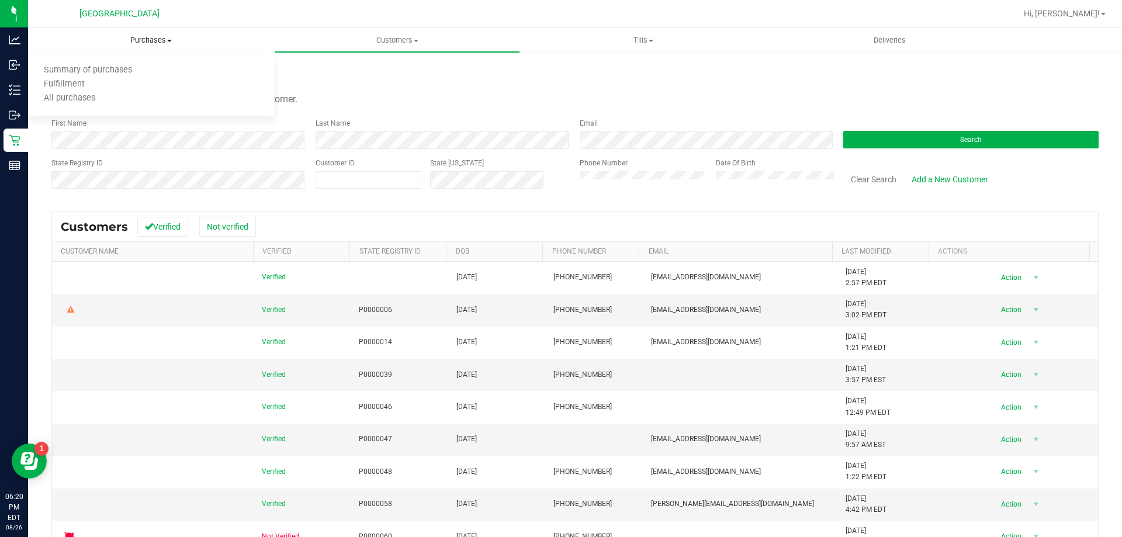
click at [147, 43] on span "Purchases" at bounding box center [151, 40] width 246 height 11
click at [154, 42] on span "Purchases" at bounding box center [151, 40] width 246 height 11
click at [101, 70] on span "Summary of purchases" at bounding box center [88, 70] width 120 height 10
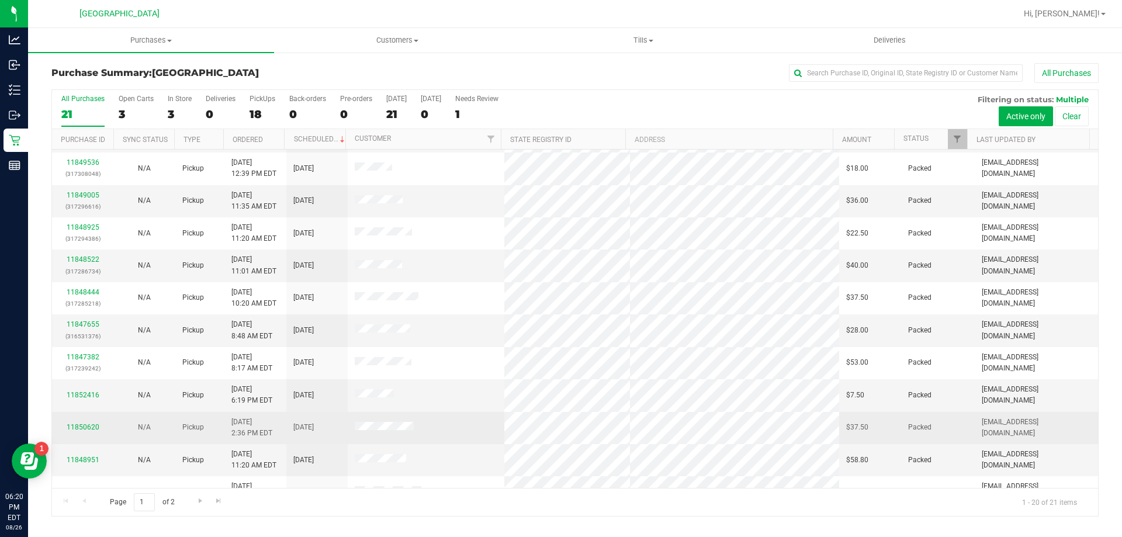
scroll to position [292, 0]
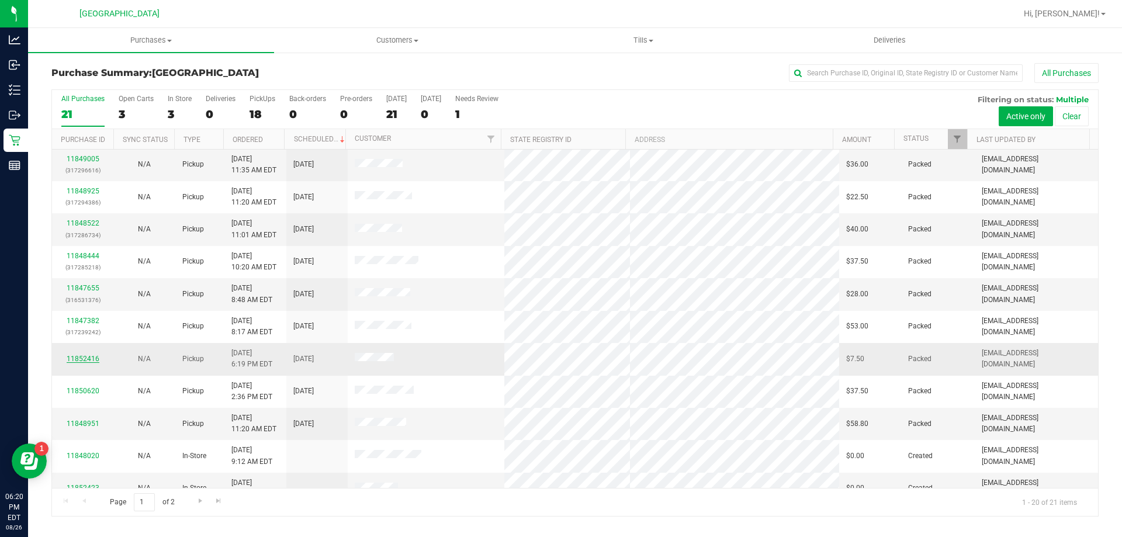
click at [68, 357] on link "11852416" at bounding box center [83, 359] width 33 height 8
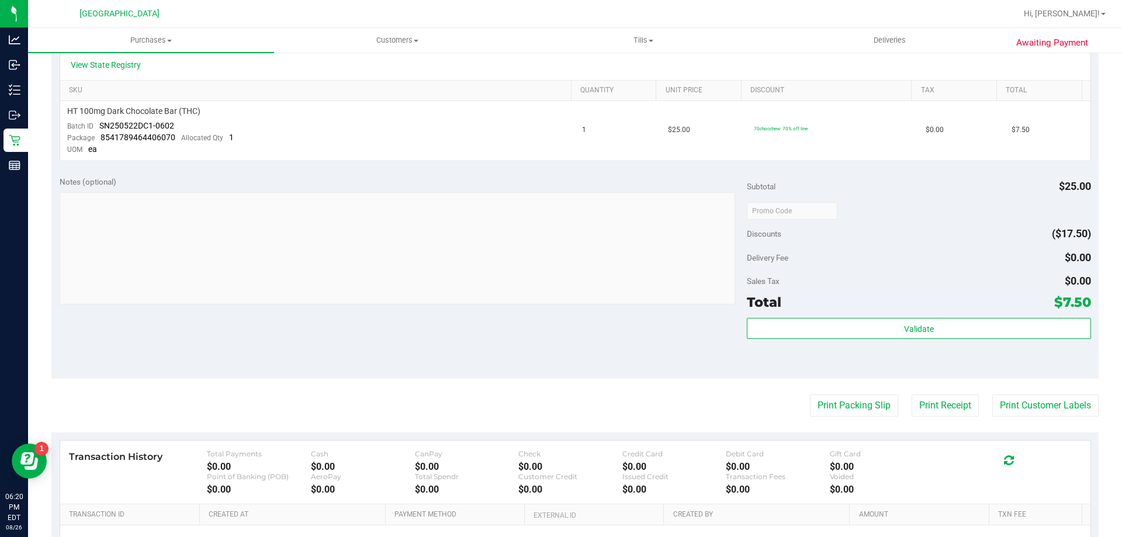
scroll to position [351, 0]
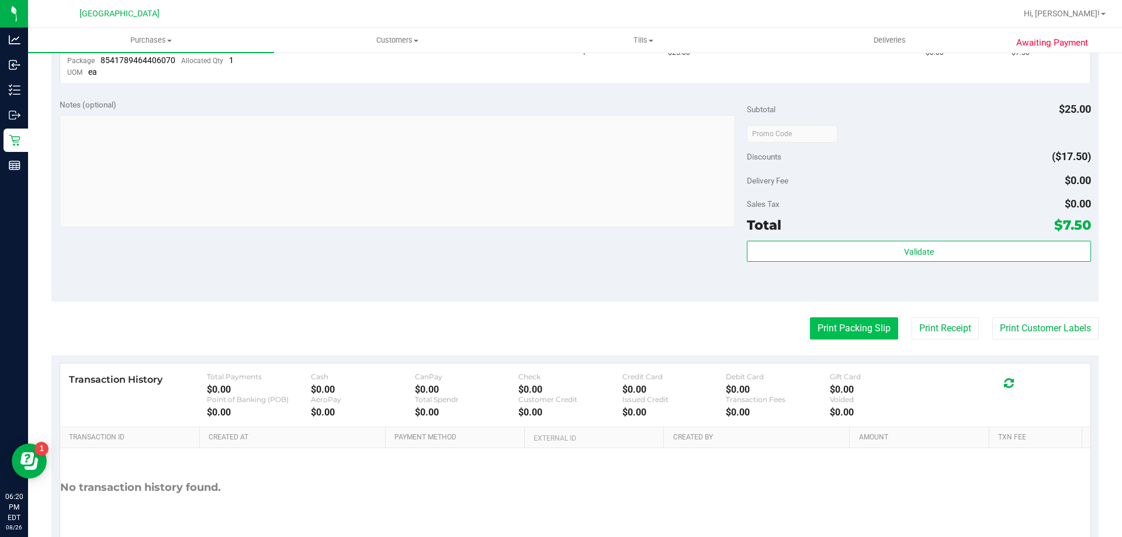
click at [833, 330] on button "Print Packing Slip" at bounding box center [854, 328] width 88 height 22
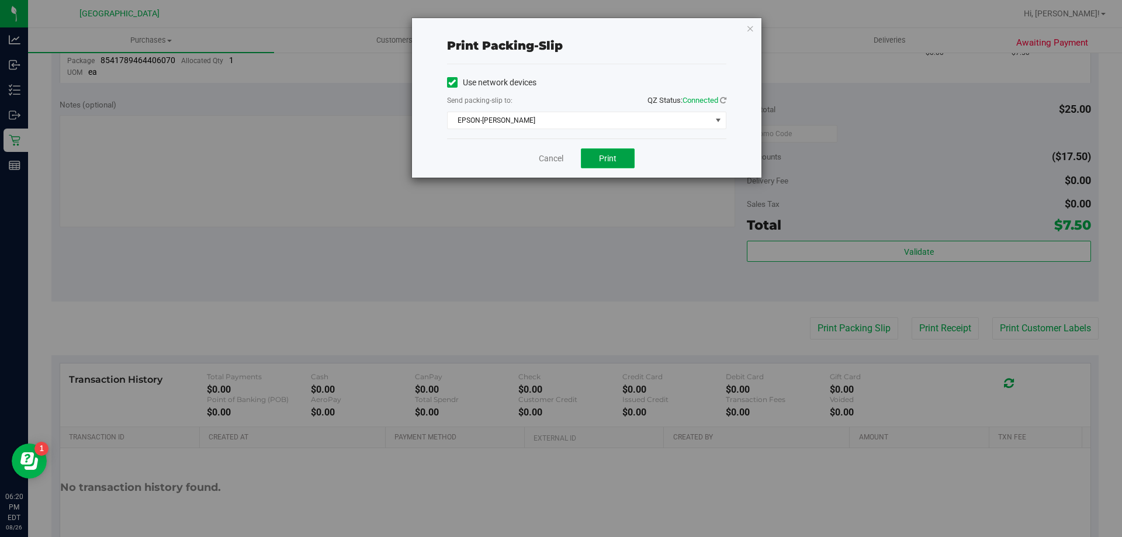
click at [603, 156] on span "Print" at bounding box center [608, 158] width 18 height 9
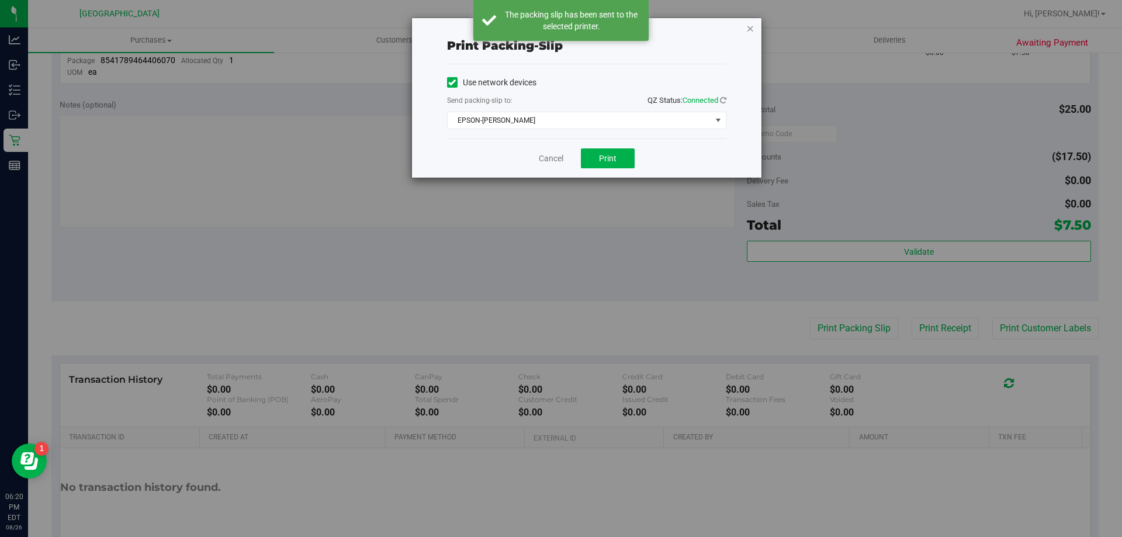
click at [750, 27] on icon "button" at bounding box center [750, 28] width 8 height 14
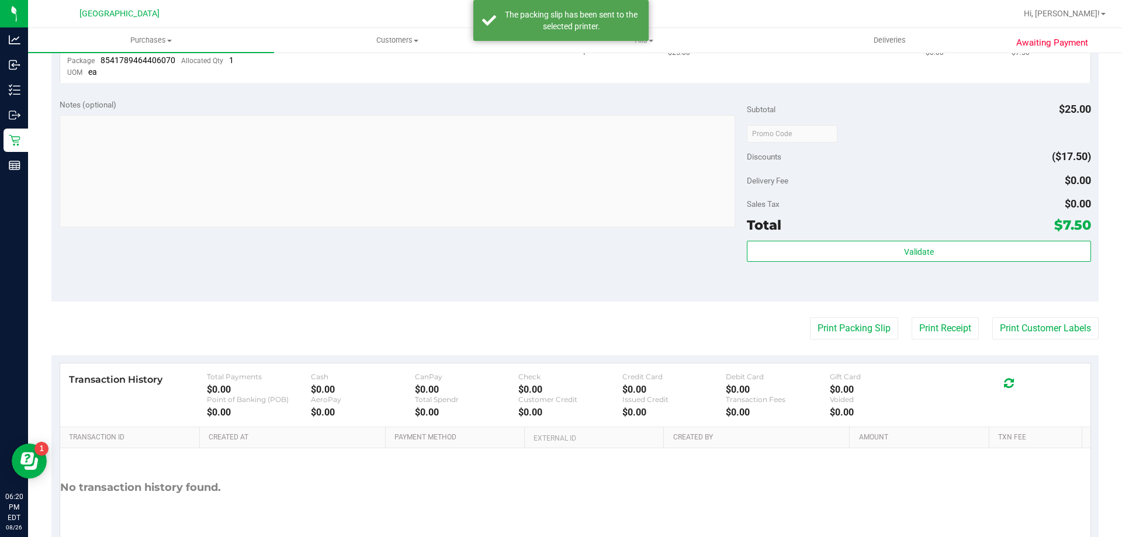
scroll to position [0, 0]
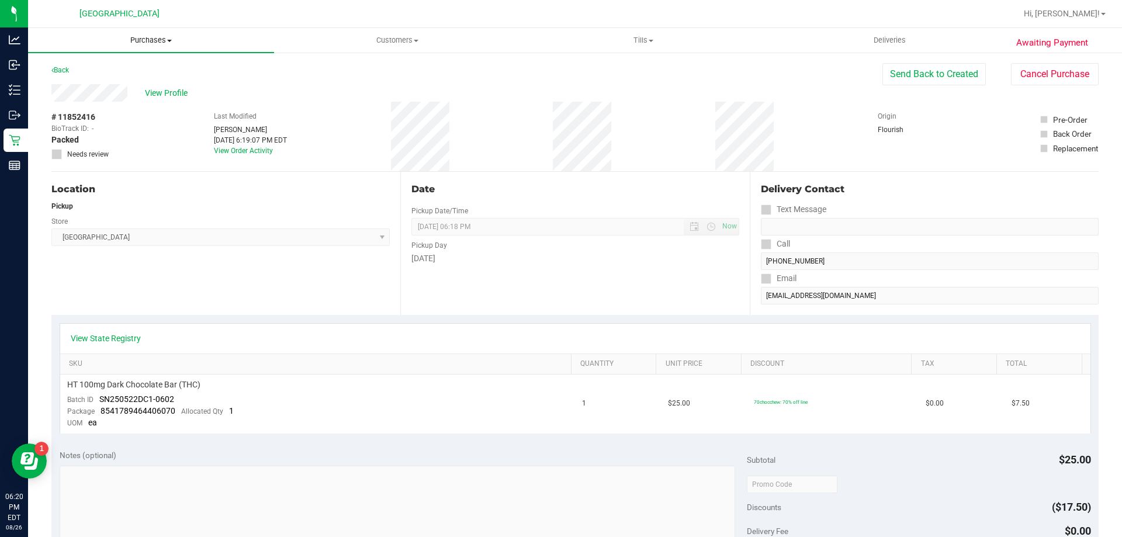
click at [148, 34] on uib-tab-heading "Purchases Summary of purchases Fulfillment All purchases" at bounding box center [151, 40] width 246 height 25
click at [96, 81] on span "Fulfillment" at bounding box center [64, 85] width 72 height 10
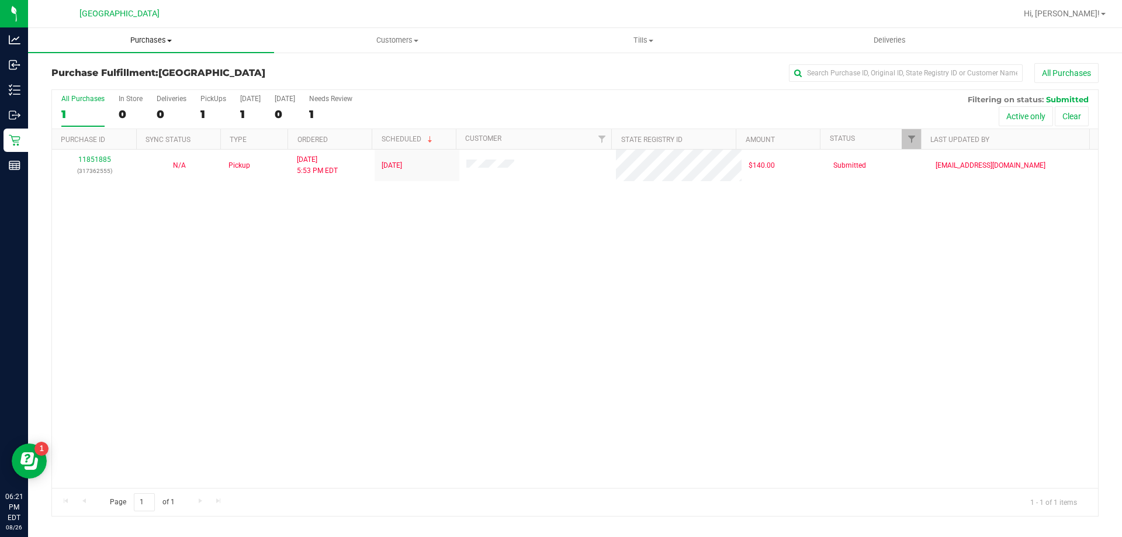
click at [137, 41] on span "Purchases" at bounding box center [151, 40] width 246 height 11
click at [62, 89] on span "Fulfillment" at bounding box center [64, 85] width 72 height 10
click at [644, 41] on span "Tills" at bounding box center [643, 40] width 245 height 11
click at [590, 68] on span "Manage tills" at bounding box center [559, 70] width 79 height 10
